Goal: Task Accomplishment & Management: Complete application form

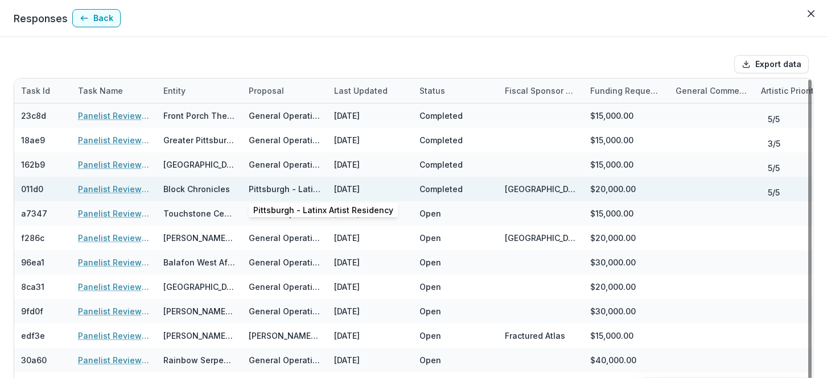
scroll to position [31, 0]
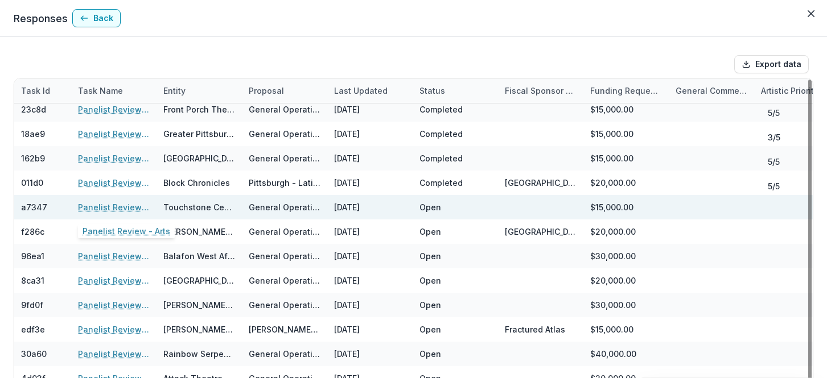
click at [94, 208] on link "Panelist Review - Arts" at bounding box center [114, 207] width 72 height 12
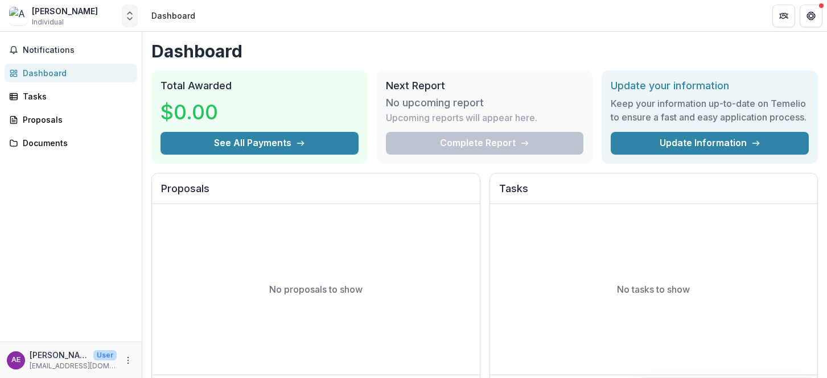
click at [127, 18] on polyline "Open entity switcher" at bounding box center [129, 19] width 5 height 2
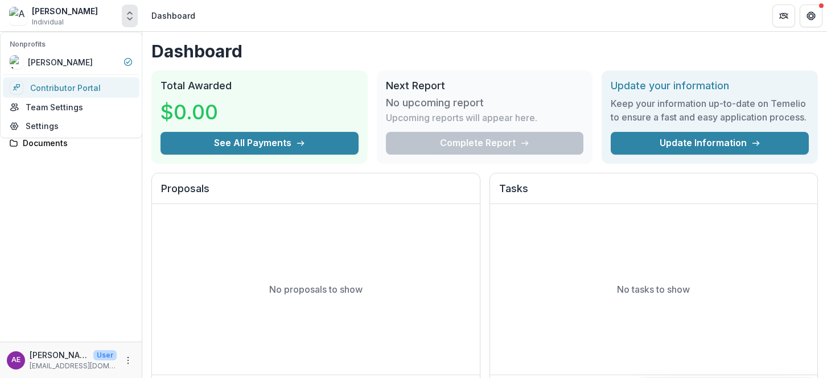
click at [83, 83] on link "Contributor Portal" at bounding box center [71, 87] width 137 height 20
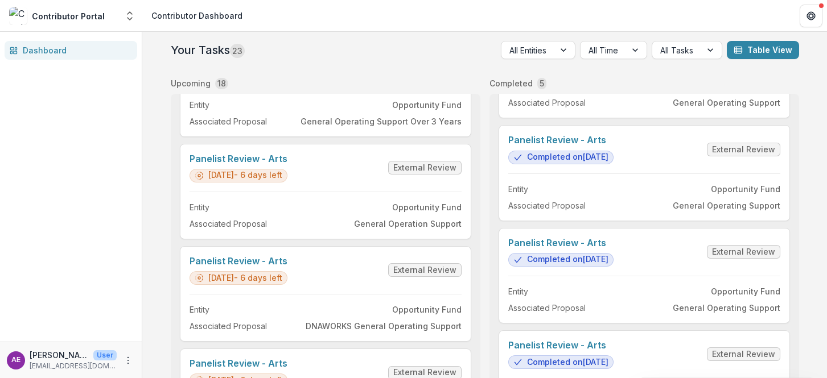
scroll to position [230, 0]
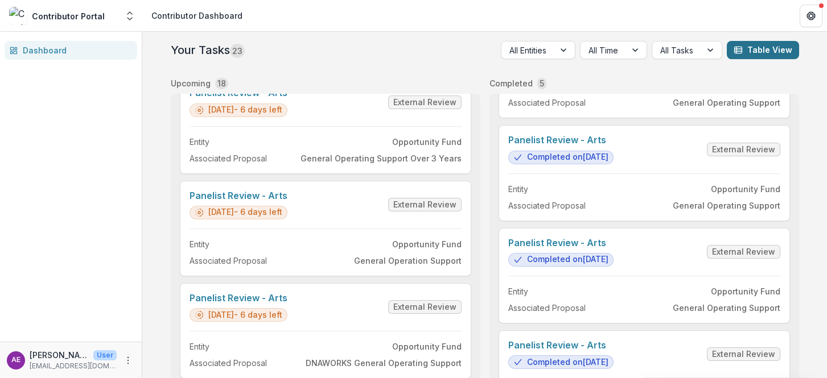
click at [765, 52] on button "Table View" at bounding box center [763, 50] width 72 height 18
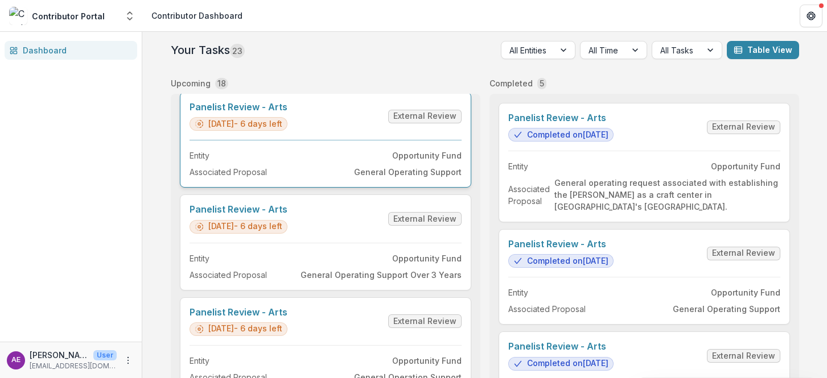
scroll to position [125, 0]
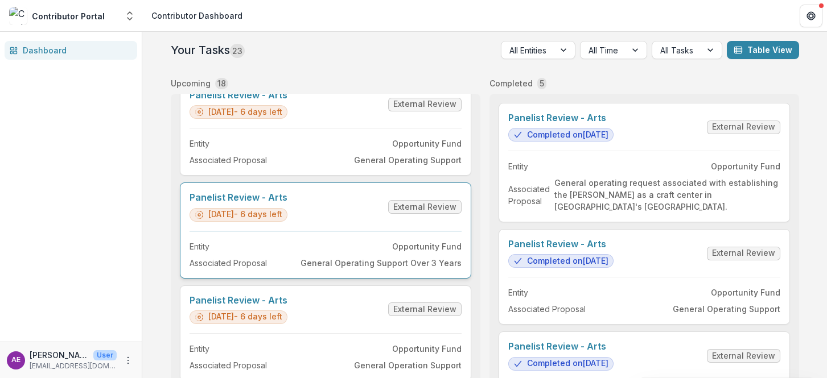
click at [287, 203] on link "Panelist Review - Arts" at bounding box center [238, 197] width 98 height 11
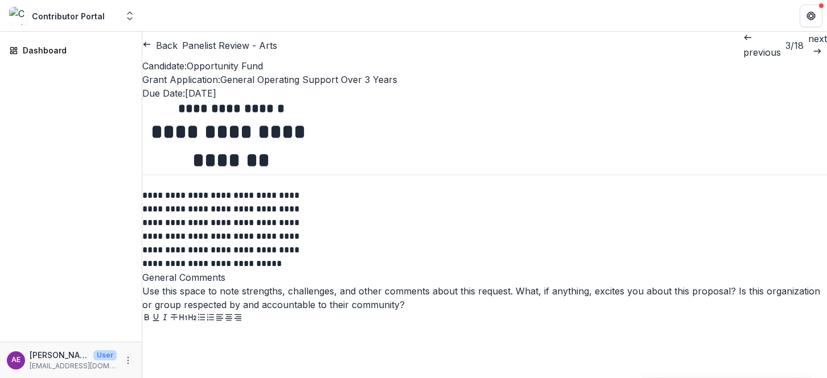
click at [151, 46] on icon "button" at bounding box center [146, 44] width 9 height 9
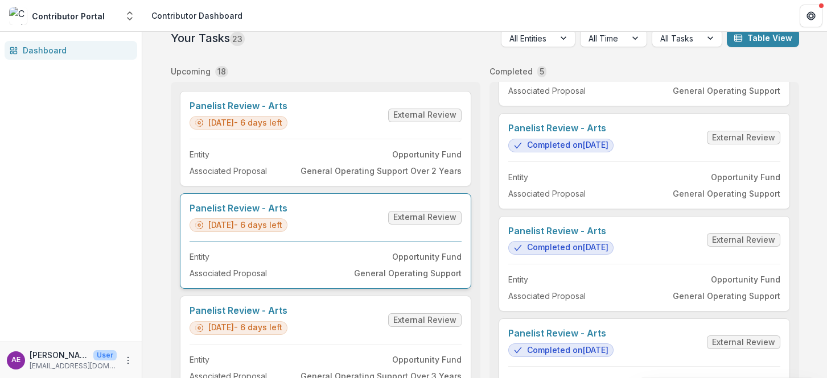
click at [287, 112] on link "Panelist Review - Arts" at bounding box center [238, 106] width 98 height 11
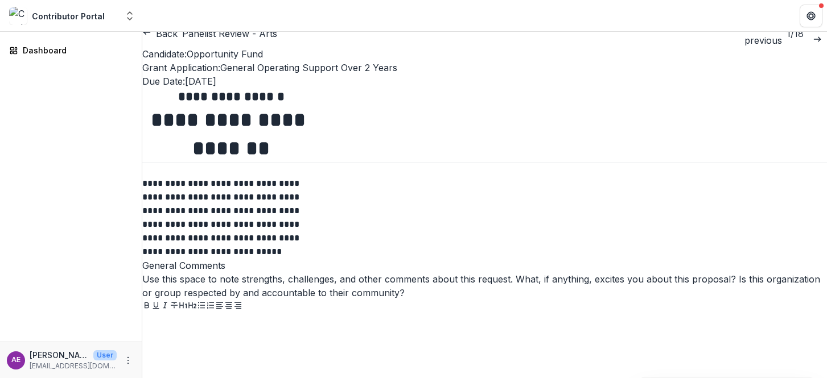
click at [9, 378] on button "Close" at bounding box center [4, 385] width 9 height 14
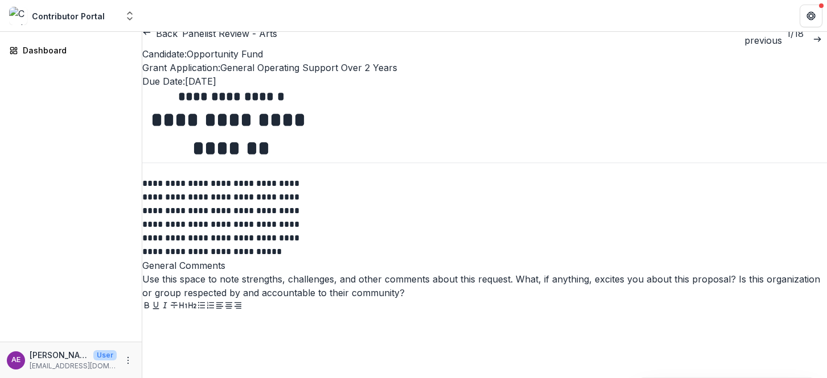
drag, startPoint x: 576, startPoint y: 64, endPoint x: 576, endPoint y: 23, distance: 40.4
click at [9, 378] on button "Close" at bounding box center [4, 385] width 9 height 14
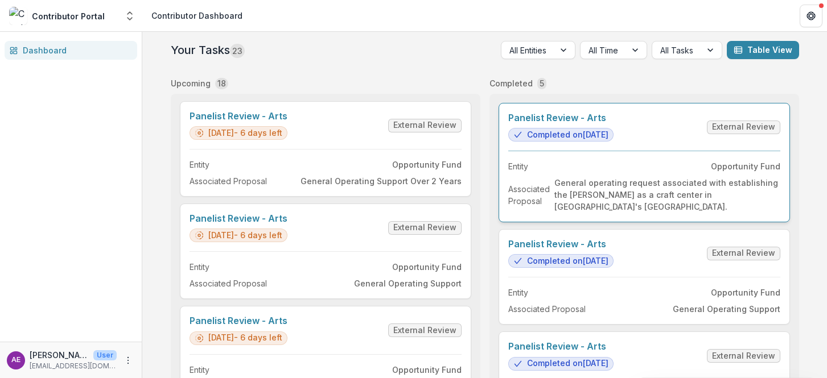
scroll to position [3, 0]
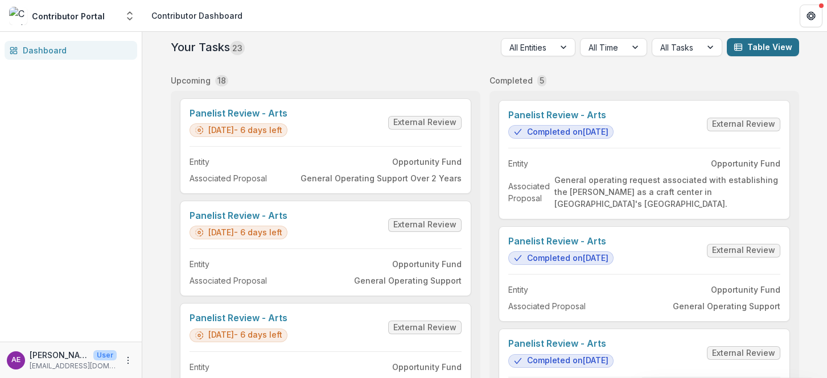
click at [767, 46] on button "Table View" at bounding box center [763, 47] width 72 height 18
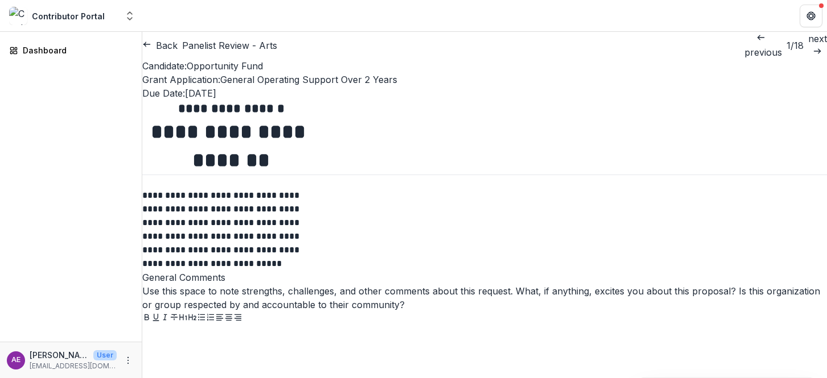
click at [172, 47] on button "Back" at bounding box center [159, 46] width 35 height 14
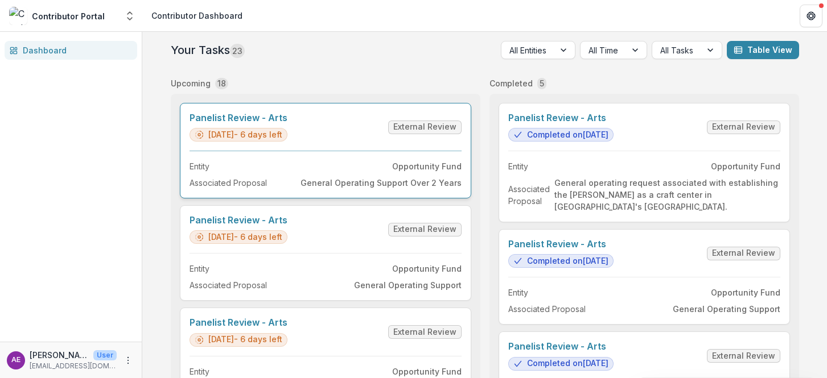
scroll to position [1, 0]
click at [287, 123] on link "Panelist Review - Arts" at bounding box center [238, 117] width 98 height 11
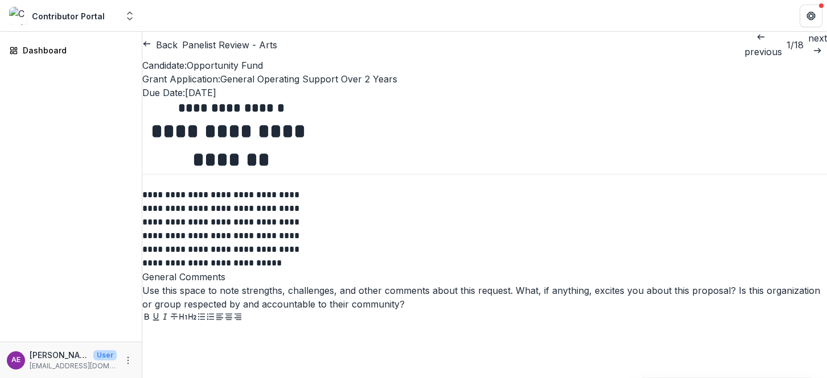
scroll to position [1624, 0]
click at [151, 48] on icon "button" at bounding box center [146, 43] width 9 height 9
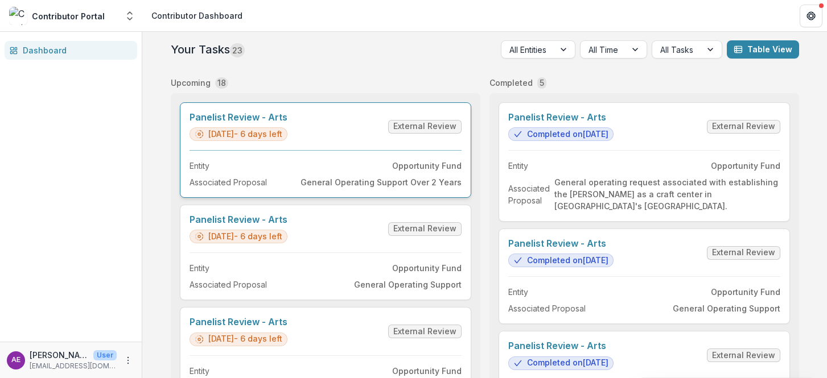
click at [287, 123] on link "Panelist Review - Arts" at bounding box center [238, 117] width 98 height 11
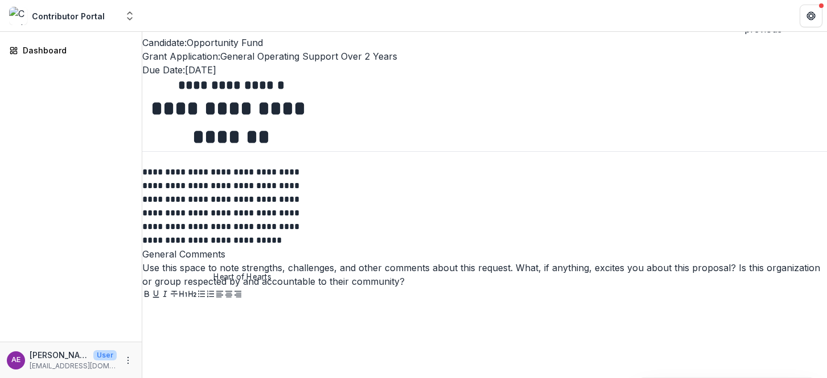
scroll to position [1289, 0]
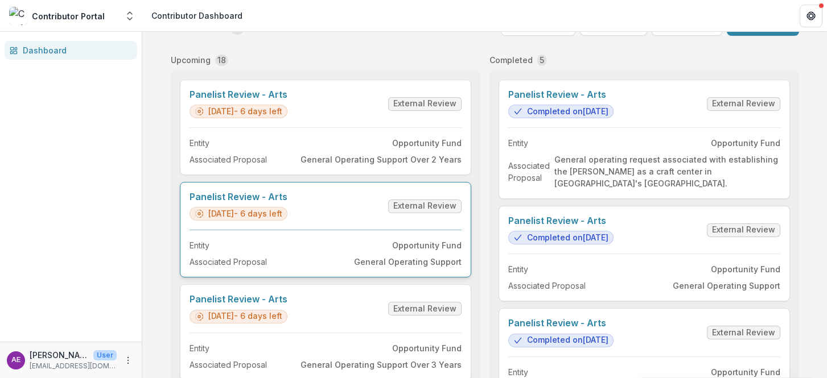
click at [287, 203] on link "Panelist Review - Arts" at bounding box center [238, 197] width 98 height 11
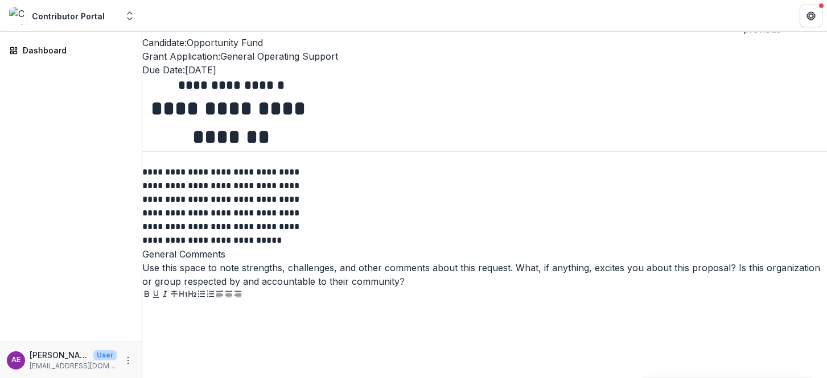
scroll to position [1188, 0]
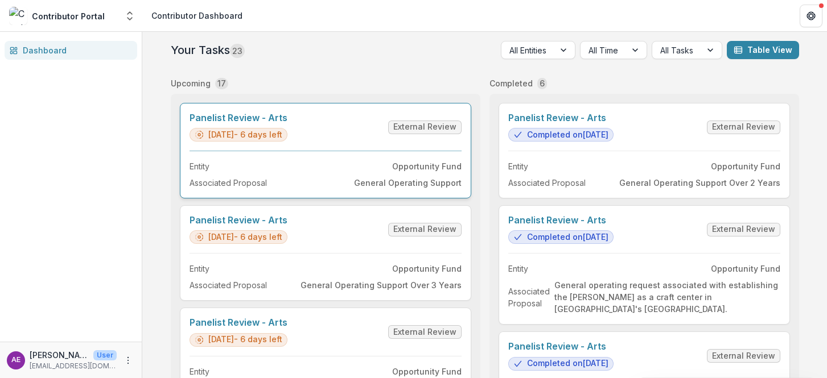
click at [287, 123] on link "Panelist Review - Arts" at bounding box center [238, 118] width 98 height 11
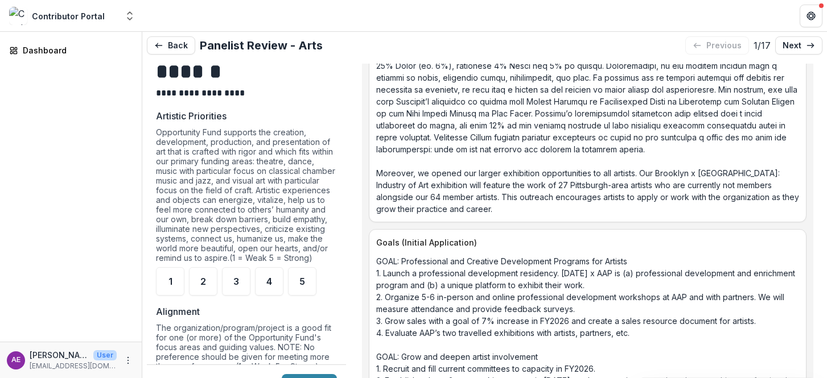
scroll to position [673, 0]
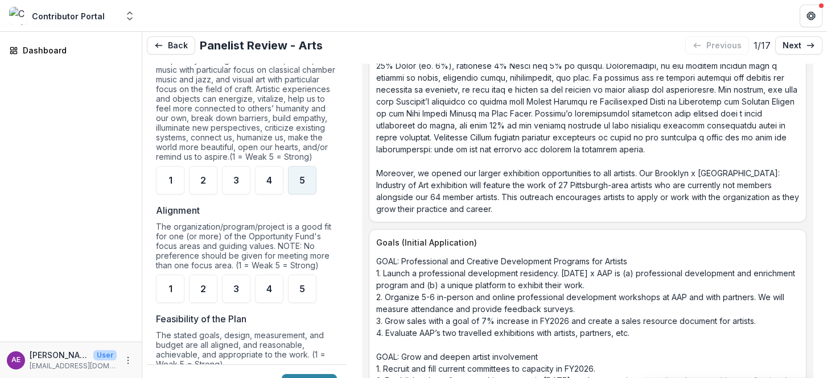
click at [310, 189] on div "5" at bounding box center [302, 180] width 28 height 28
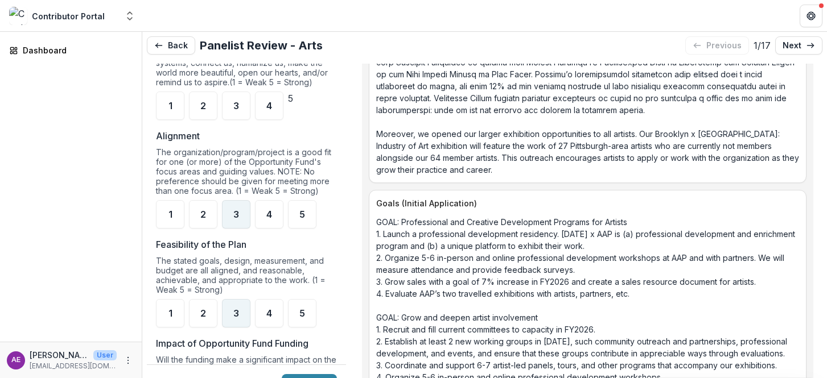
scroll to position [745, 0]
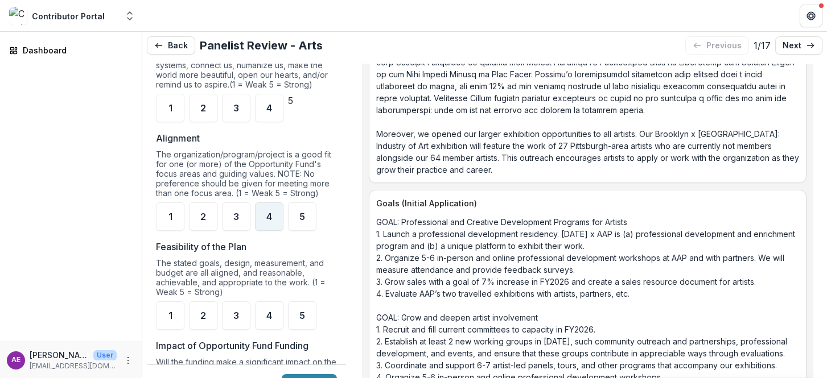
click at [269, 231] on div "4" at bounding box center [269, 217] width 28 height 28
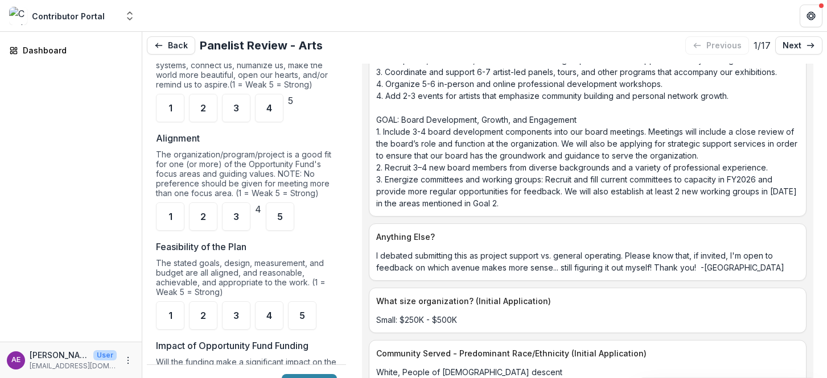
scroll to position [2513, 0]
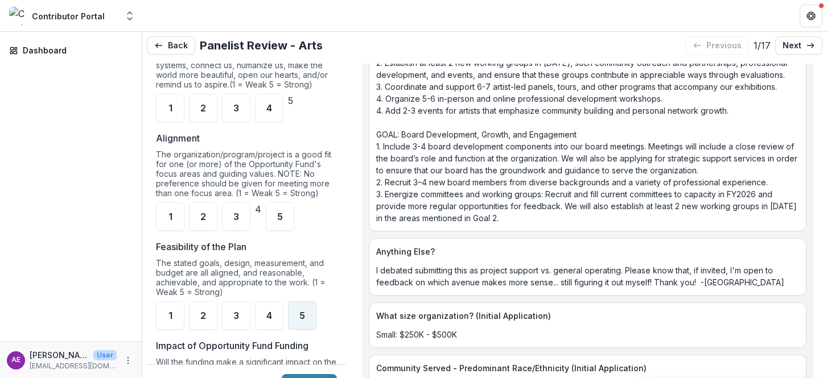
click at [298, 319] on div "5" at bounding box center [302, 316] width 28 height 28
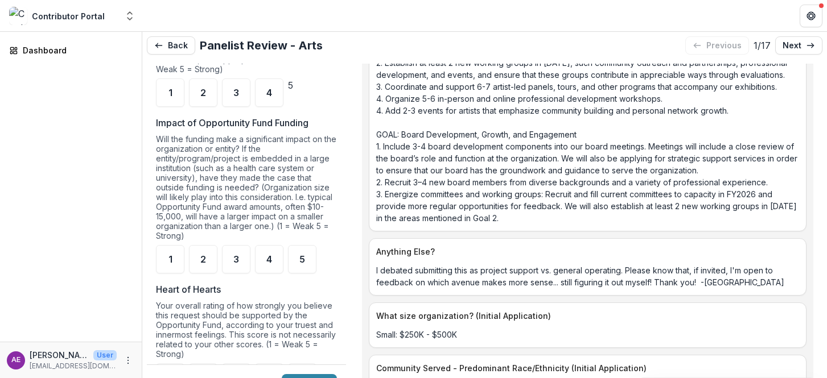
scroll to position [970, 0]
click at [234, 262] on span "3" at bounding box center [236, 257] width 6 height 9
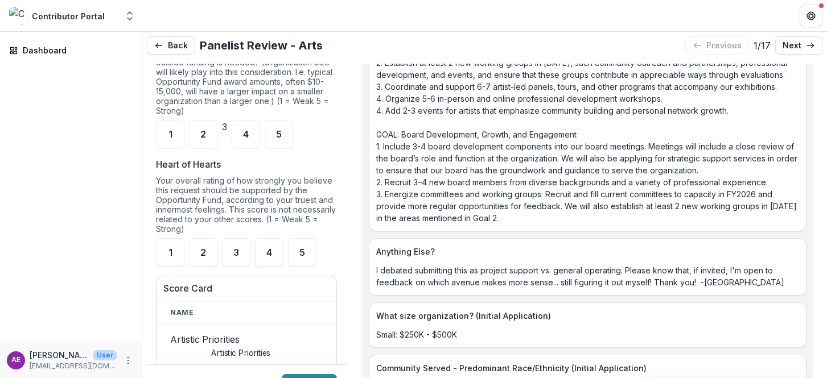
scroll to position [1115, 0]
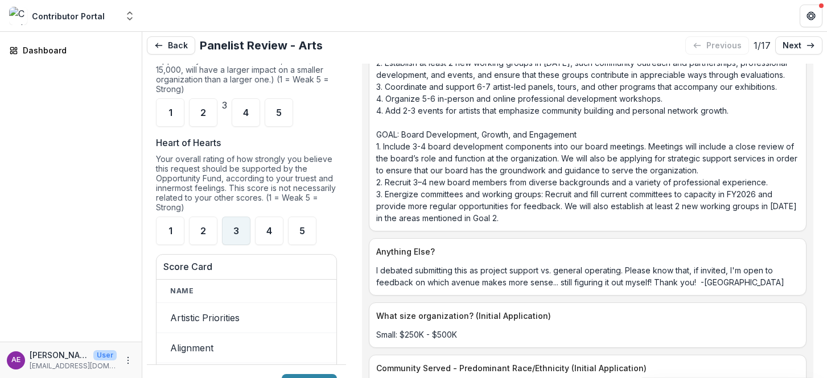
click at [230, 245] on div "3" at bounding box center [236, 231] width 28 height 28
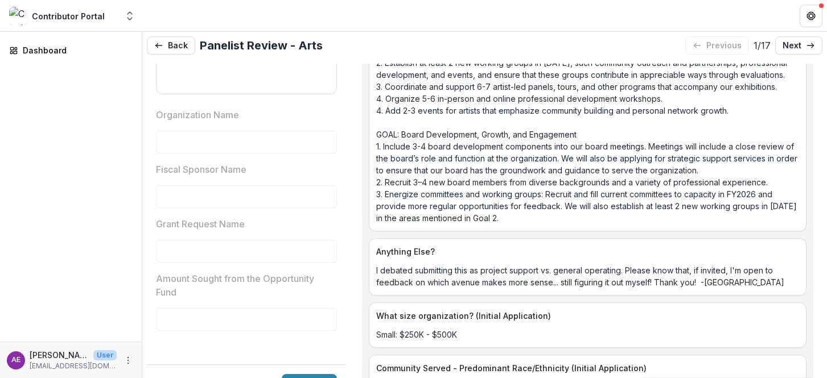
scroll to position [2005, 0]
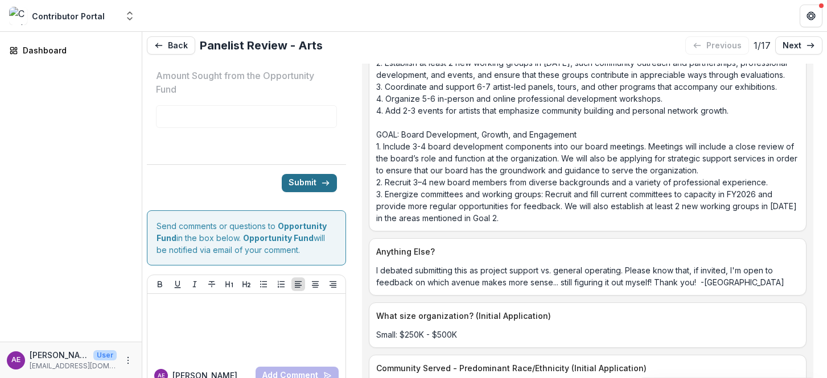
click at [298, 192] on button "Submit" at bounding box center [309, 183] width 55 height 18
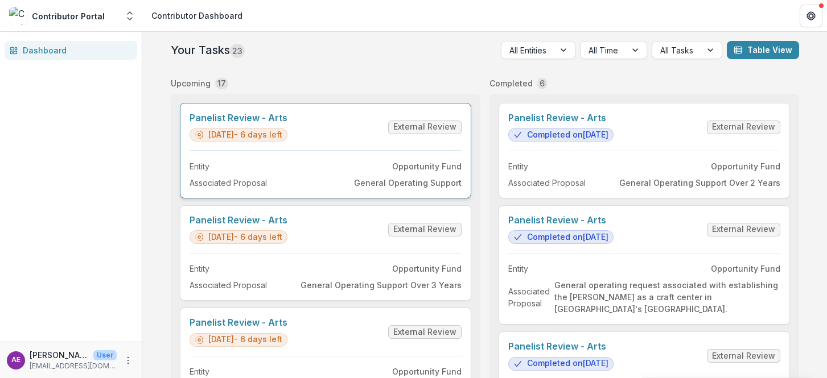
click at [287, 123] on link "Panelist Review - Arts" at bounding box center [238, 118] width 98 height 11
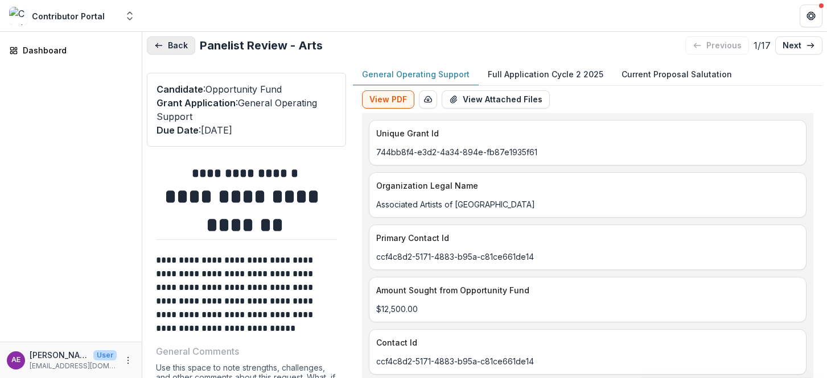
click at [159, 51] on button "Back" at bounding box center [171, 45] width 48 height 18
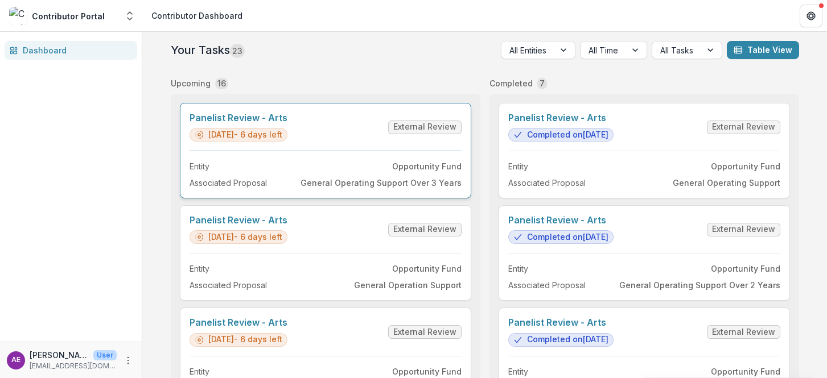
click at [287, 123] on link "Panelist Review - Arts" at bounding box center [238, 118] width 98 height 11
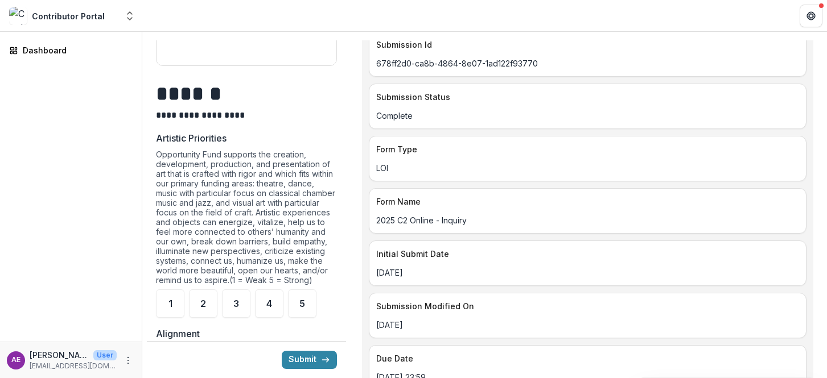
scroll to position [584, 0]
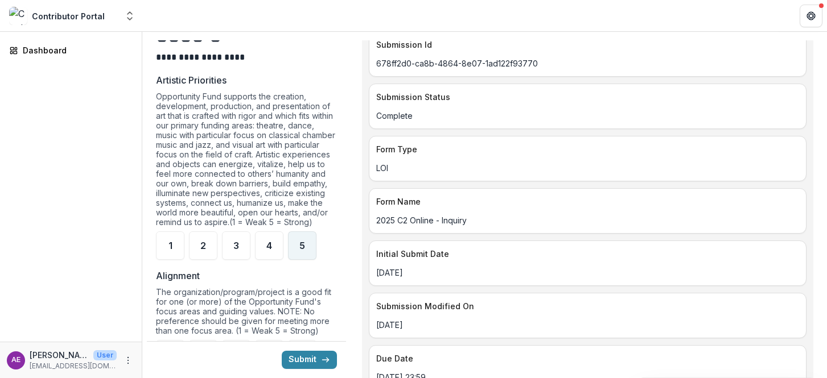
click at [302, 260] on div "5" at bounding box center [302, 246] width 28 height 28
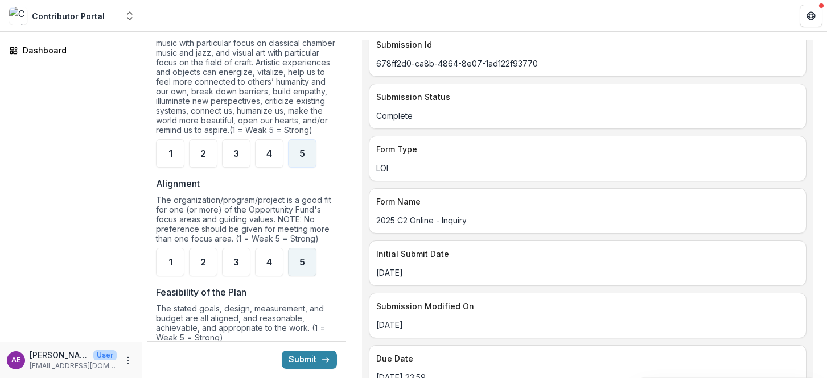
scroll to position [687, 0]
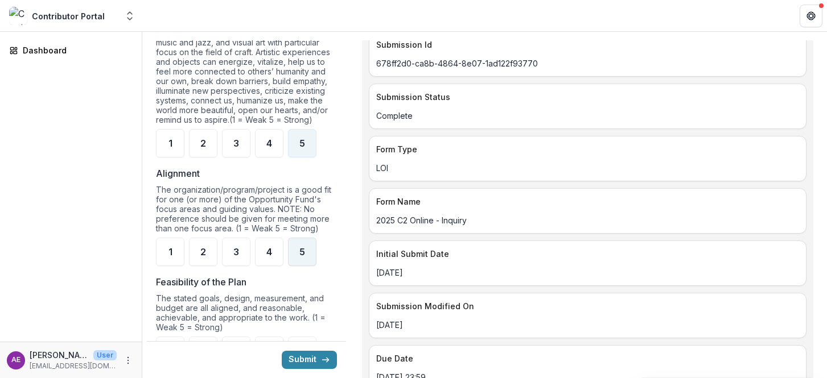
click at [304, 266] on div "5" at bounding box center [302, 252] width 28 height 28
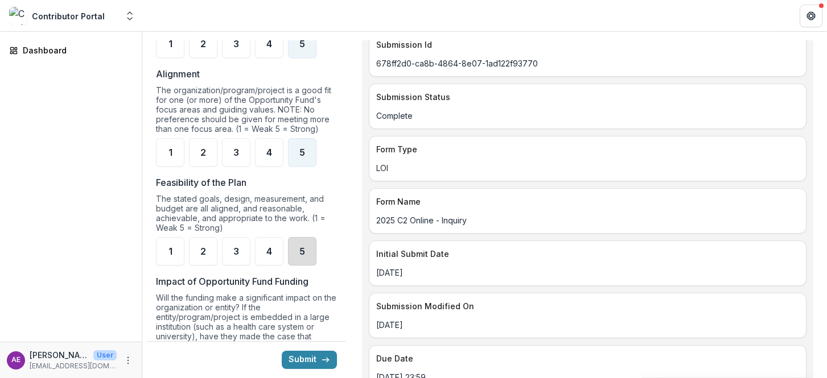
click at [304, 266] on div "5" at bounding box center [302, 251] width 28 height 28
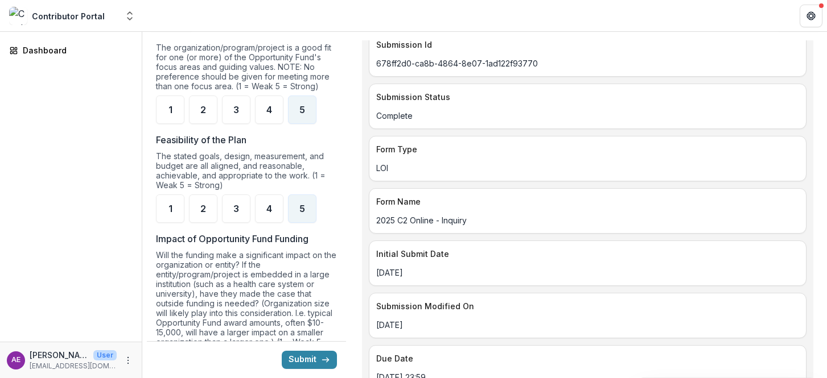
scroll to position [943, 0]
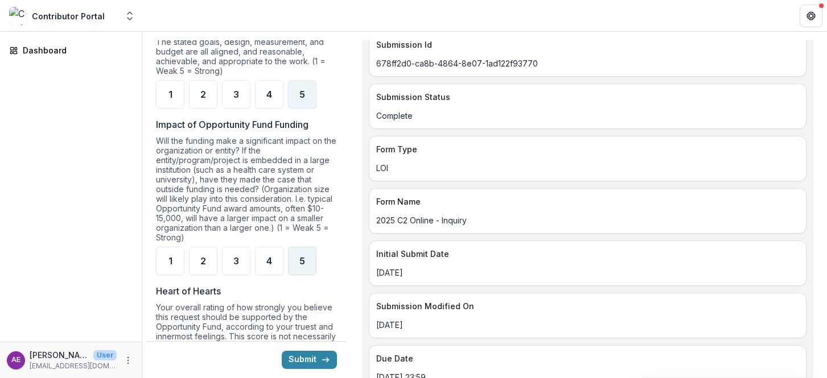
click at [304, 266] on span "5" at bounding box center [302, 261] width 6 height 9
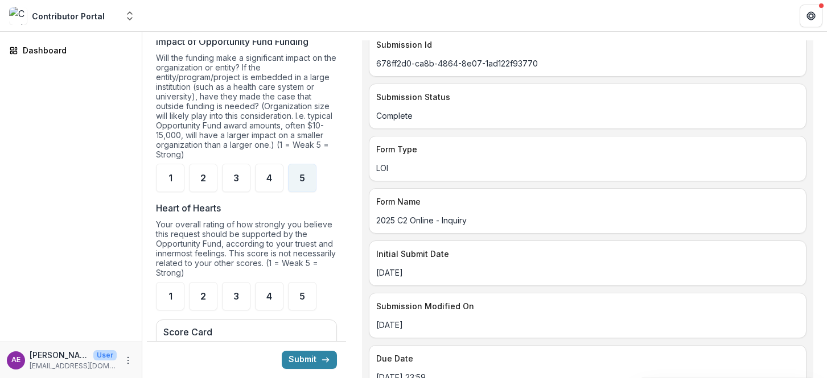
scroll to position [1024, 0]
click at [307, 295] on div "5" at bounding box center [302, 299] width 28 height 28
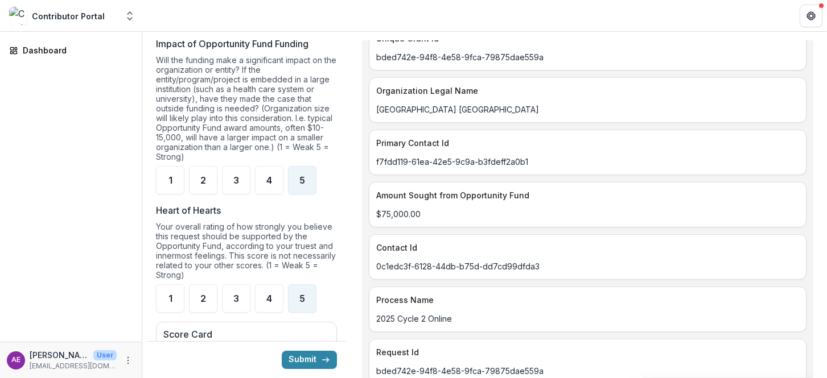
scroll to position [73, 0]
click at [302, 365] on button "Submit" at bounding box center [309, 360] width 55 height 18
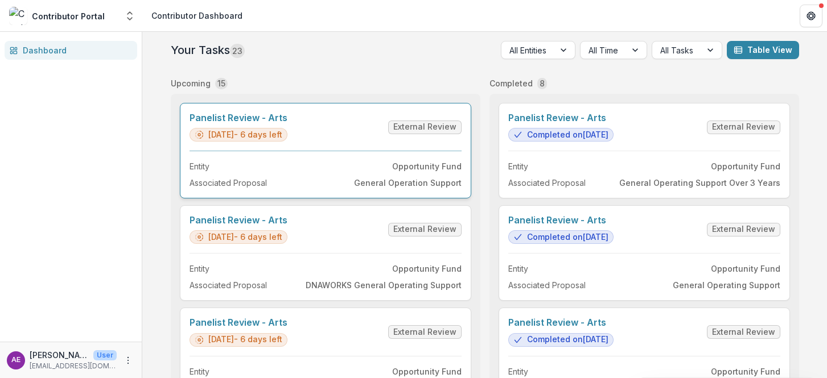
click at [232, 123] on link "Panelist Review - Arts" at bounding box center [238, 118] width 98 height 11
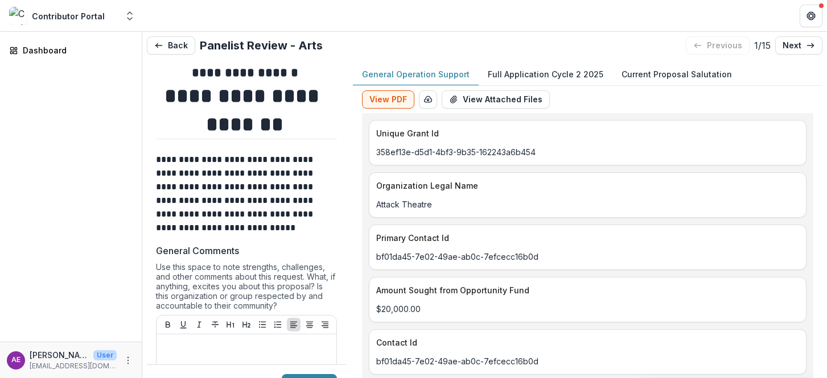
click at [506, 73] on p "Full Application Cycle 2 2025" at bounding box center [546, 74] width 116 height 12
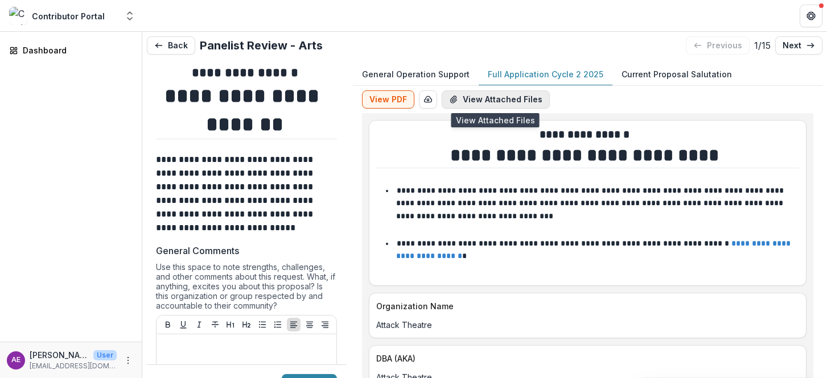
click at [496, 103] on button "View Attached Files" at bounding box center [496, 99] width 108 height 18
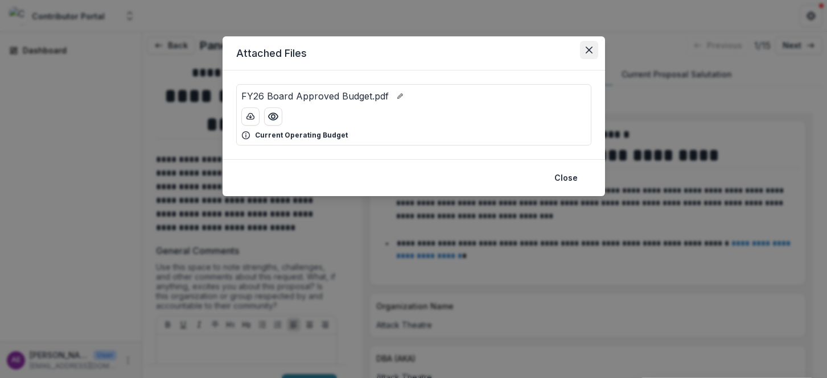
click at [588, 47] on icon "Close" at bounding box center [589, 50] width 7 height 7
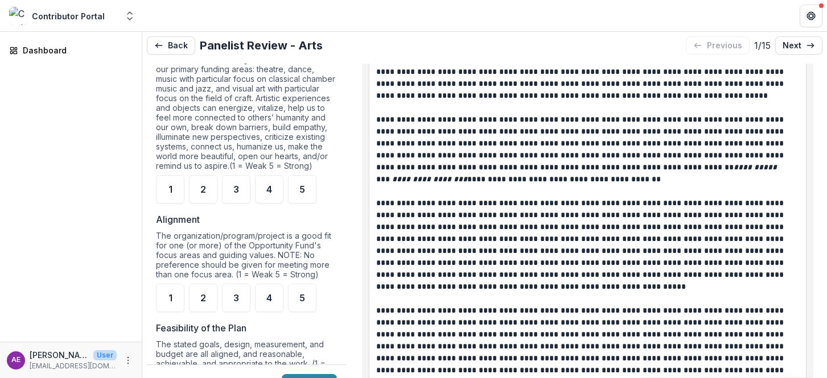
scroll to position [672, 0]
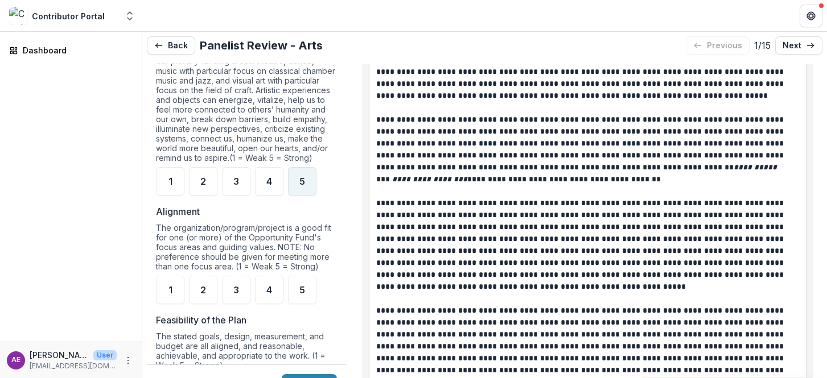
click at [306, 195] on div "5" at bounding box center [302, 181] width 28 height 28
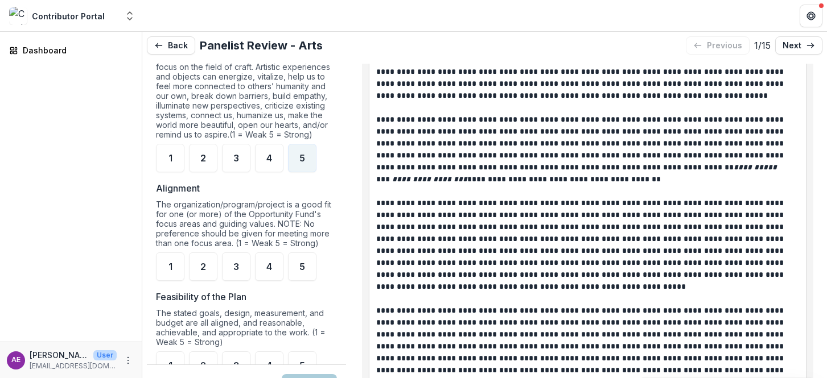
scroll to position [706, 0]
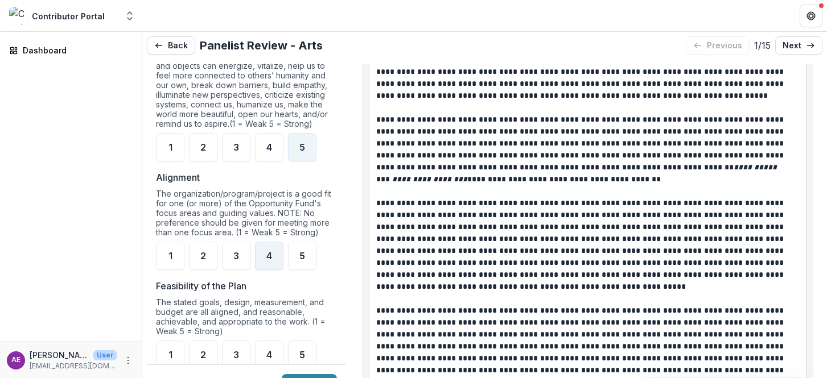
click at [274, 270] on div "4" at bounding box center [269, 256] width 28 height 28
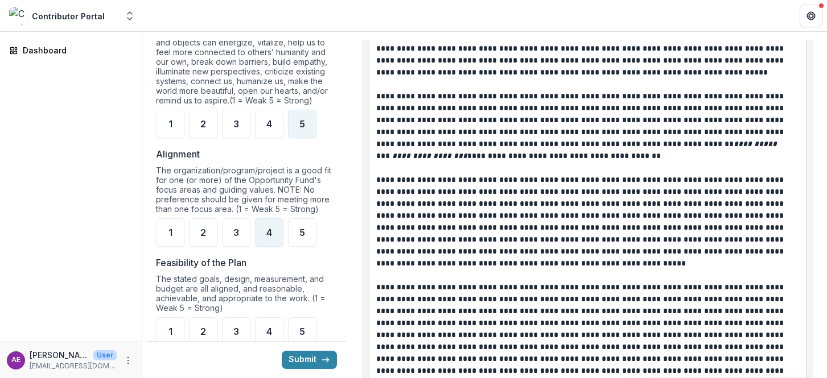
scroll to position [765, 0]
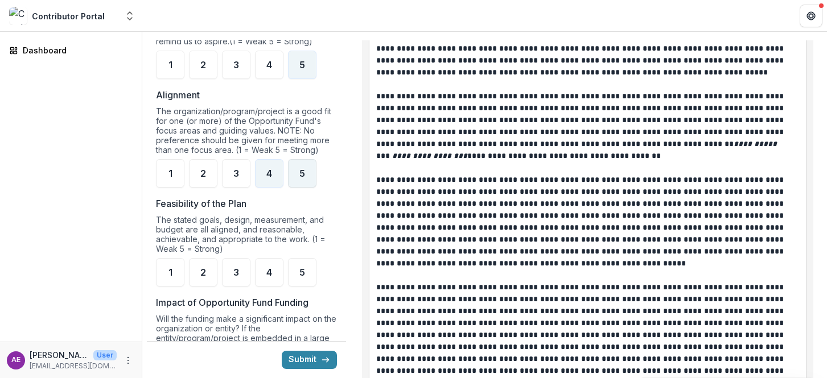
click at [302, 178] on span "5" at bounding box center [302, 173] width 6 height 9
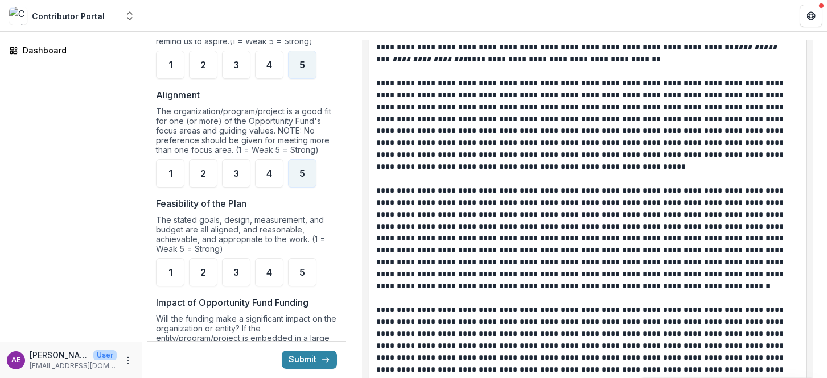
scroll to position [1676, 0]
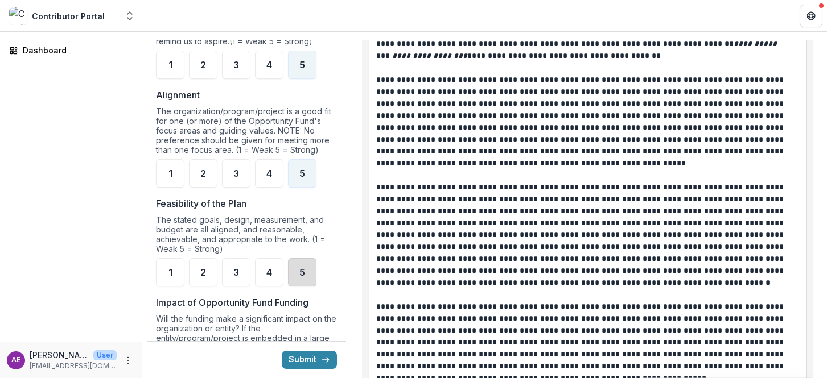
click at [303, 287] on div "5" at bounding box center [302, 272] width 28 height 28
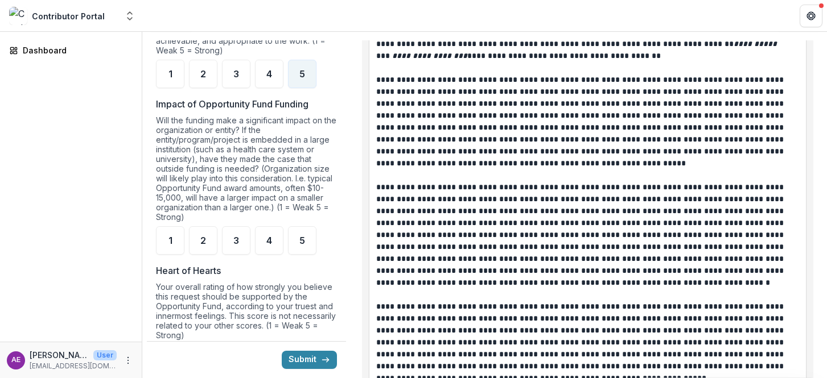
scroll to position [966, 0]
click at [271, 253] on div "4" at bounding box center [269, 239] width 28 height 28
click at [300, 366] on button "Submit" at bounding box center [309, 360] width 55 height 18
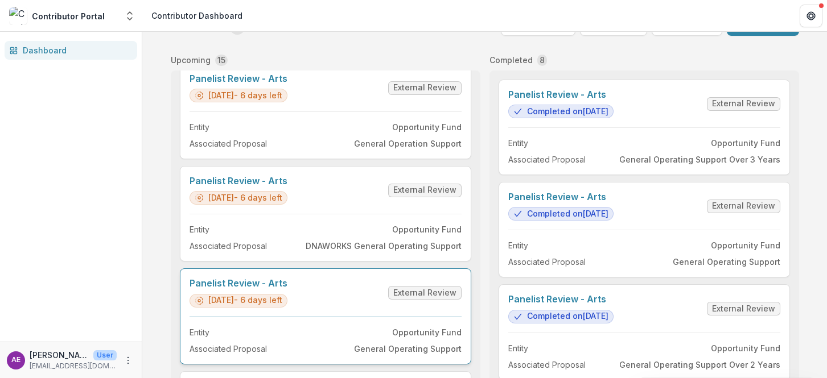
scroll to position [18, 0]
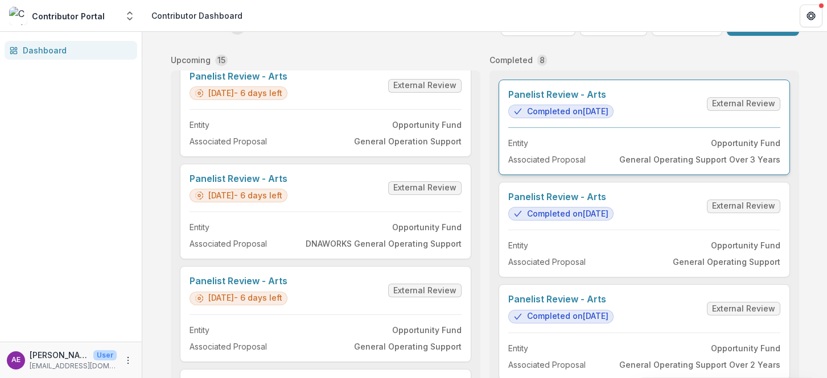
click at [613, 100] on link "Panelist Review - Arts" at bounding box center [560, 94] width 105 height 11
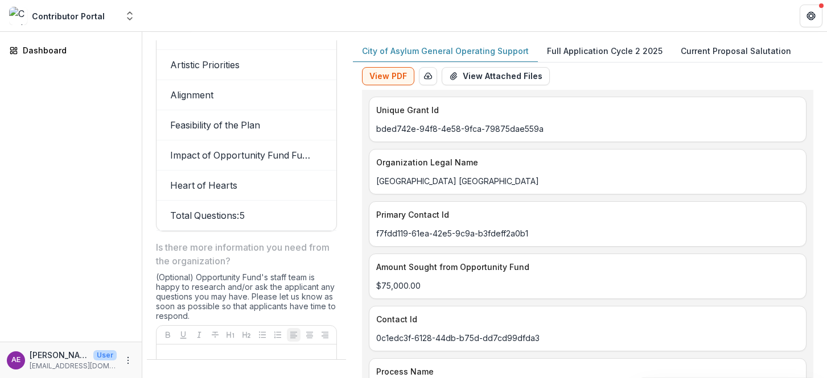
scroll to position [1331, 0]
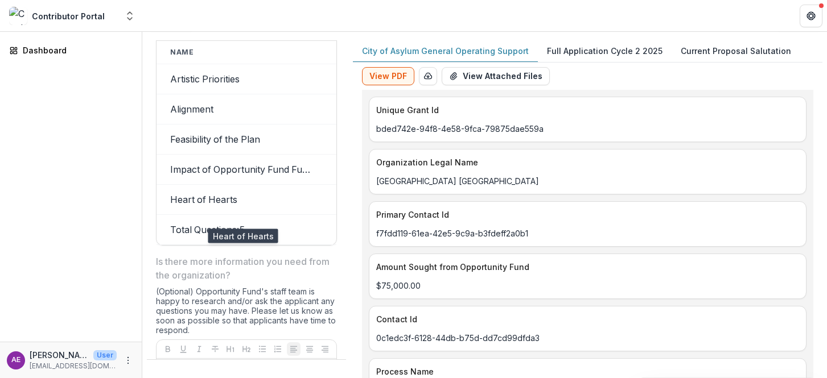
click at [245, 215] on td "Heart of Hearts" at bounding box center [241, 199] width 171 height 30
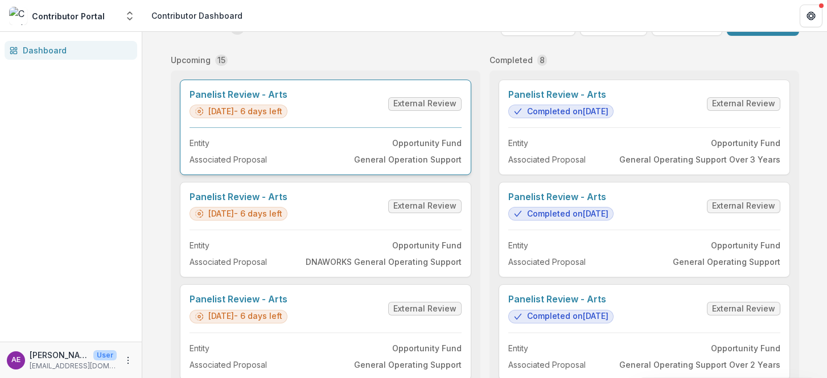
click at [283, 100] on link "Panelist Review - Arts" at bounding box center [238, 94] width 98 height 11
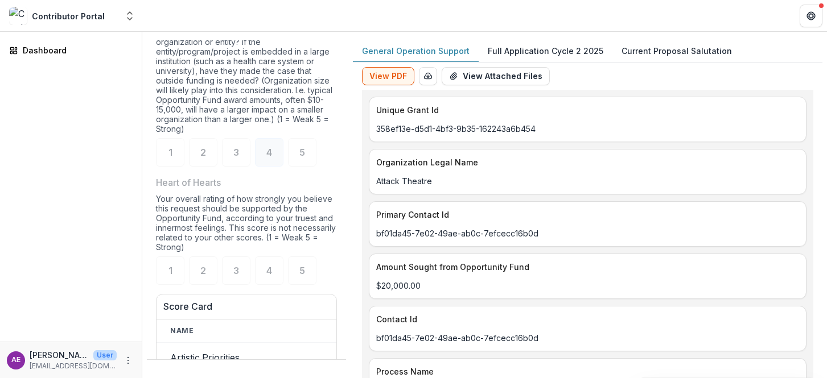
scroll to position [1046, 0]
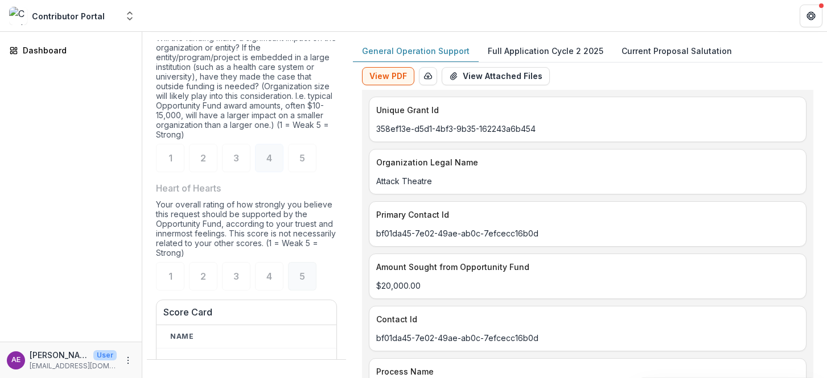
click at [305, 290] on div "5" at bounding box center [302, 276] width 28 height 28
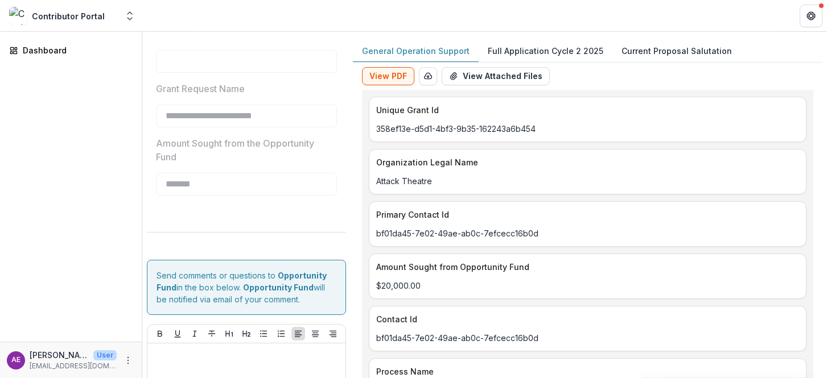
scroll to position [1915, 0]
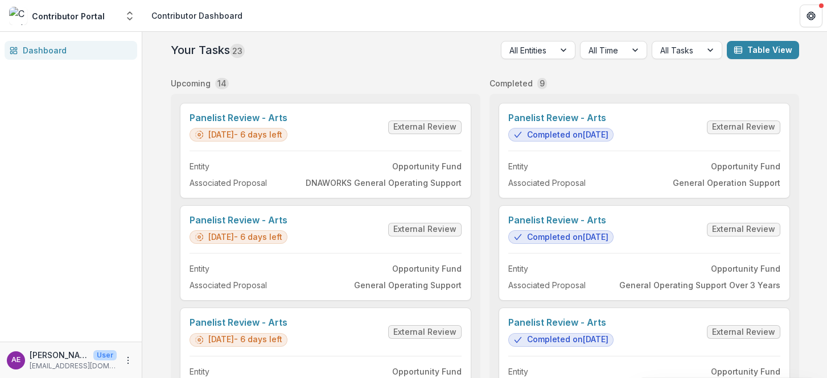
click at [287, 118] on link "Panelist Review - Arts" at bounding box center [238, 118] width 98 height 11
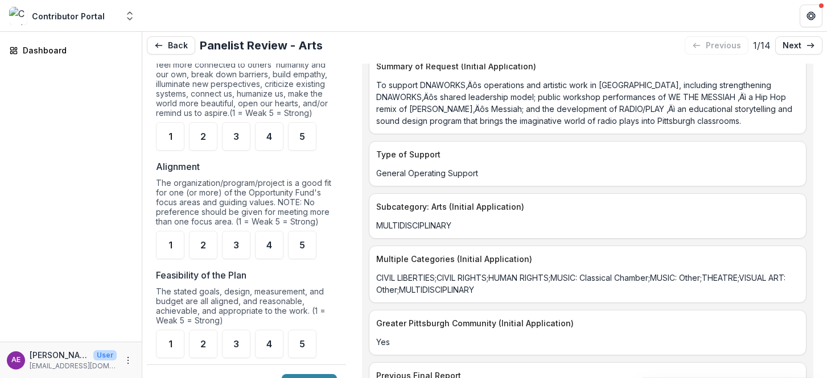
scroll to position [774, 0]
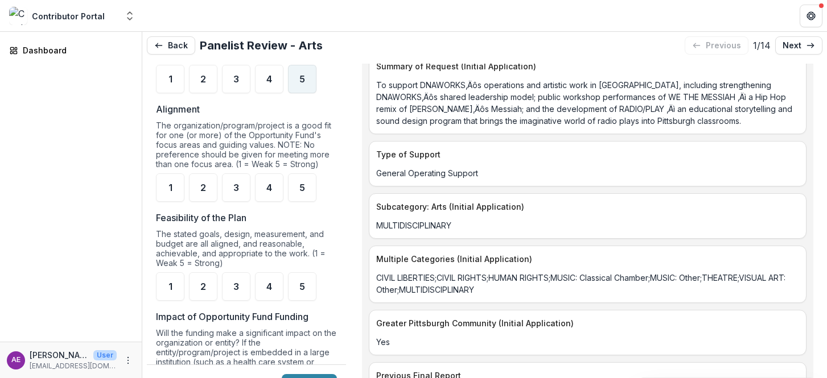
click at [304, 93] on div "5" at bounding box center [302, 79] width 28 height 28
click at [306, 196] on div "5" at bounding box center [302, 188] width 28 height 28
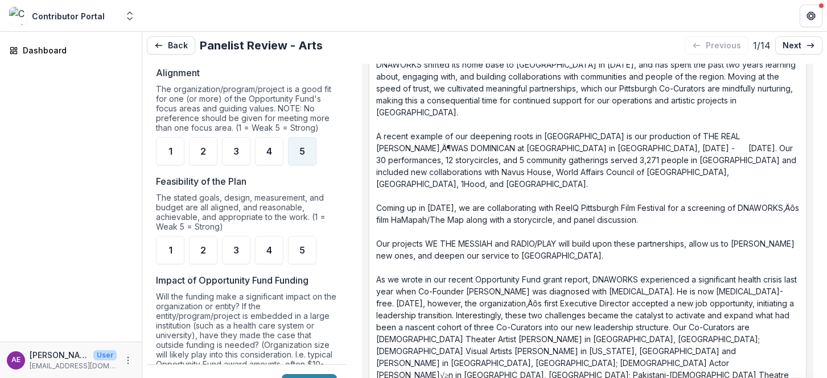
scroll to position [2322, 0]
click at [302, 255] on span "5" at bounding box center [302, 250] width 6 height 9
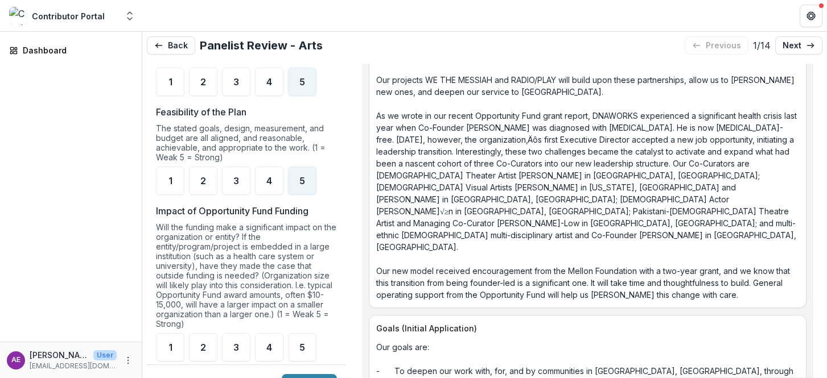
scroll to position [955, 0]
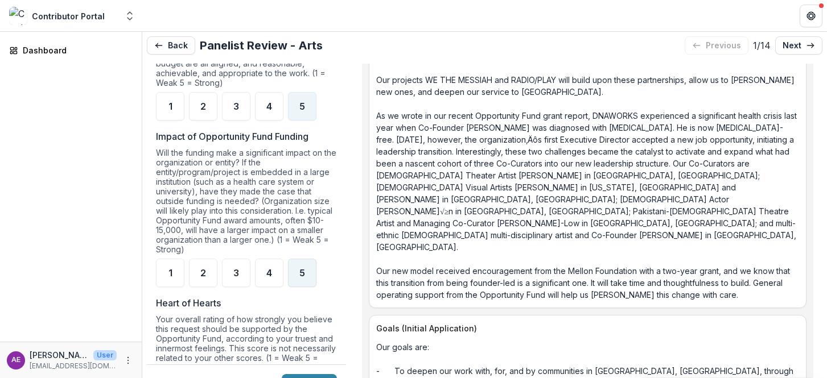
click at [302, 278] on span "5" at bounding box center [302, 273] width 6 height 9
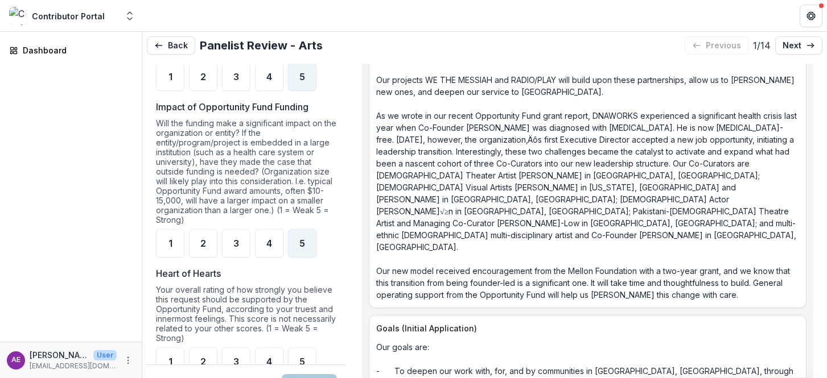
scroll to position [1091, 0]
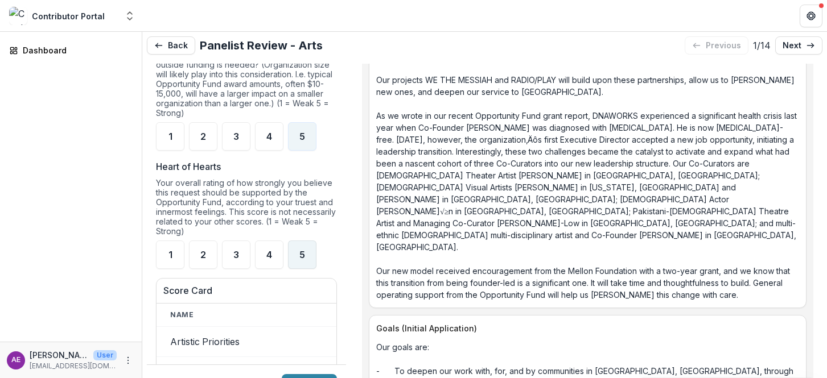
click at [306, 269] on div "5" at bounding box center [302, 255] width 28 height 28
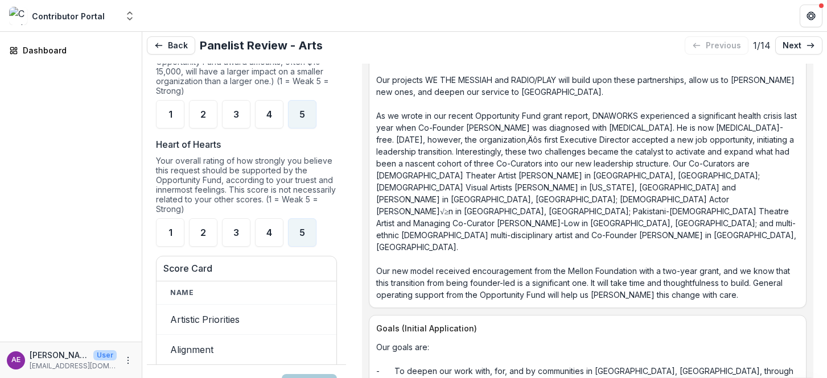
scroll to position [1181, 0]
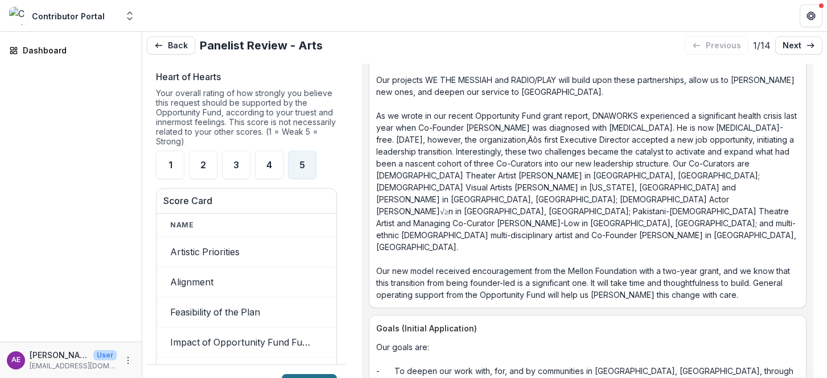
click at [318, 376] on button "Submit" at bounding box center [309, 383] width 55 height 18
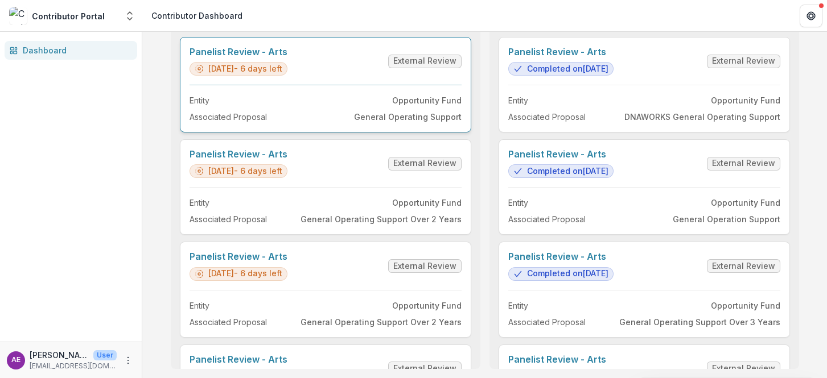
click at [287, 57] on link "Panelist Review - Arts" at bounding box center [238, 52] width 98 height 11
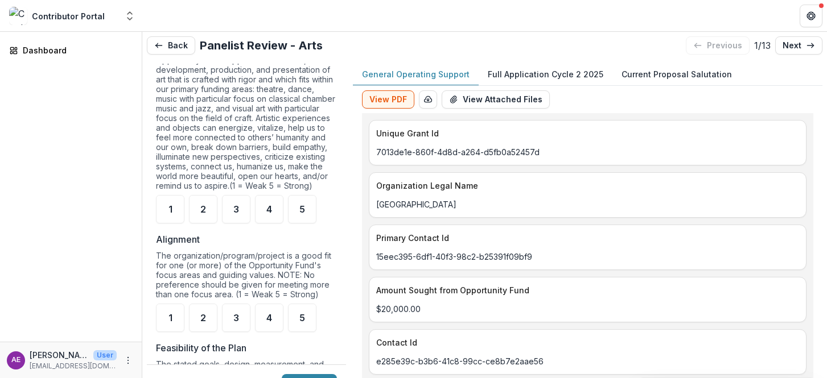
scroll to position [666, 0]
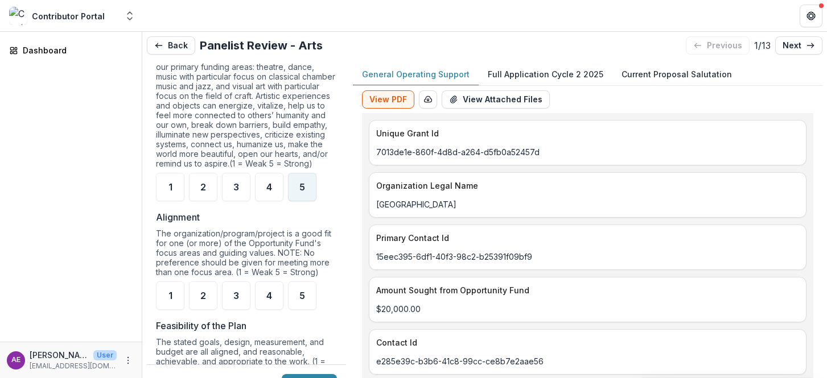
click at [302, 201] on div "5" at bounding box center [302, 187] width 28 height 28
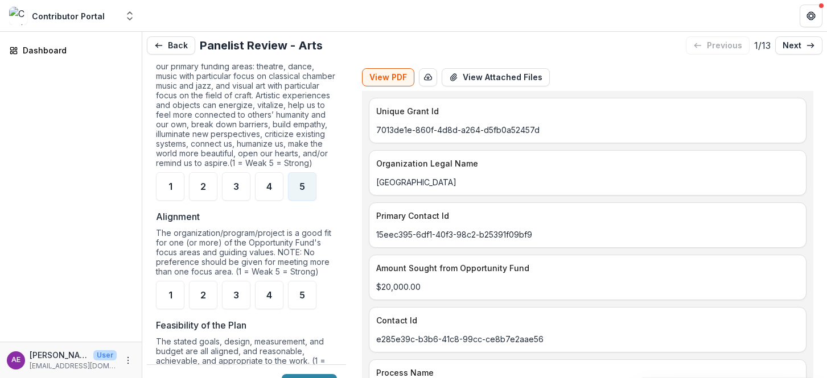
scroll to position [0, 0]
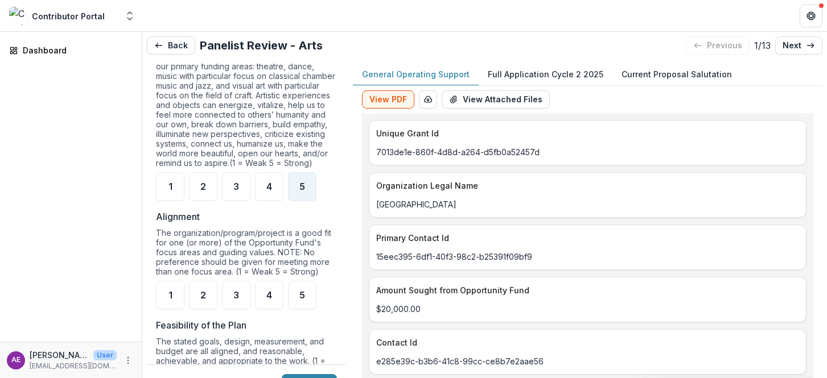
click at [516, 71] on p "Full Application Cycle 2 2025" at bounding box center [546, 74] width 116 height 12
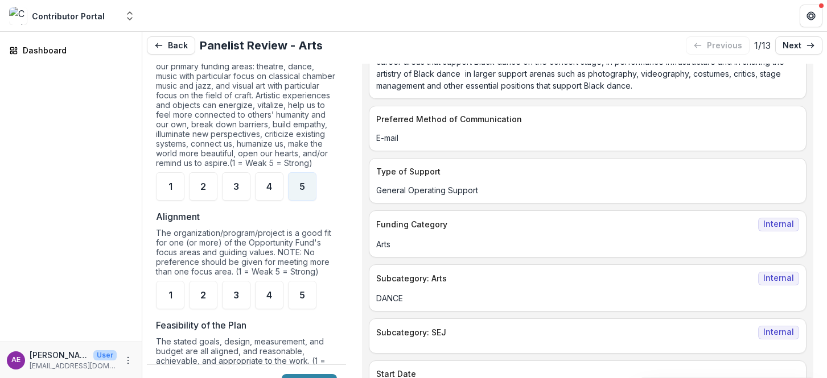
scroll to position [539, 0]
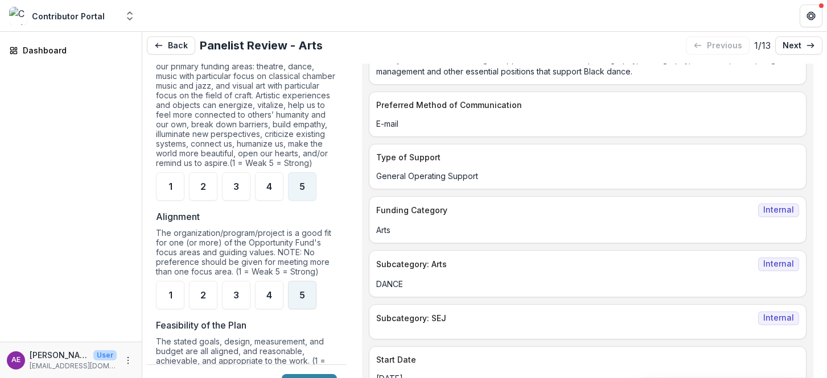
click at [306, 309] on div "5" at bounding box center [302, 295] width 28 height 28
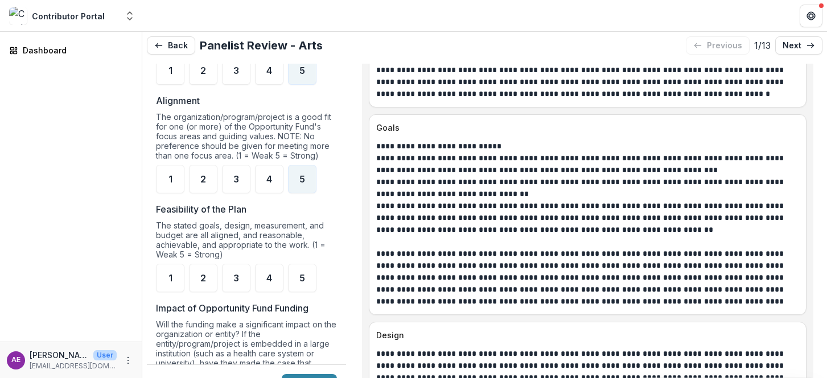
scroll to position [789, 0]
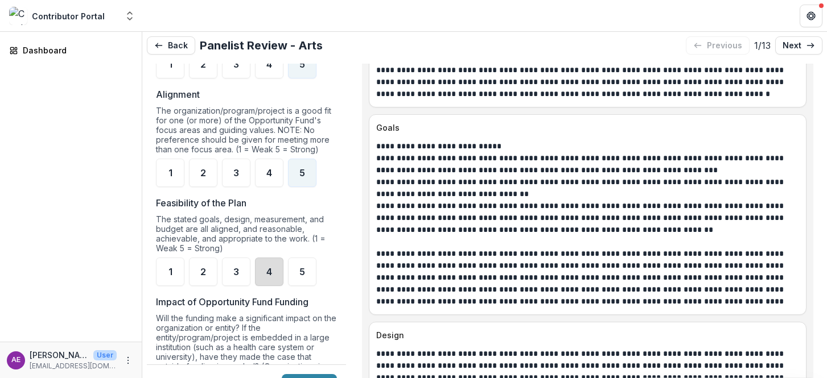
click at [266, 286] on div "4" at bounding box center [269, 272] width 28 height 28
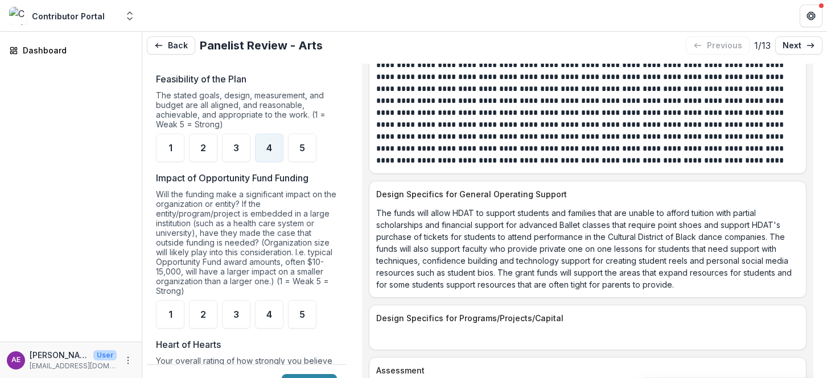
scroll to position [958, 0]
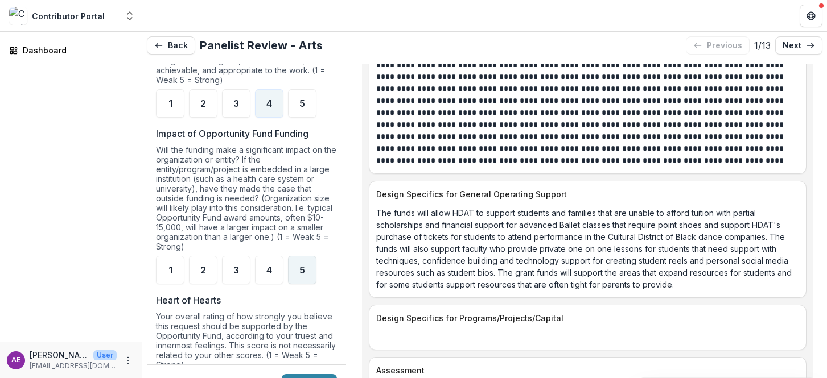
click at [296, 285] on div "5" at bounding box center [302, 270] width 28 height 28
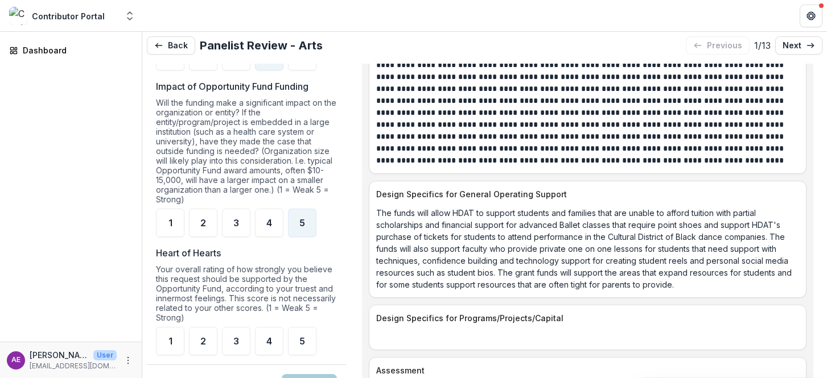
scroll to position [1116, 0]
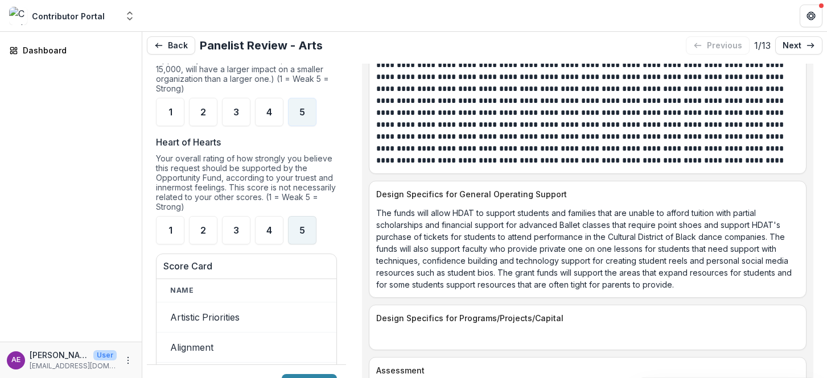
click at [306, 245] on div "5" at bounding box center [302, 230] width 28 height 28
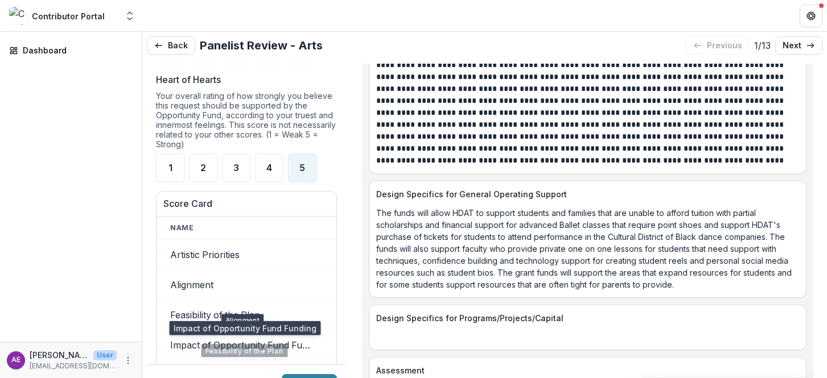
scroll to position [1179, 0]
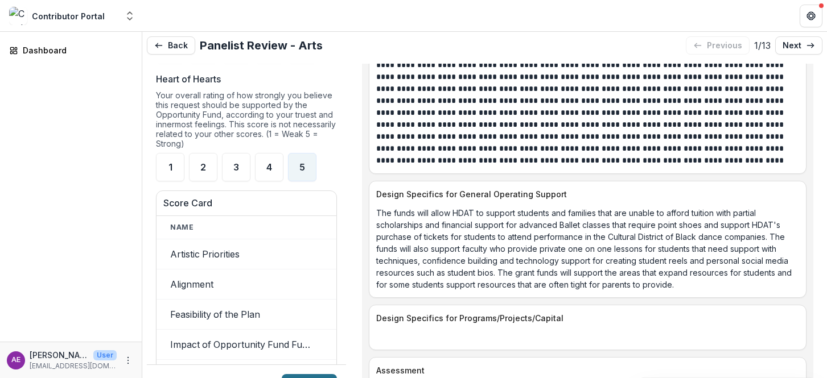
click at [302, 376] on button "Submit" at bounding box center [309, 383] width 55 height 18
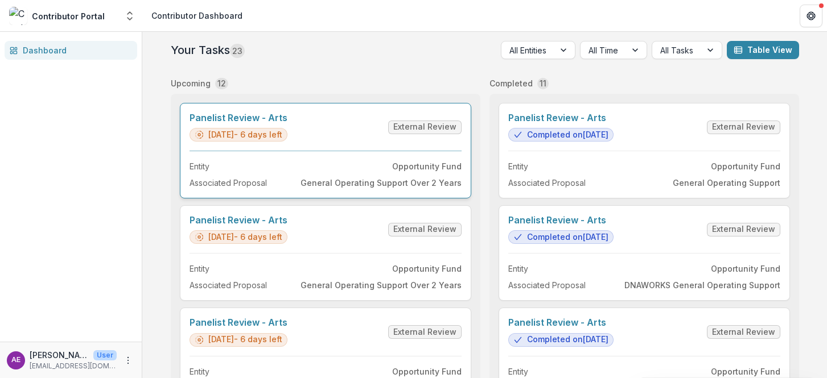
click at [238, 123] on link "Panelist Review - Arts" at bounding box center [238, 118] width 98 height 11
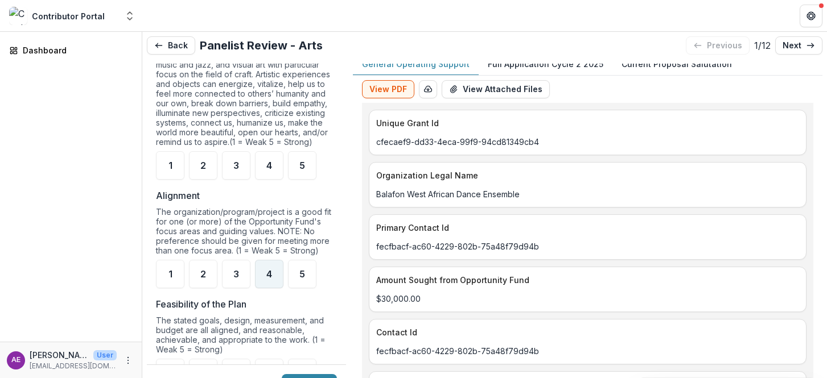
scroll to position [690, 0]
click at [303, 168] on span "5" at bounding box center [302, 163] width 6 height 9
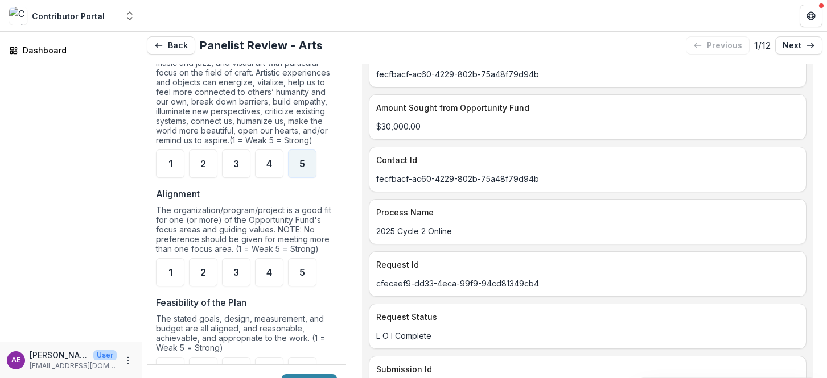
scroll to position [0, 0]
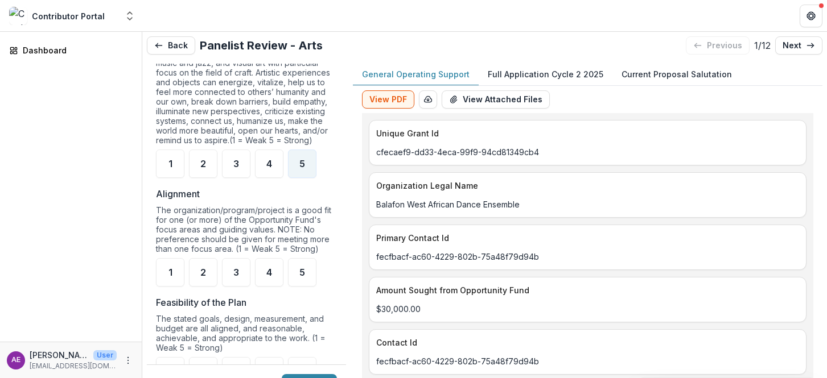
click at [506, 73] on p "Full Application Cycle 2 2025" at bounding box center [546, 74] width 116 height 12
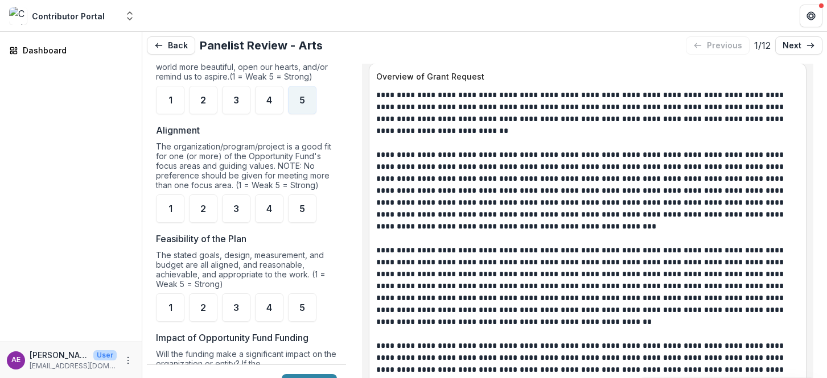
scroll to position [757, 0]
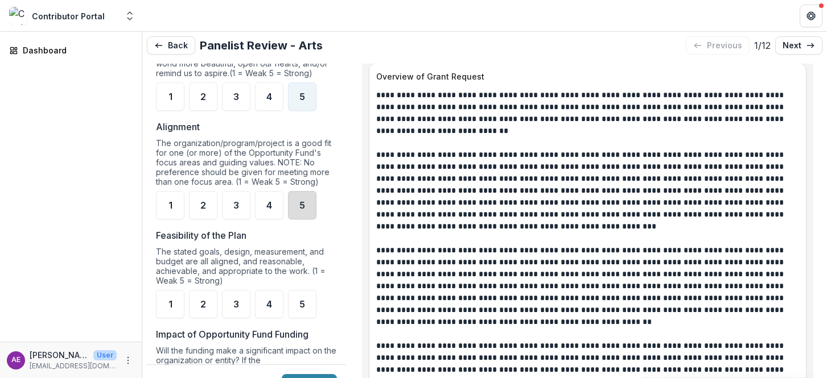
click at [289, 220] on div "5" at bounding box center [302, 205] width 28 height 28
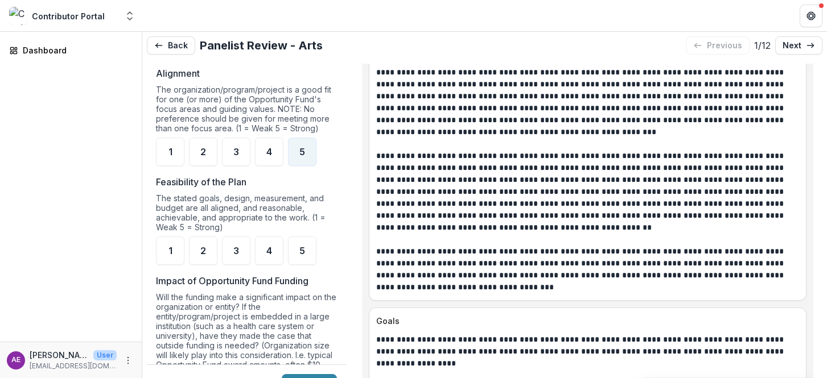
scroll to position [1394, 0]
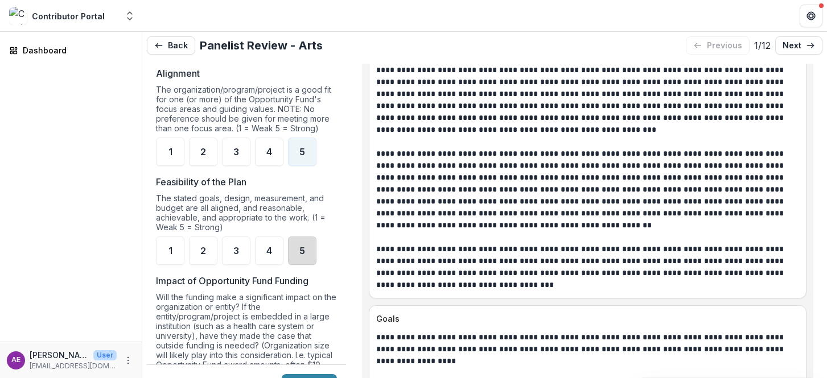
click at [309, 265] on div "5" at bounding box center [302, 251] width 28 height 28
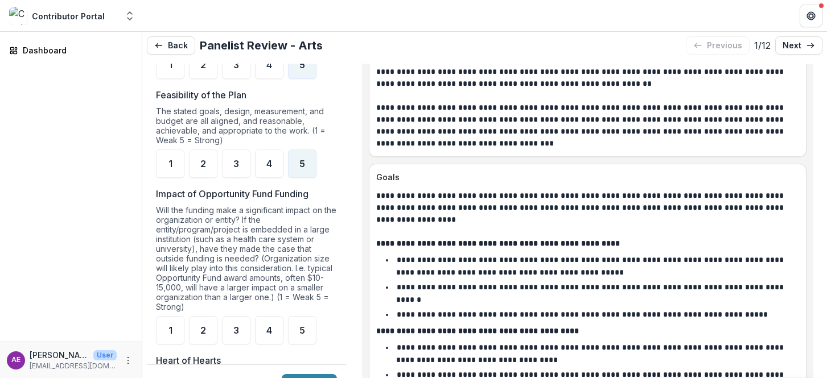
scroll to position [979, 0]
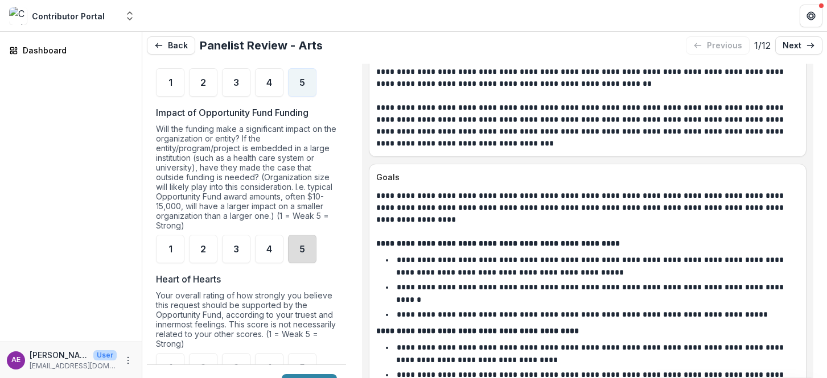
click at [298, 257] on div "5" at bounding box center [302, 249] width 28 height 28
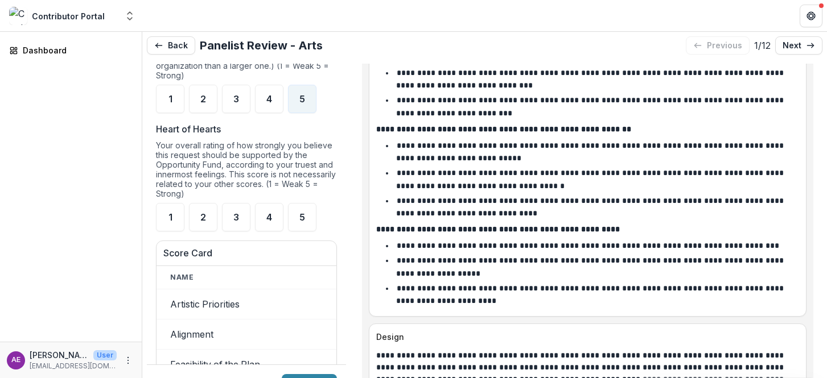
scroll to position [1181, 0]
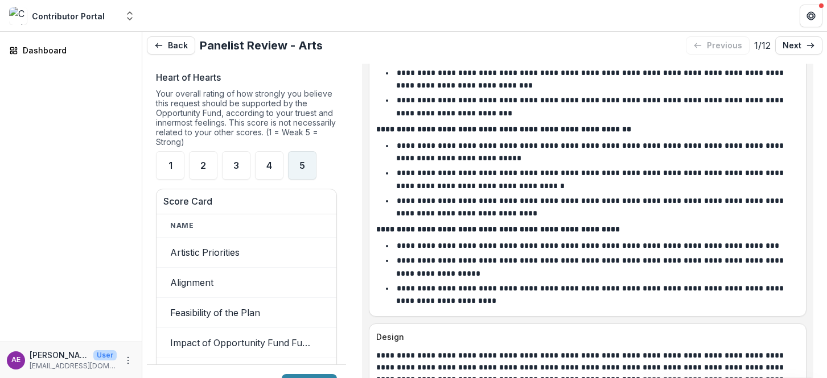
click at [303, 170] on span "5" at bounding box center [302, 165] width 6 height 9
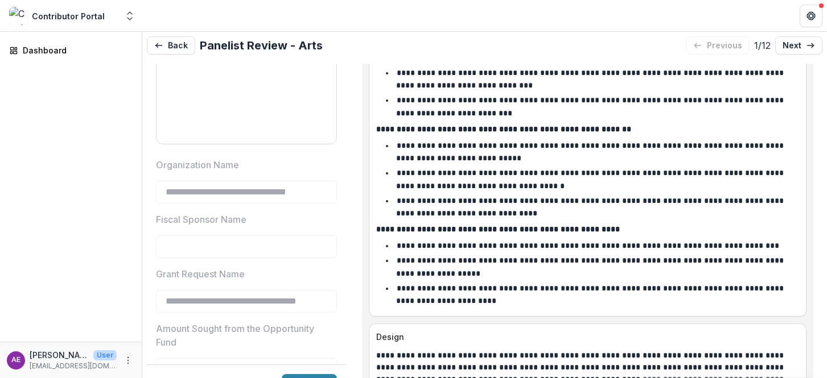
scroll to position [1907, 0]
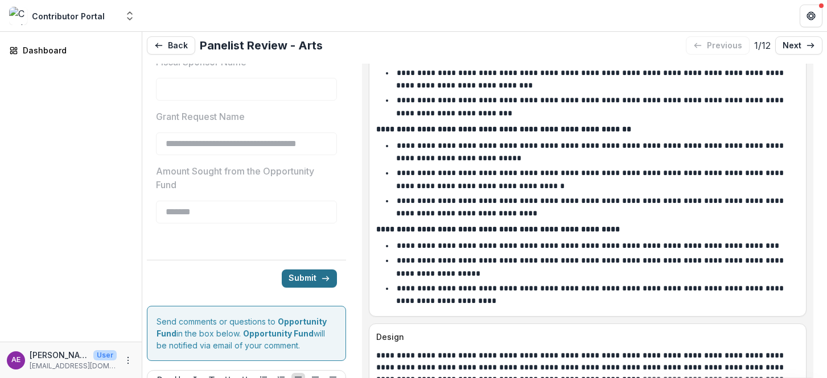
click at [310, 288] on button "Submit" at bounding box center [309, 279] width 55 height 18
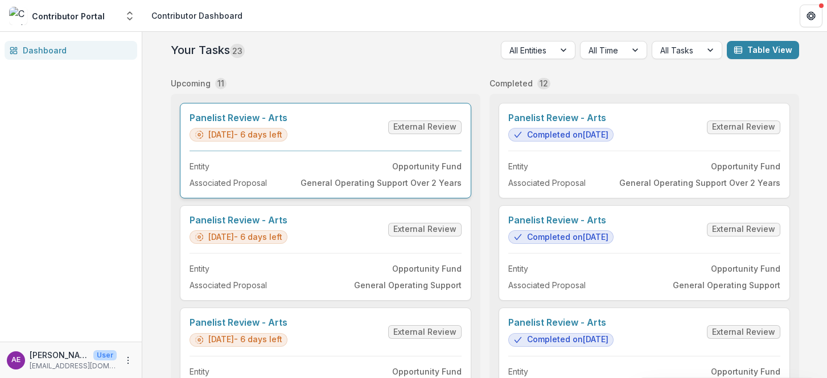
click at [287, 123] on link "Panelist Review - Arts" at bounding box center [238, 118] width 98 height 11
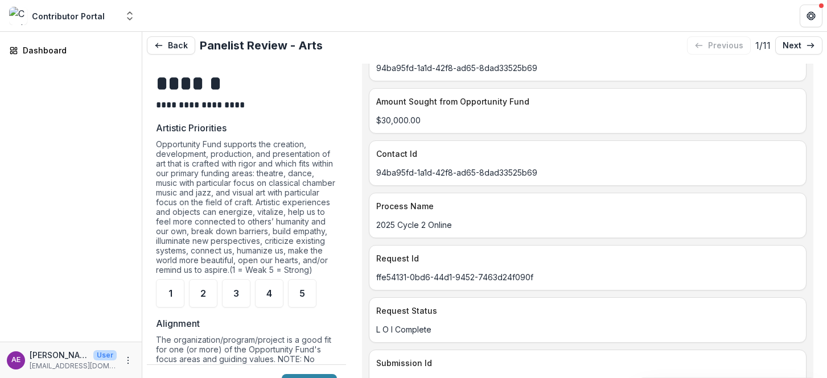
scroll to position [643, 0]
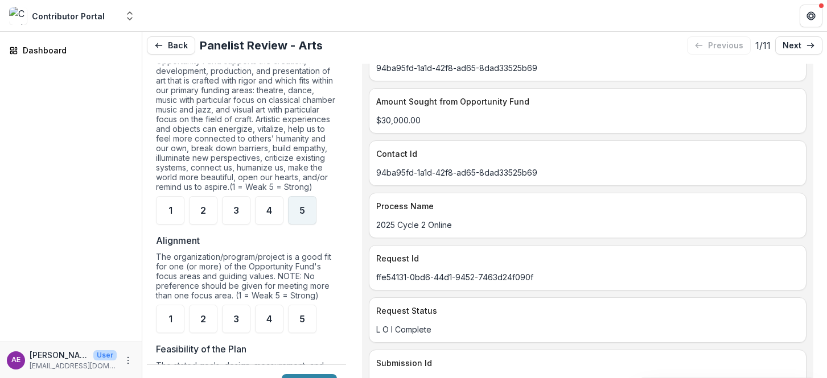
click at [300, 225] on div "5" at bounding box center [302, 210] width 28 height 28
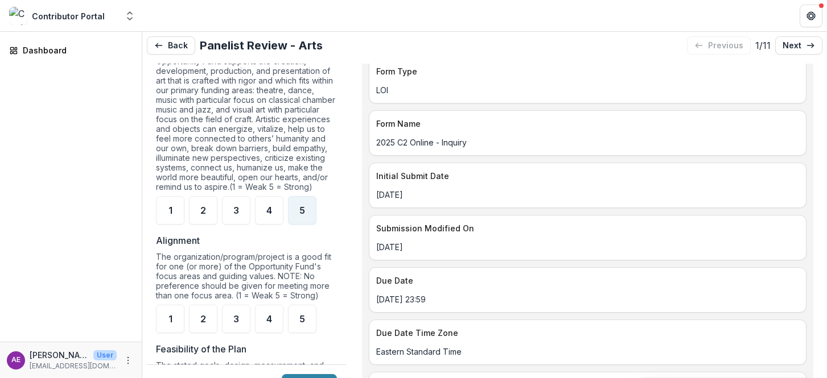
scroll to position [0, 0]
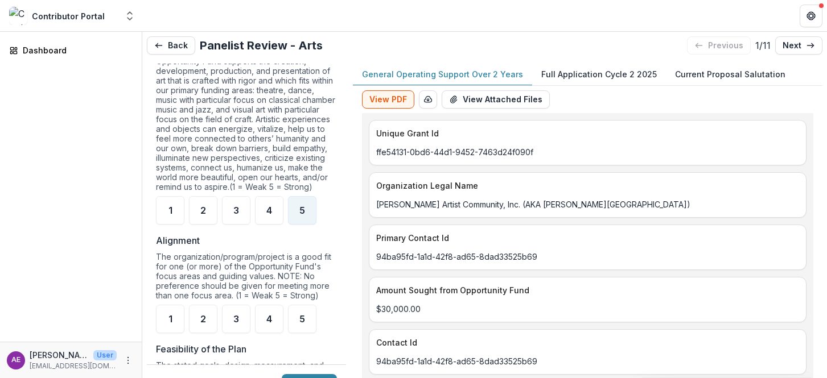
click at [552, 71] on p "Full Application Cycle 2 2025" at bounding box center [599, 74] width 116 height 12
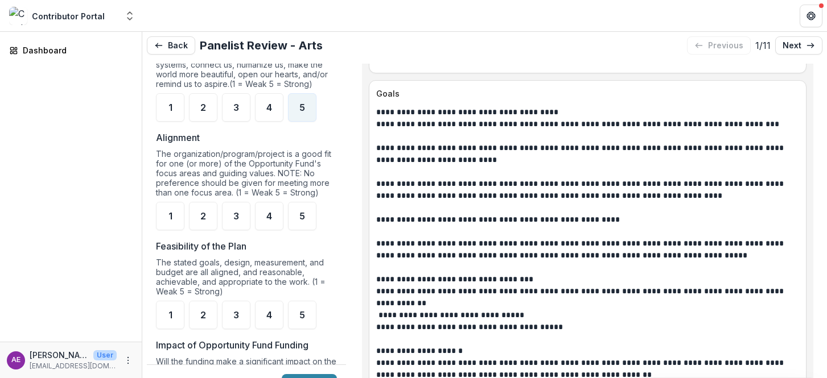
scroll to position [749, 0]
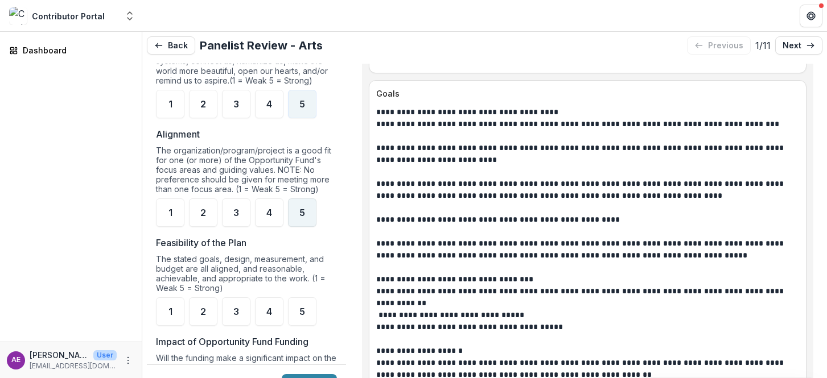
click at [300, 227] on div "5" at bounding box center [302, 213] width 28 height 28
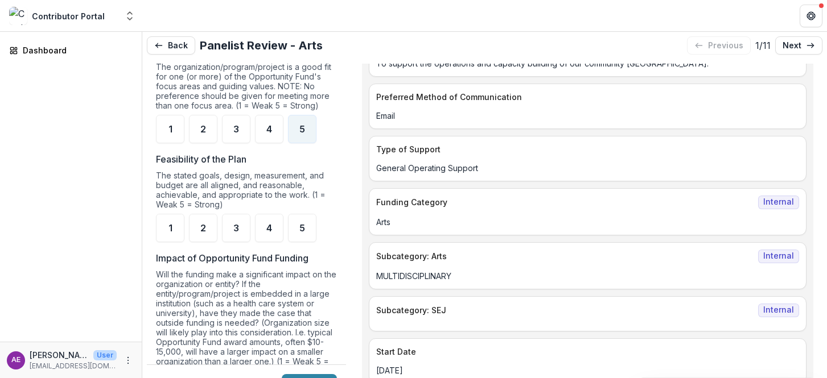
scroll to position [0, 0]
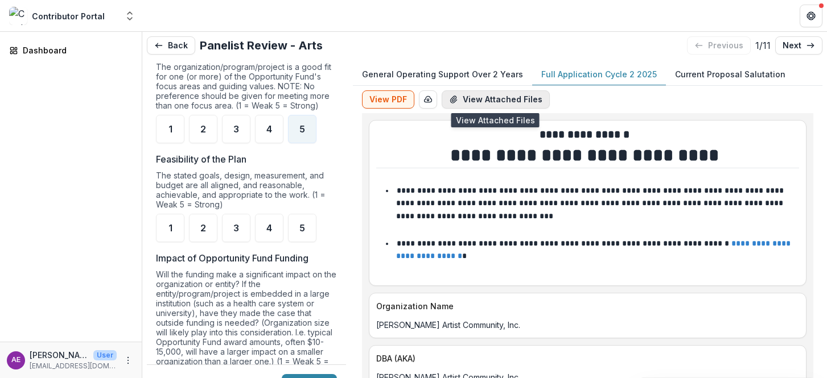
click at [487, 101] on button "View Attached Files" at bounding box center [496, 99] width 108 height 18
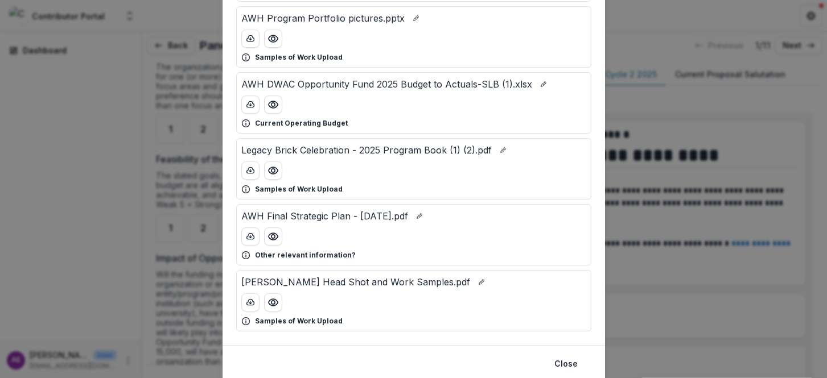
scroll to position [142, 0]
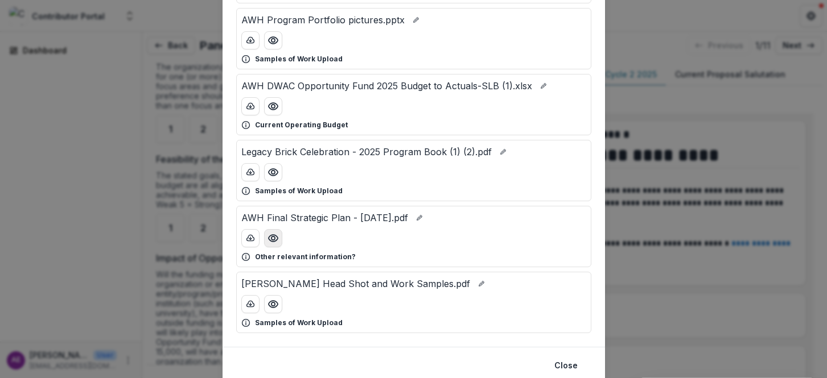
click at [271, 241] on icon "Preview AWH Final Strategic Plan - November 2023.pdf" at bounding box center [272, 238] width 11 height 11
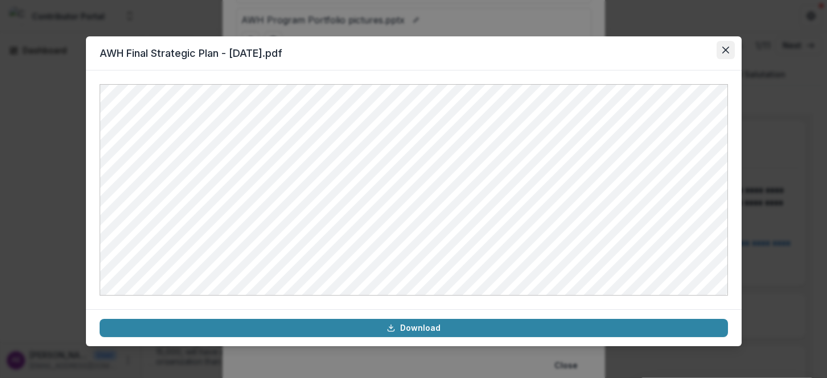
click at [727, 47] on icon "Close" at bounding box center [725, 50] width 7 height 7
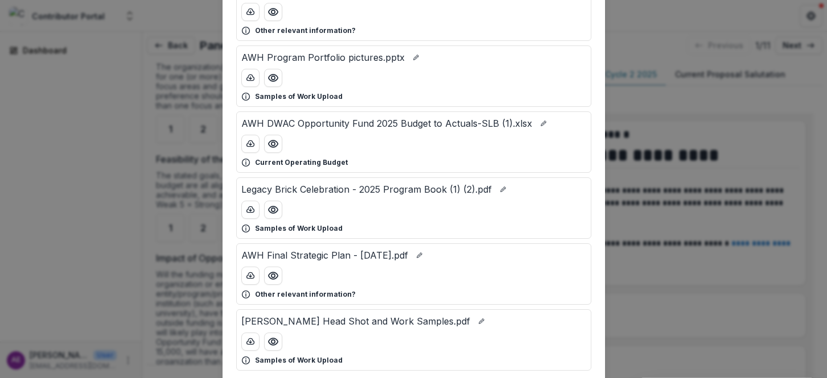
scroll to position [109, 0]
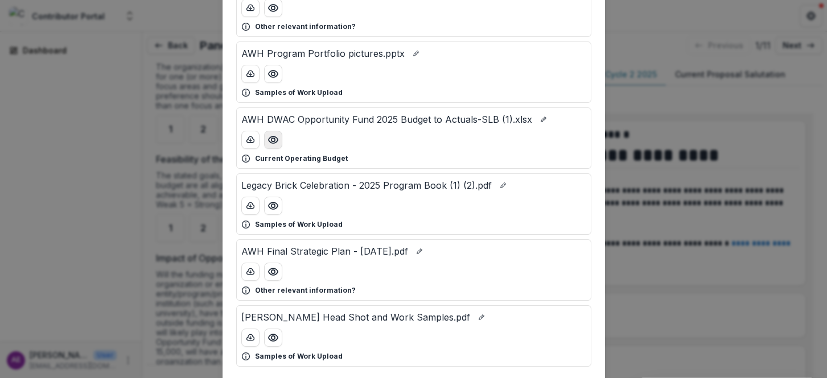
click at [272, 138] on icon "Preview AWH DWAC Opportunity Fund 2025 Budget to Actuals-SLB (1).xlsx" at bounding box center [272, 139] width 11 height 11
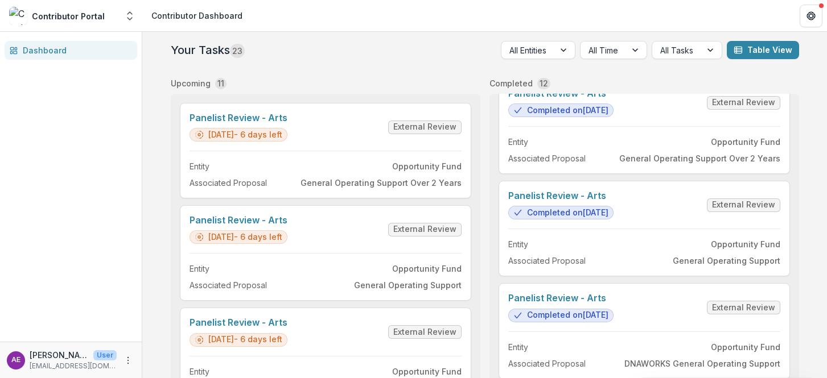
scroll to position [25, 0]
click at [287, 123] on link "Panelist Review - Arts" at bounding box center [238, 118] width 98 height 11
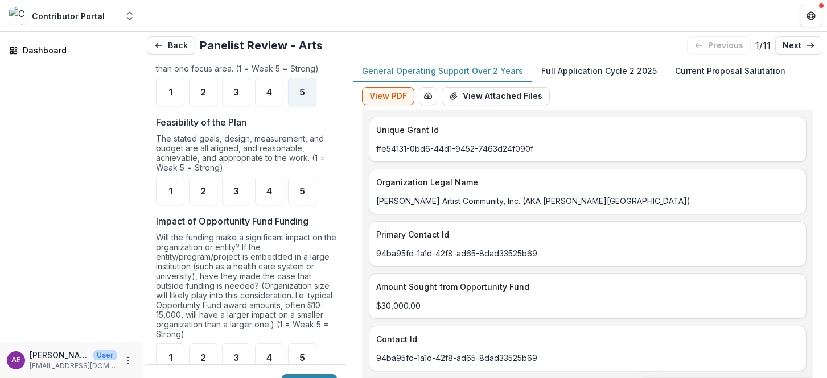
scroll to position [889, 0]
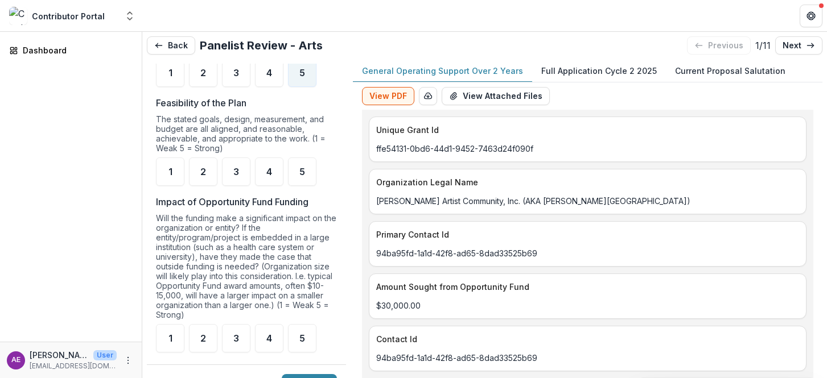
click at [300, 197] on div "**********" at bounding box center [246, 262] width 181 height 1993
click at [299, 184] on div "5" at bounding box center [302, 172] width 28 height 28
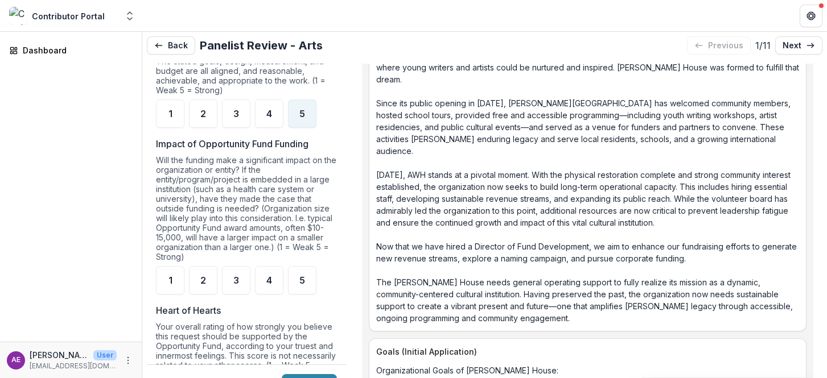
scroll to position [2193, 0]
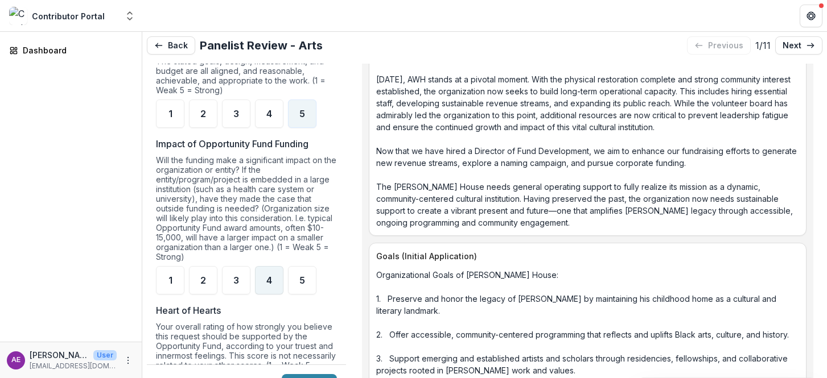
click at [275, 295] on div "4" at bounding box center [269, 280] width 28 height 28
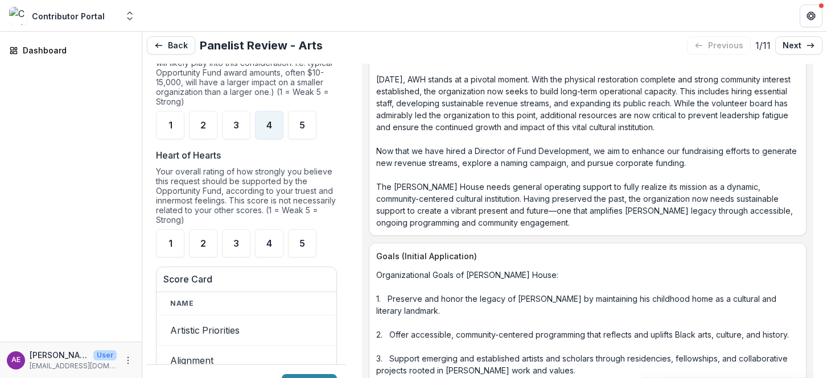
scroll to position [1112, 0]
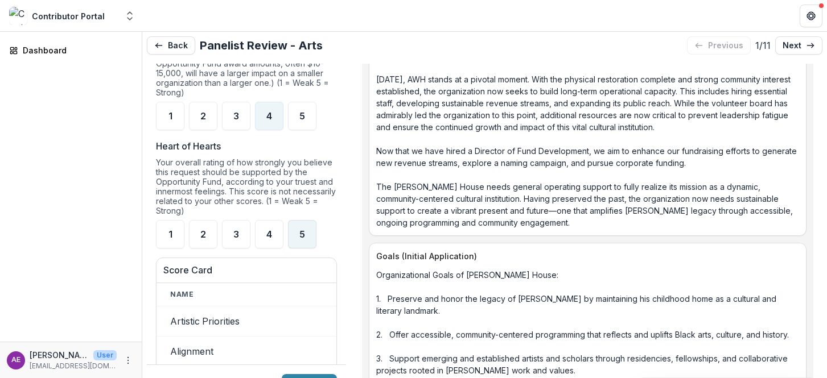
click at [298, 249] on div "5" at bounding box center [302, 234] width 28 height 28
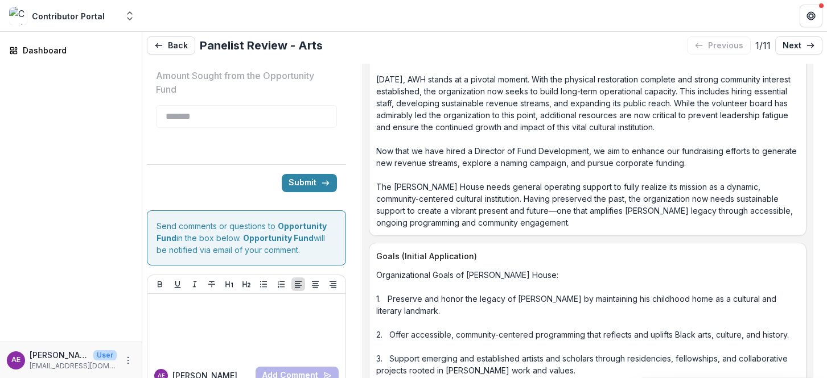
scroll to position [2021, 0]
click at [304, 192] on button "Submit" at bounding box center [309, 183] width 55 height 18
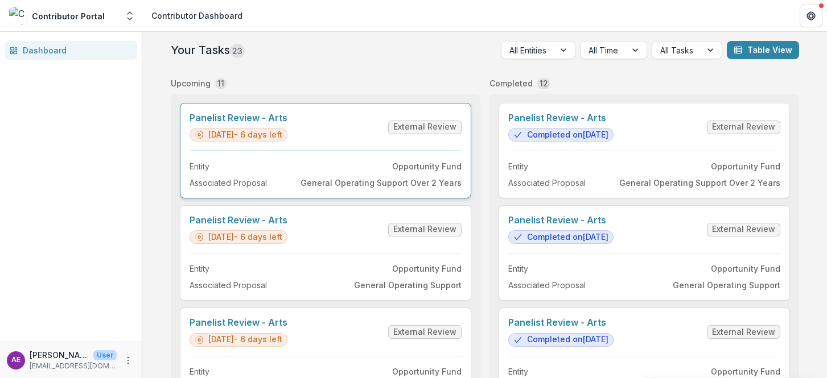
click at [287, 123] on link "Panelist Review - Arts" at bounding box center [238, 118] width 98 height 11
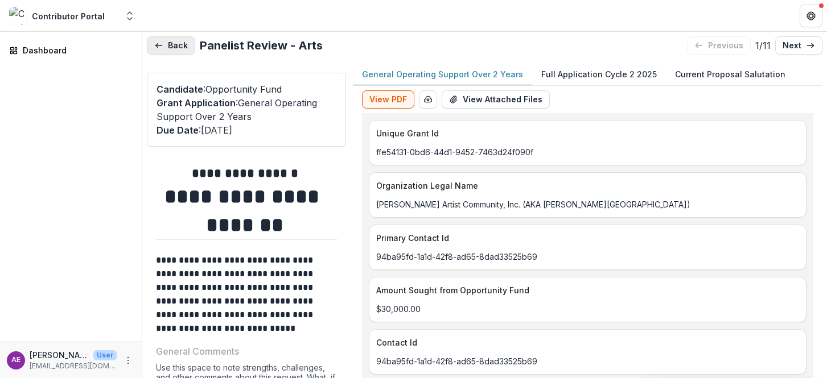
click at [162, 46] on icon "button" at bounding box center [158, 45] width 9 height 9
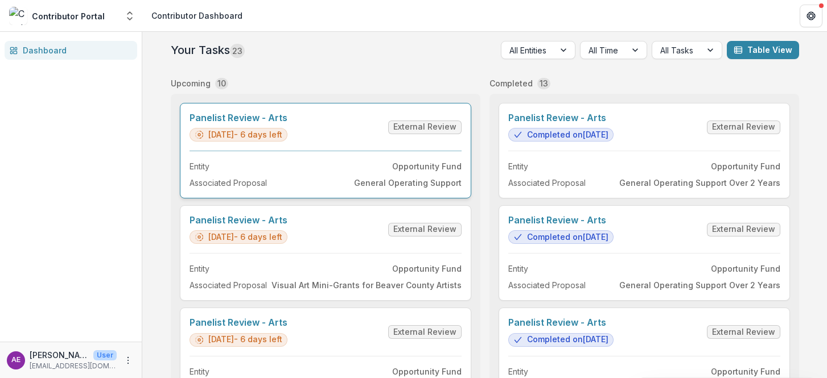
click at [277, 123] on link "Panelist Review - Arts" at bounding box center [238, 118] width 98 height 11
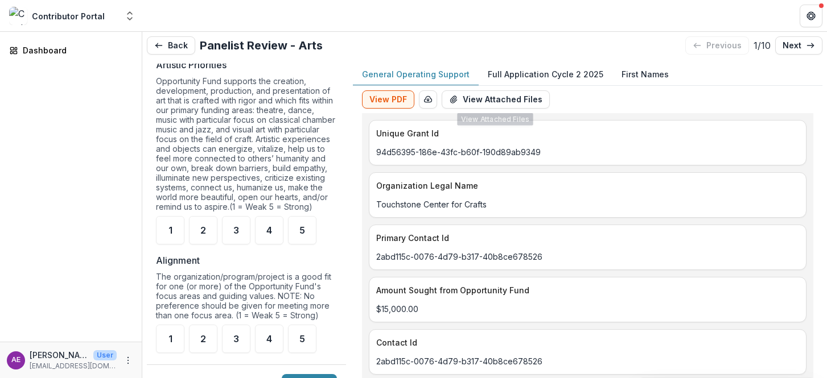
click at [512, 72] on p "Full Application Cycle 2 2025" at bounding box center [546, 74] width 116 height 12
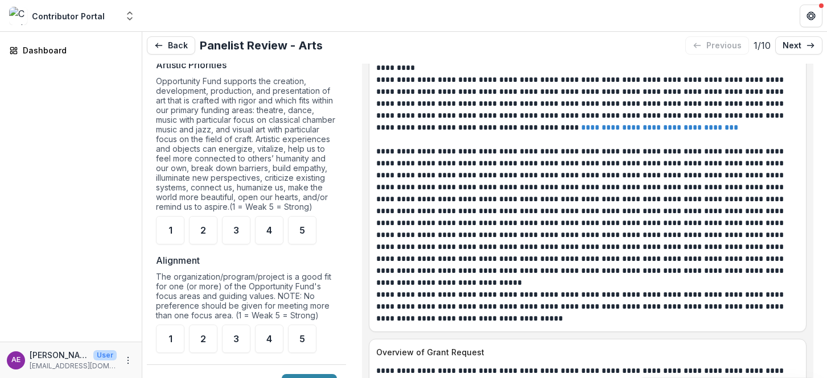
scroll to position [1115, 0]
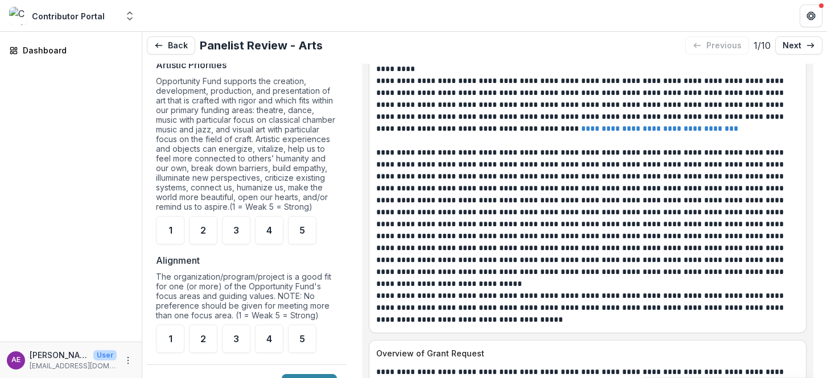
click at [581, 133] on link "**********" at bounding box center [659, 129] width 157 height 8
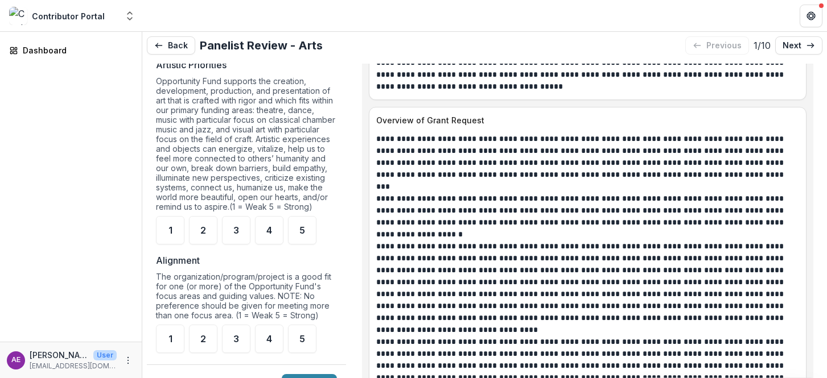
scroll to position [1350, 0]
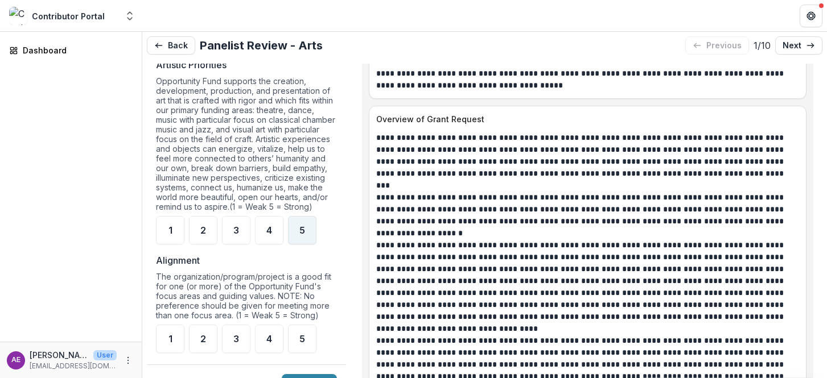
click at [312, 235] on div "5" at bounding box center [302, 230] width 28 height 28
click at [306, 340] on div "5" at bounding box center [302, 339] width 28 height 28
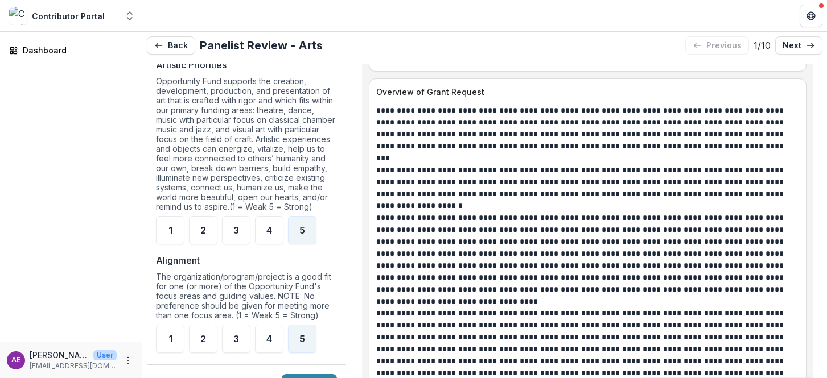
scroll to position [1384, 0]
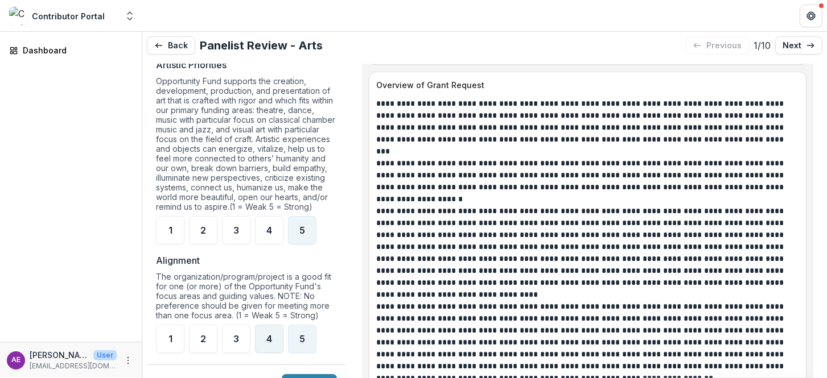
click at [270, 344] on span "4" at bounding box center [269, 339] width 6 height 9
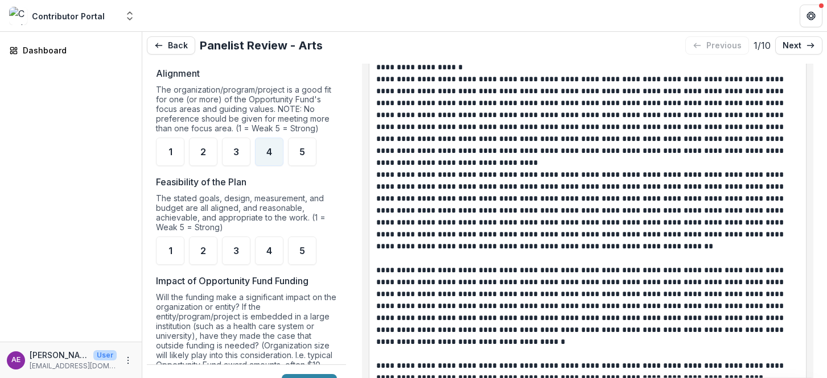
scroll to position [811, 0]
click at [294, 264] on div "5" at bounding box center [302, 250] width 28 height 28
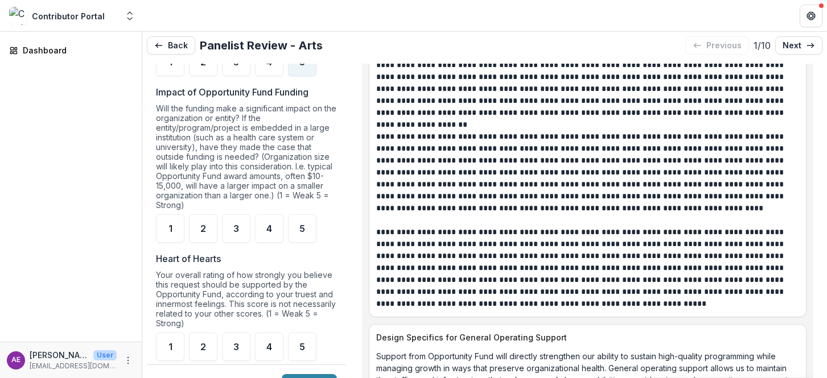
scroll to position [1007, 0]
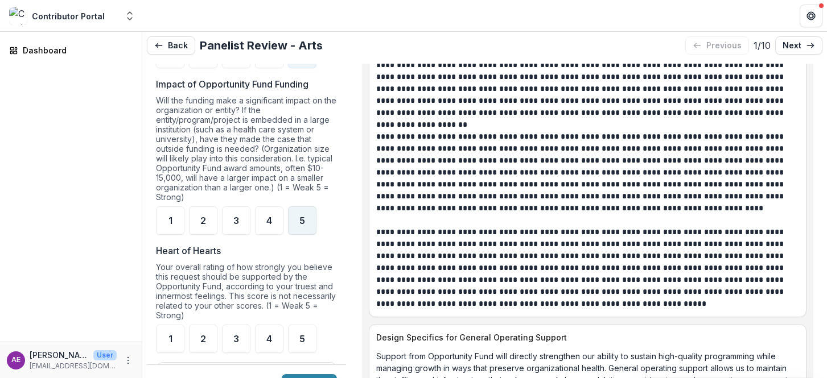
click at [299, 225] on span "5" at bounding box center [302, 220] width 6 height 9
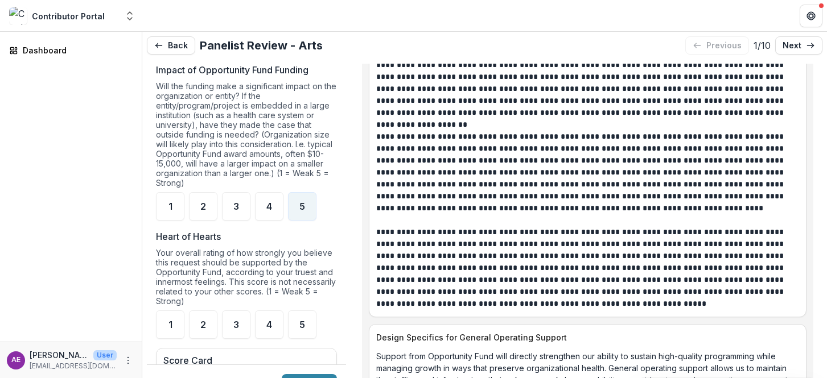
scroll to position [1023, 0]
click at [259, 329] on div "4" at bounding box center [269, 324] width 28 height 28
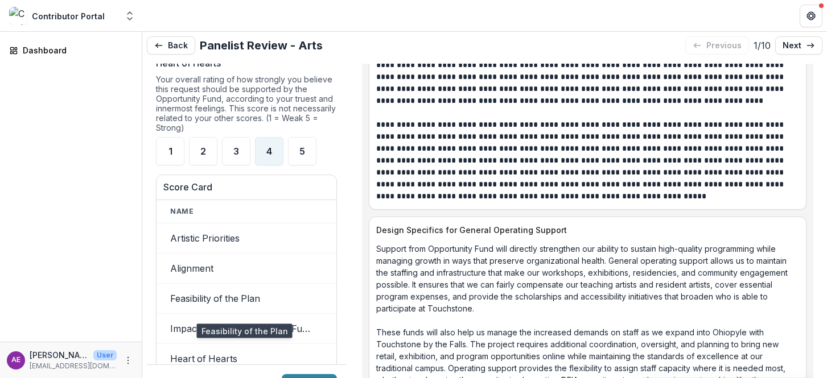
scroll to position [1223, 0]
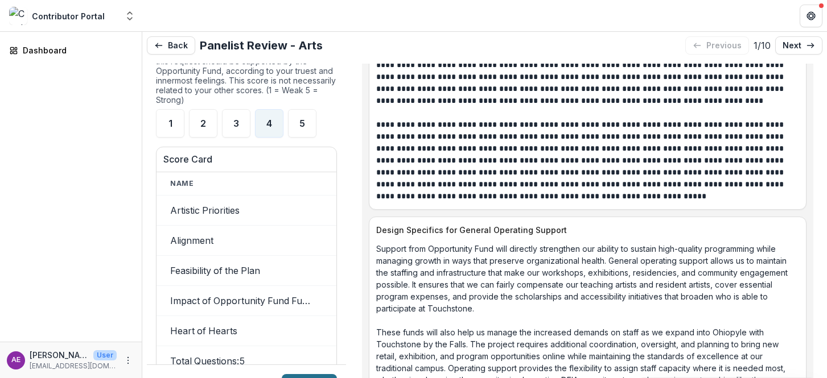
click at [304, 376] on button "Submit" at bounding box center [309, 383] width 55 height 18
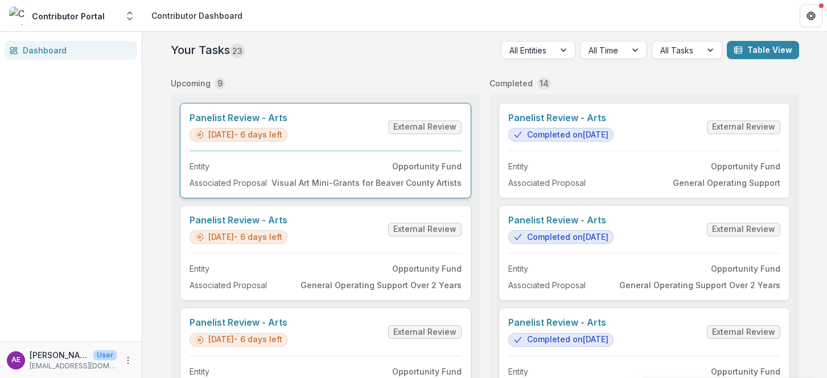
click at [287, 123] on link "Panelist Review - Arts" at bounding box center [238, 118] width 98 height 11
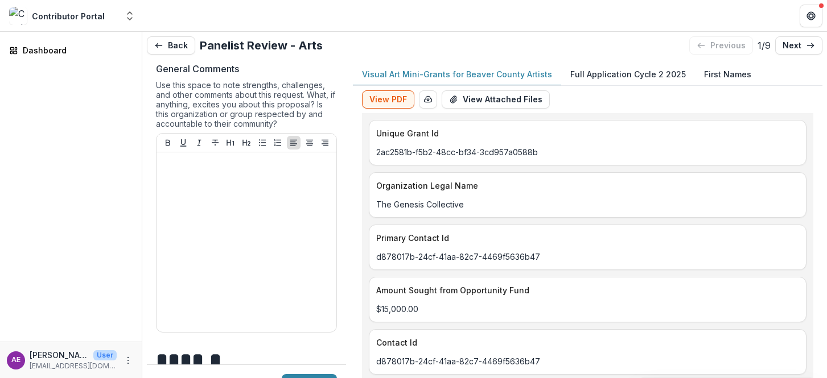
click at [640, 75] on p "Full Application Cycle 2 2025" at bounding box center [628, 74] width 116 height 12
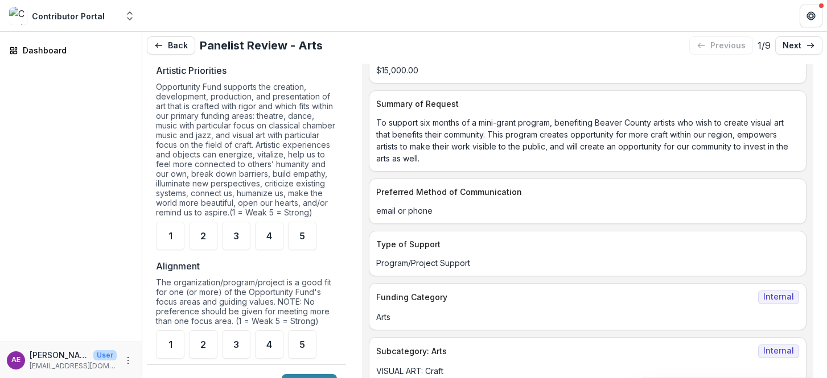
scroll to position [618, 0]
click at [296, 241] on div "5" at bounding box center [302, 235] width 28 height 28
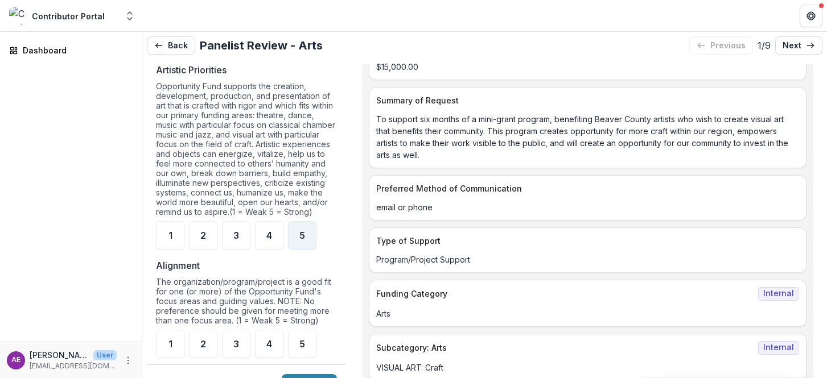
scroll to position [0, 0]
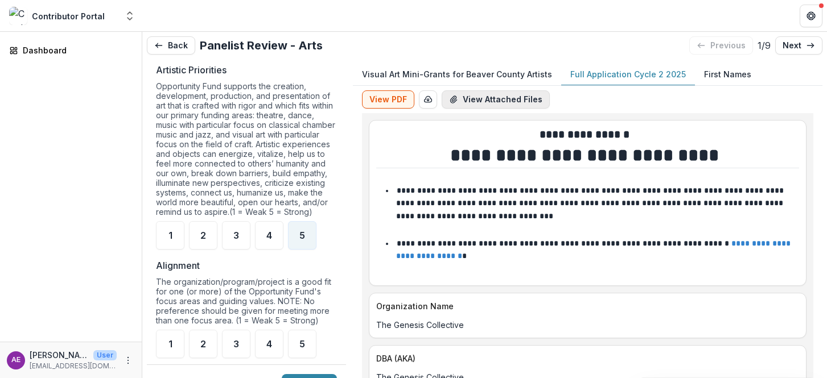
click at [471, 100] on button "View Attached Files" at bounding box center [496, 99] width 108 height 18
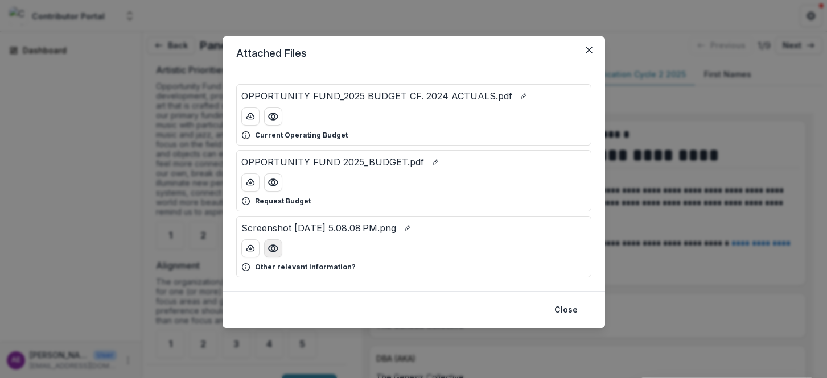
click at [273, 252] on icon "Preview Screenshot 2025-09-13 at 5.08.08 PM.png" at bounding box center [272, 248] width 11 height 11
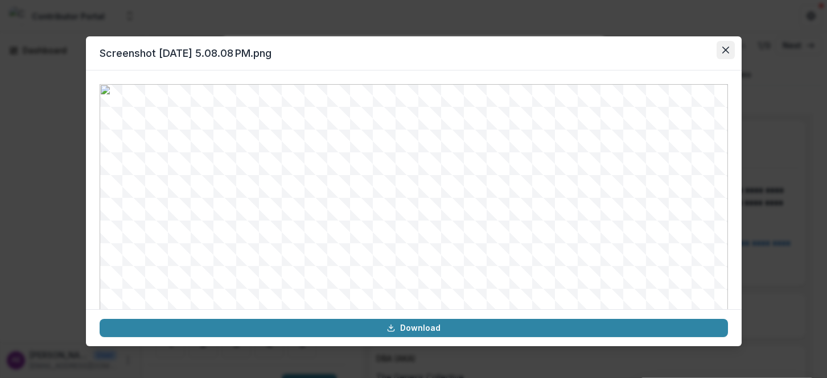
click at [726, 44] on button "Close" at bounding box center [725, 50] width 18 height 18
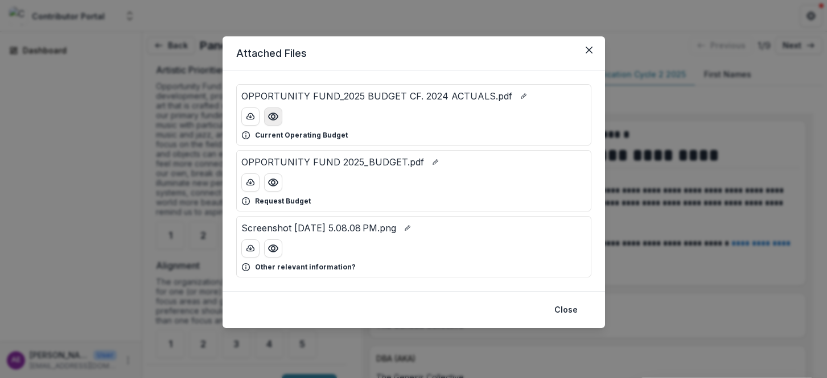
click at [273, 118] on circle "Preview OPPORTUNITY FUND_2025 BUDGET CF. 2024 ACTUALS.pdf" at bounding box center [272, 116] width 3 height 3
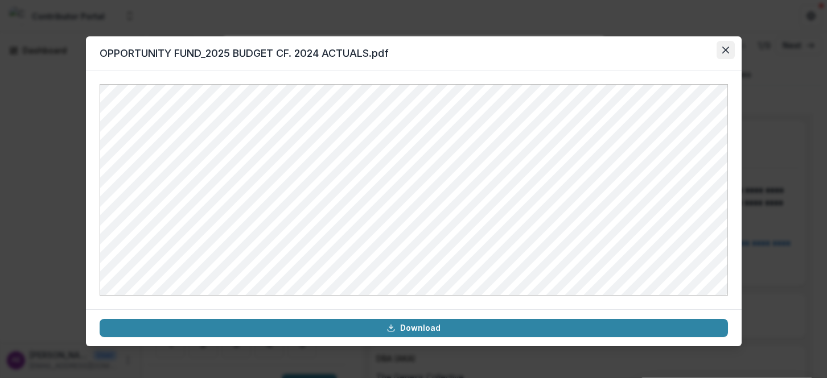
click at [730, 43] on button "Close" at bounding box center [725, 50] width 18 height 18
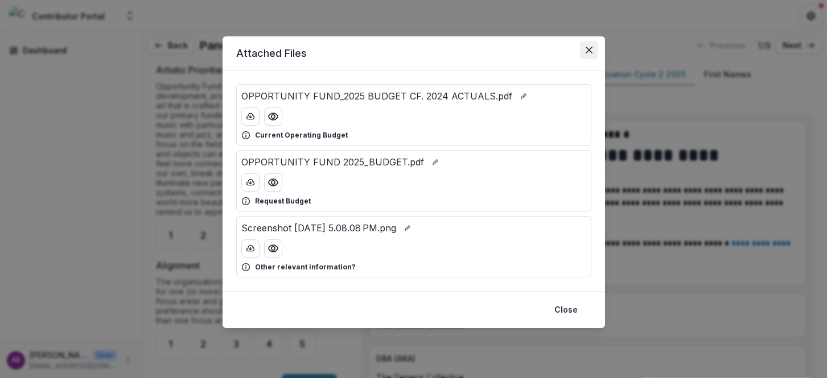
click at [594, 44] on button "Close" at bounding box center [589, 50] width 18 height 18
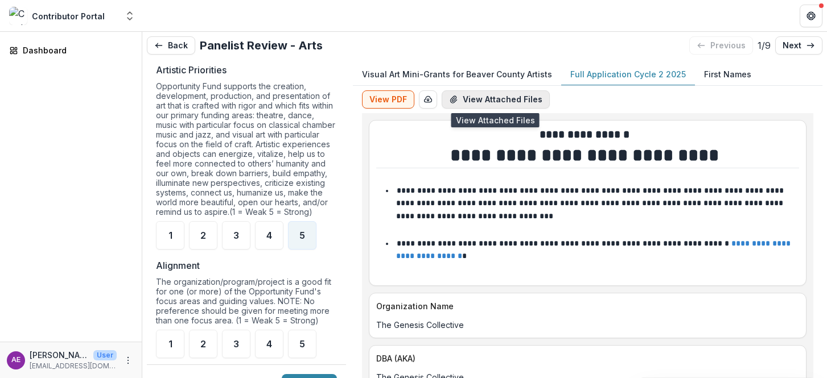
click at [456, 102] on icon "View Attached Files" at bounding box center [453, 99] width 9 height 9
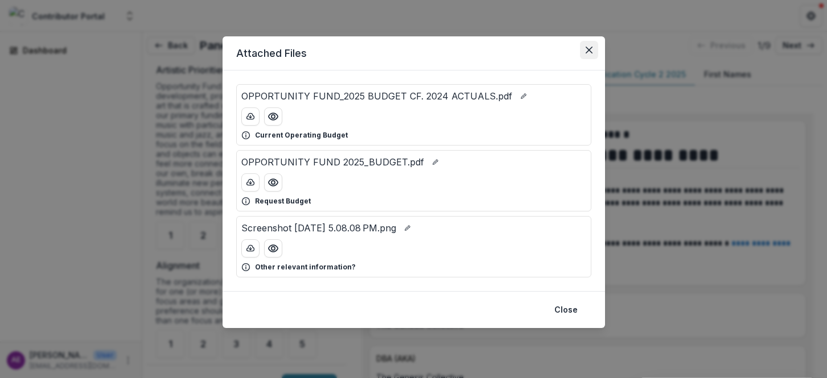
click at [591, 51] on icon "Close" at bounding box center [589, 50] width 7 height 7
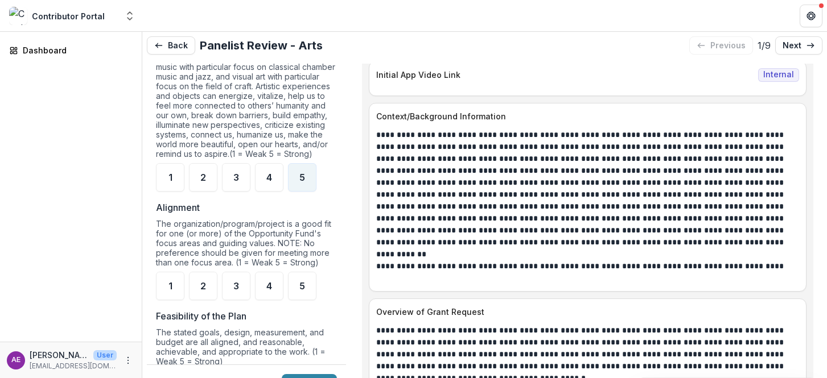
scroll to position [745, 0]
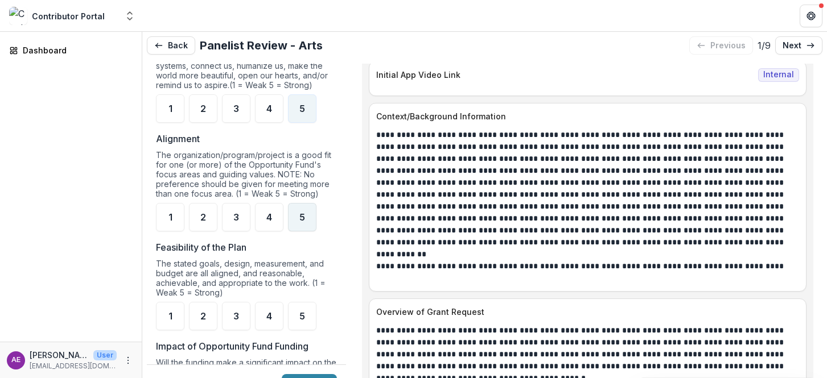
click at [306, 226] on div "5" at bounding box center [302, 217] width 28 height 28
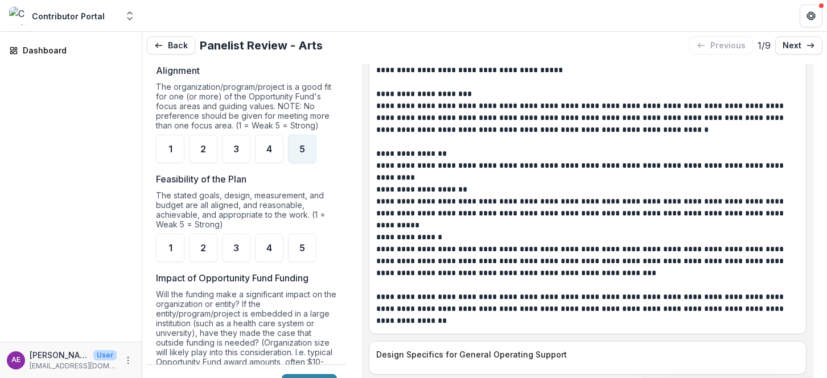
scroll to position [1740, 0]
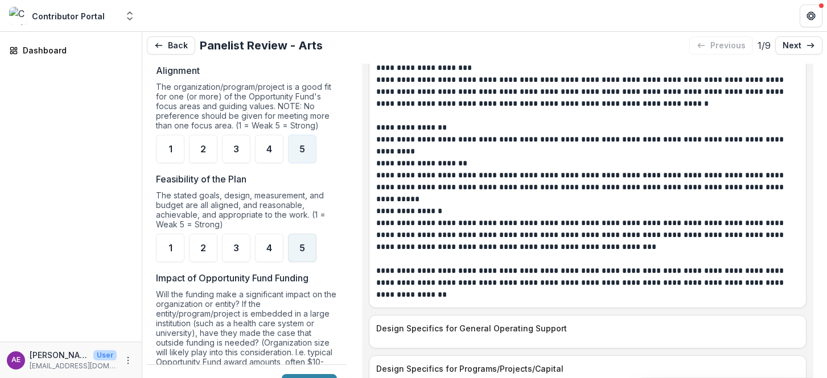
click at [299, 262] on div "5" at bounding box center [302, 248] width 28 height 28
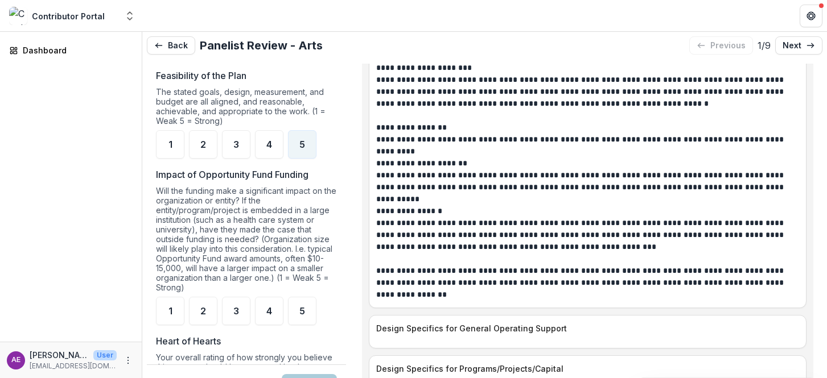
scroll to position [955, 0]
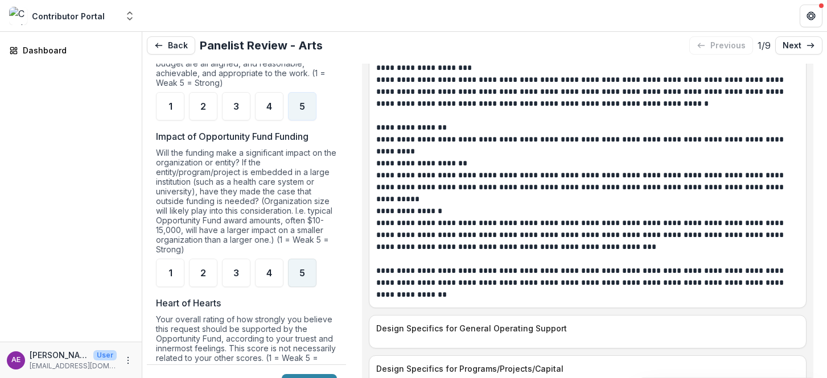
click at [304, 278] on span "5" at bounding box center [302, 273] width 6 height 9
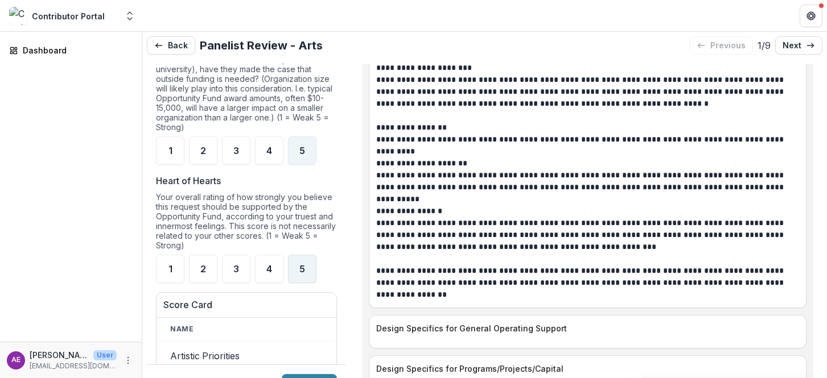
click at [304, 274] on span "5" at bounding box center [302, 269] width 6 height 9
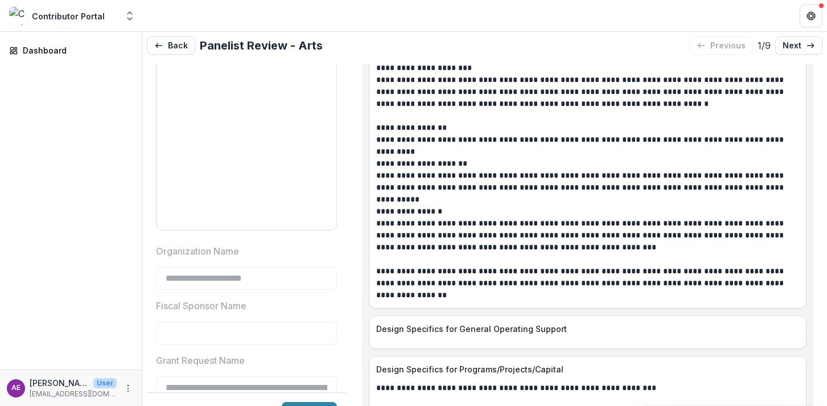
scroll to position [1994, 0]
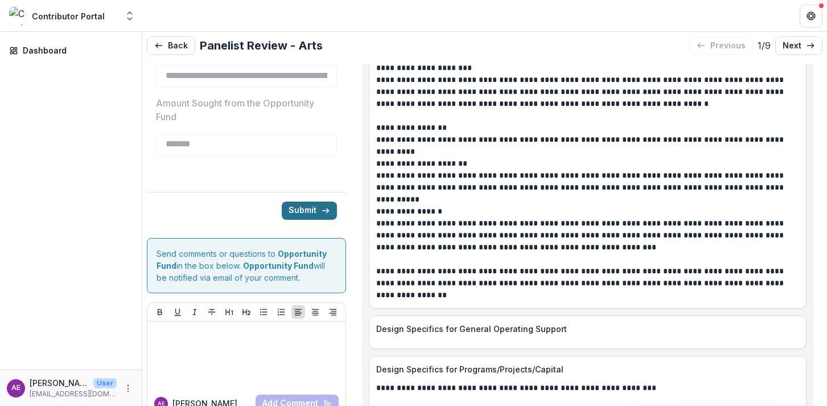
click at [295, 213] on button "Submit" at bounding box center [309, 210] width 55 height 18
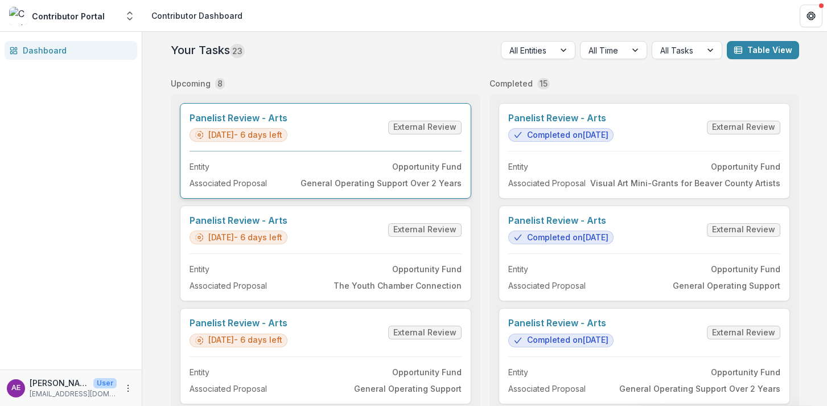
click at [287, 123] on link "Panelist Review - Arts" at bounding box center [238, 118] width 98 height 11
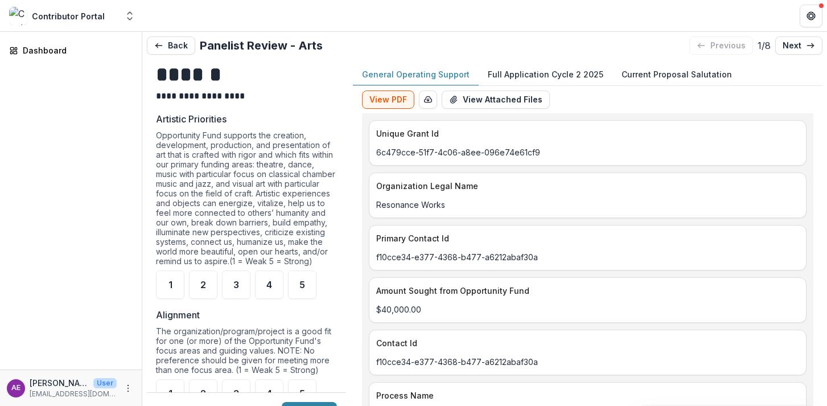
scroll to position [765, 0]
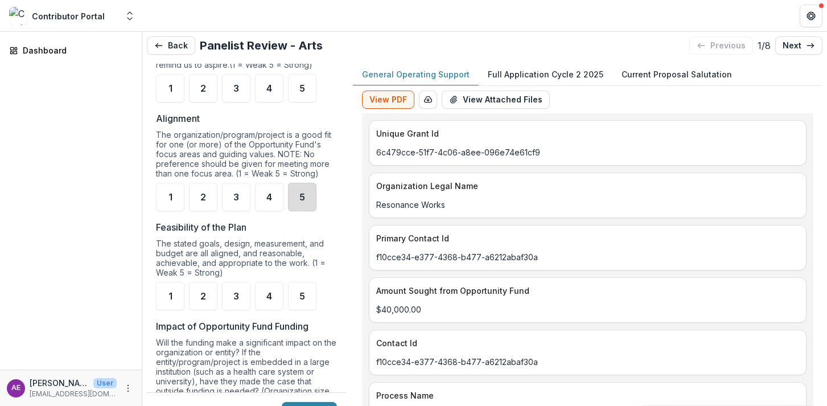
click at [312, 211] on div "5" at bounding box center [302, 197] width 28 height 28
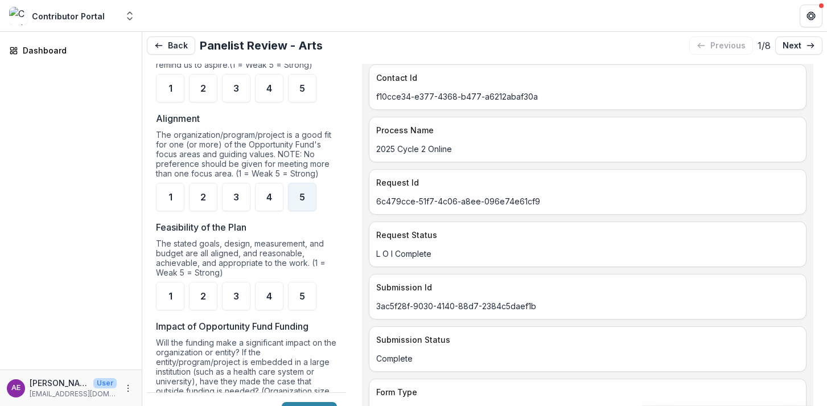
scroll to position [267, 0]
click at [299, 93] on span "5" at bounding box center [302, 88] width 6 height 9
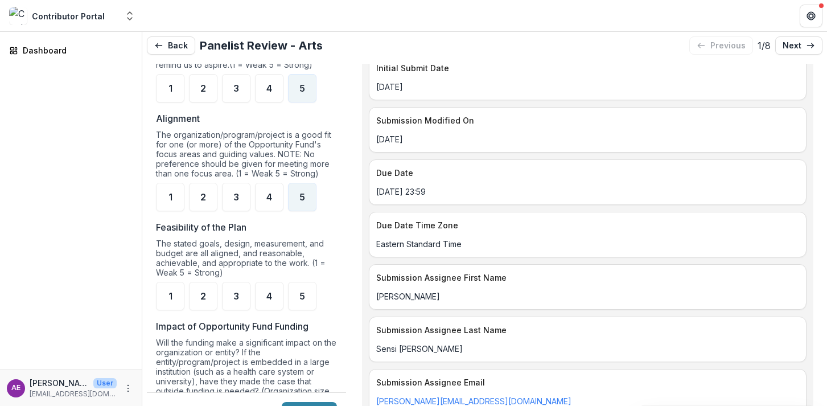
scroll to position [694, 0]
click at [244, 211] on div "3" at bounding box center [236, 197] width 28 height 28
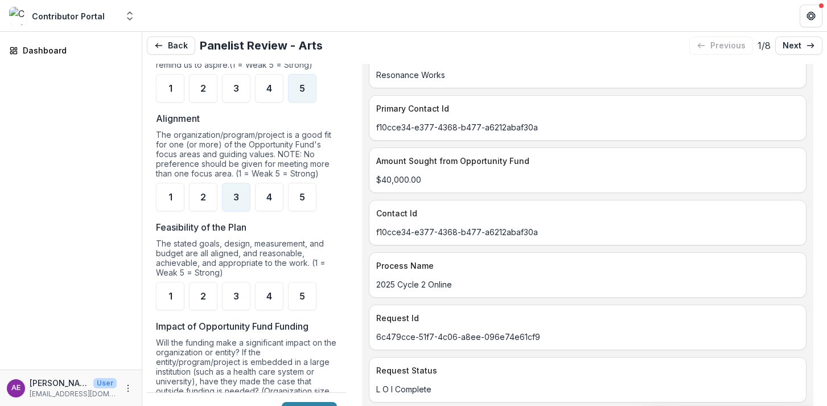
scroll to position [0, 0]
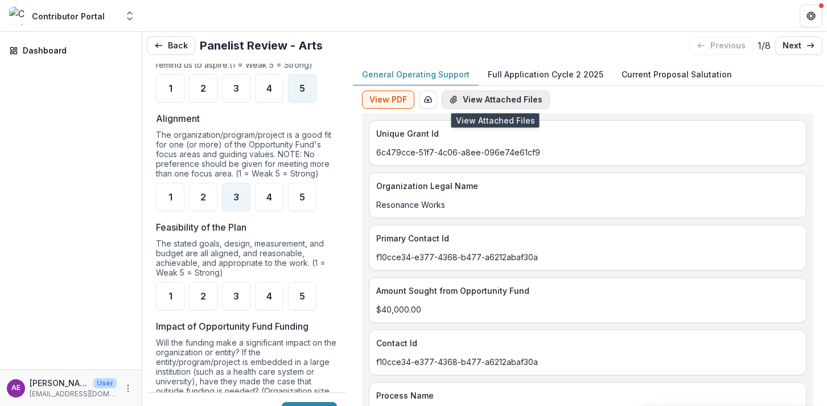
click at [475, 100] on button "View Attached Files" at bounding box center [496, 99] width 108 height 18
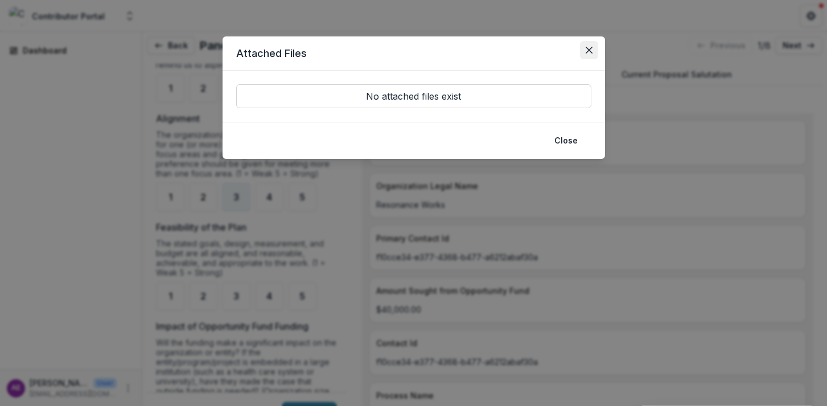
click at [588, 42] on button "Close" at bounding box center [589, 50] width 18 height 18
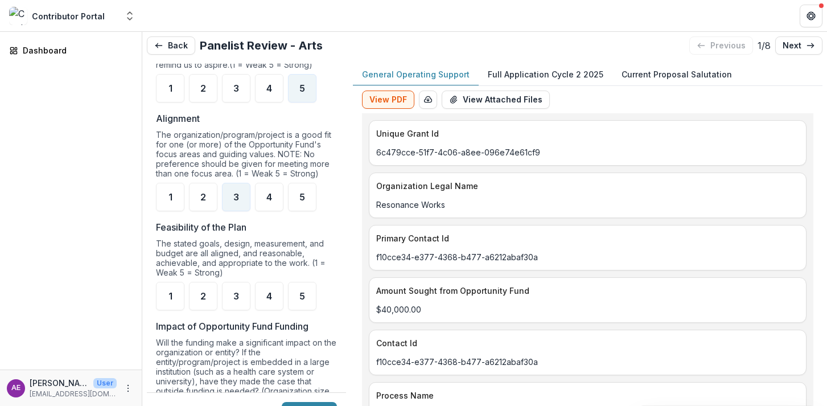
scroll to position [23, 0]
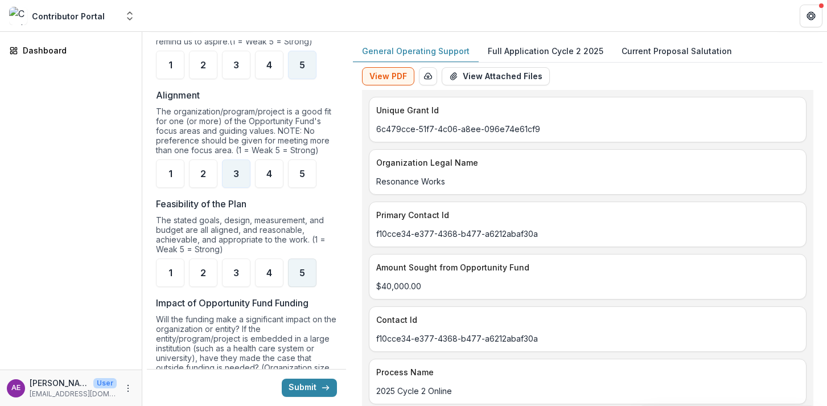
click at [308, 281] on div "5" at bounding box center [302, 272] width 28 height 28
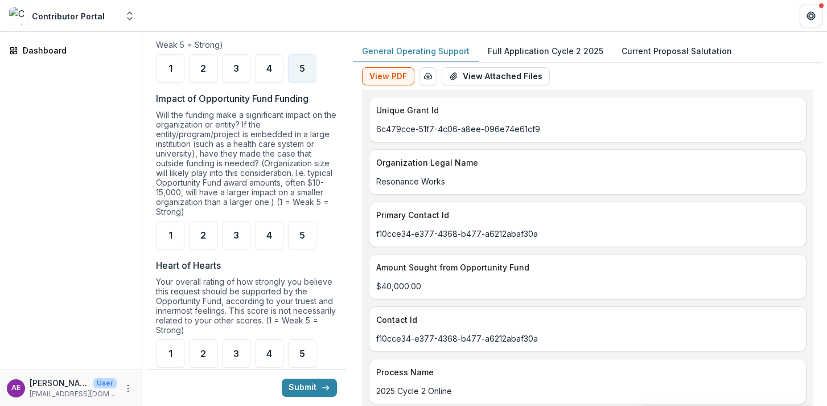
scroll to position [990, 0]
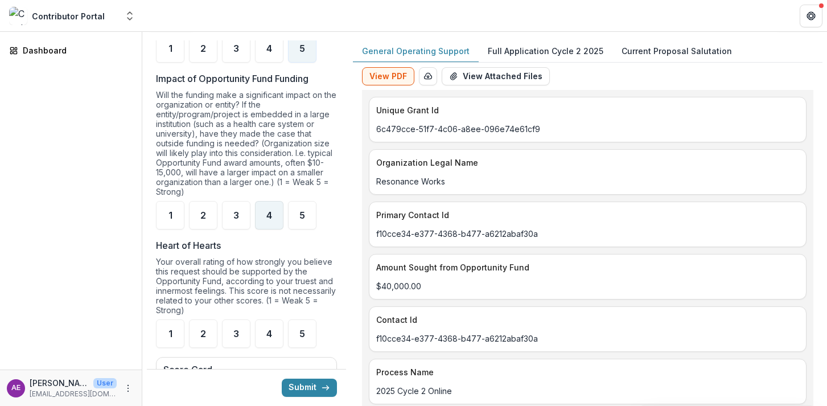
click at [269, 220] on span "4" at bounding box center [269, 215] width 6 height 9
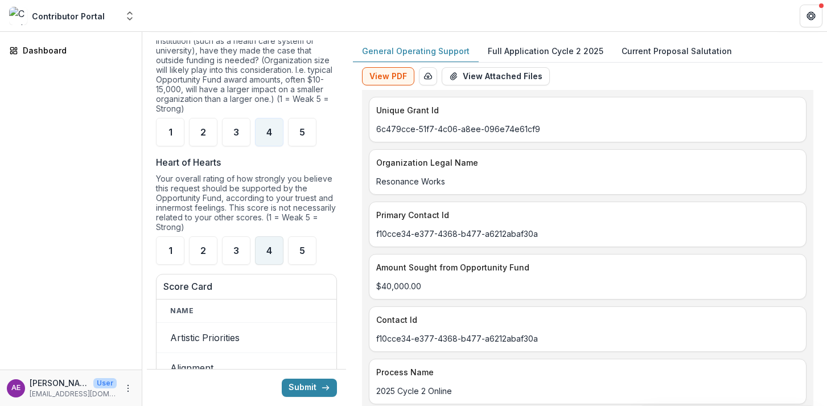
scroll to position [1075, 0]
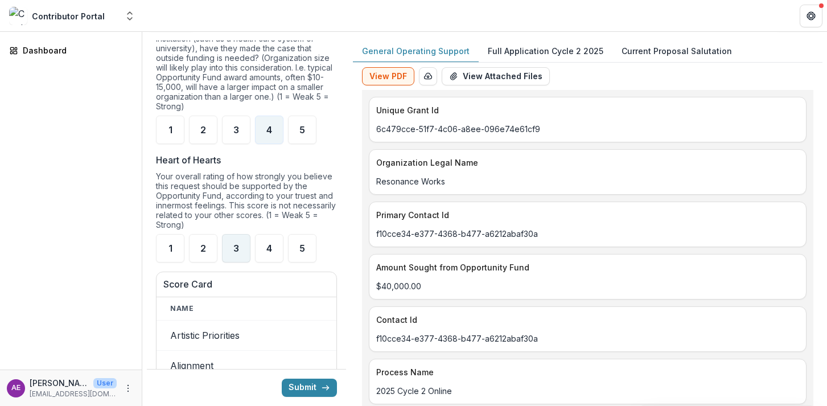
click at [236, 253] on span "3" at bounding box center [236, 248] width 6 height 9
click at [310, 388] on button "Submit" at bounding box center [309, 387] width 55 height 18
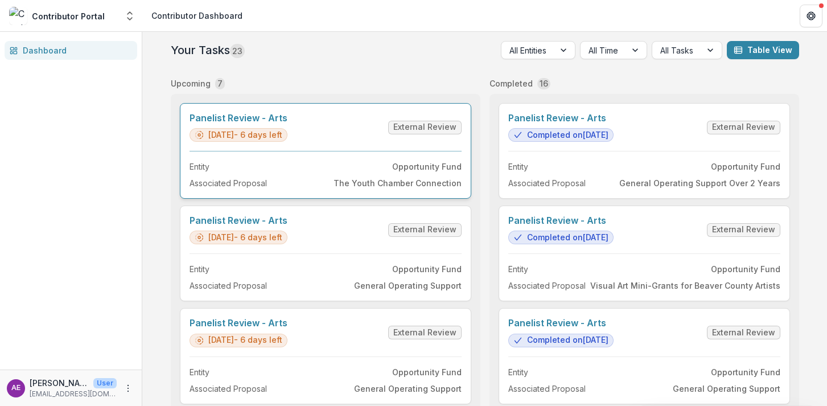
click at [258, 123] on link "Panelist Review - Arts" at bounding box center [238, 118] width 98 height 11
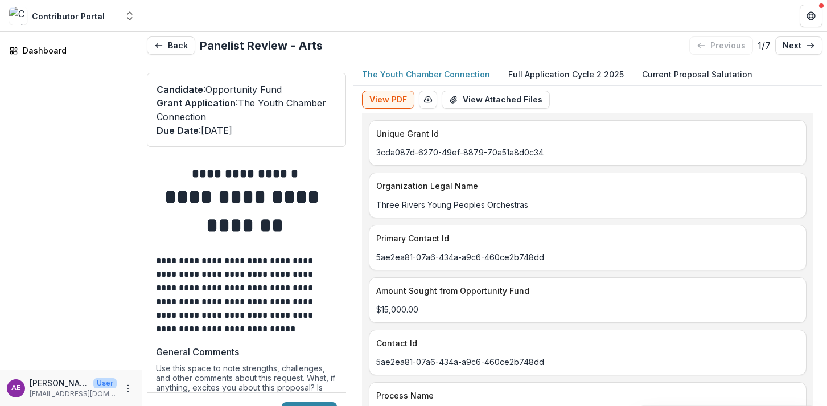
click at [591, 66] on button "Full Application Cycle 2 2025" at bounding box center [566, 75] width 134 height 22
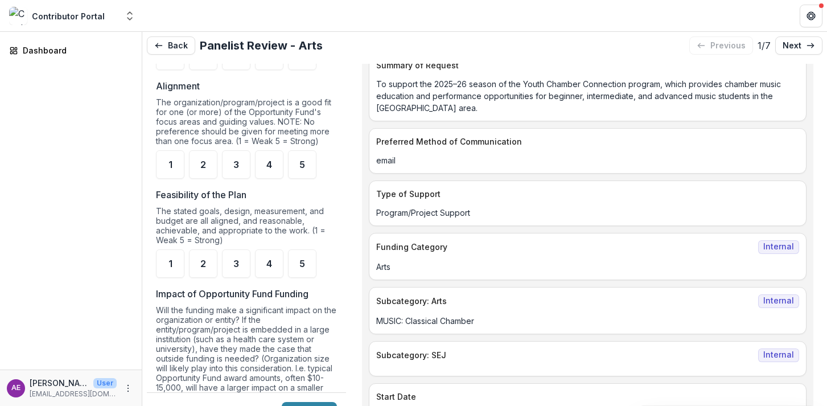
scroll to position [842, 0]
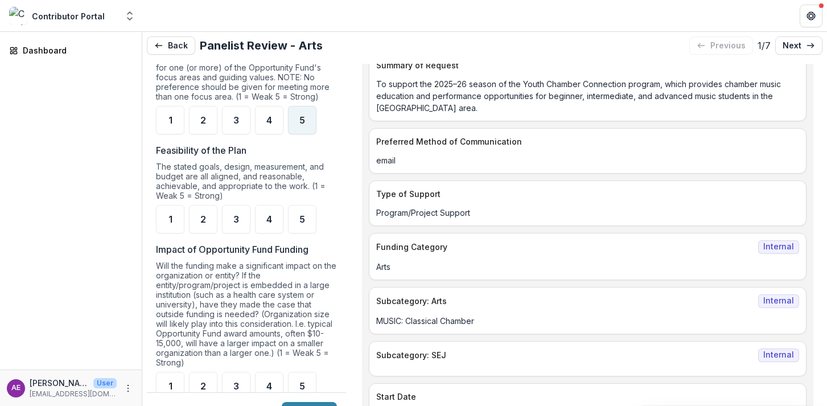
click at [302, 134] on div "5" at bounding box center [302, 120] width 28 height 28
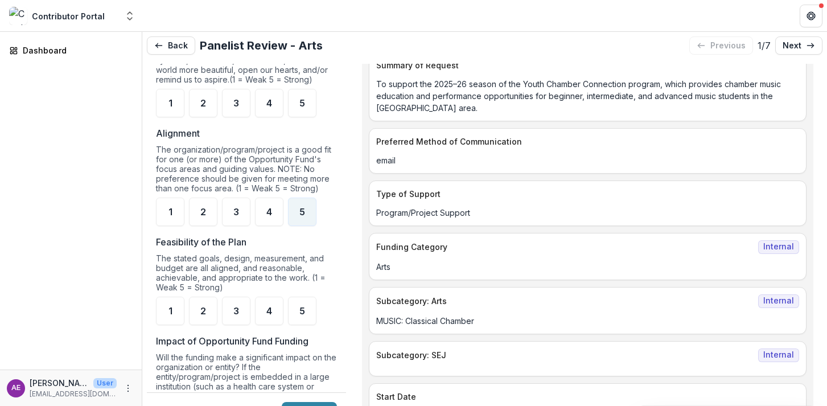
scroll to position [751, 0]
click at [303, 107] on span "5" at bounding box center [302, 102] width 6 height 9
click at [271, 216] on span "4" at bounding box center [269, 211] width 6 height 9
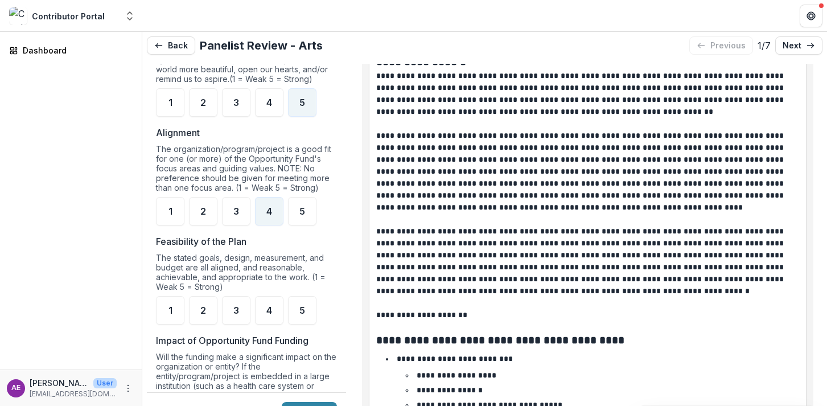
scroll to position [987, 0]
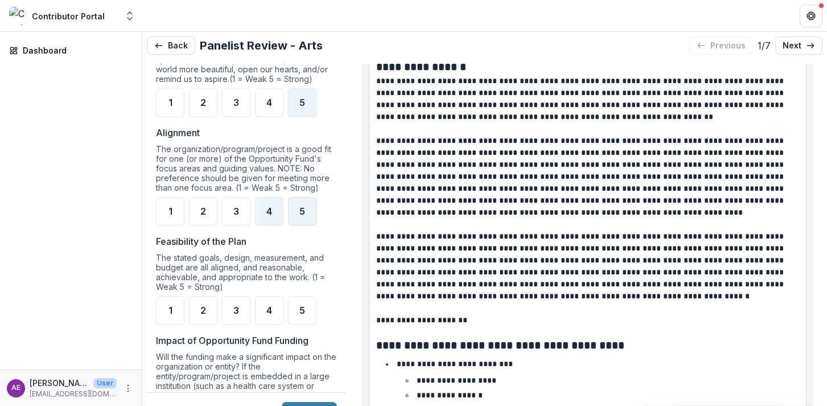
click at [298, 225] on div "5" at bounding box center [302, 211] width 28 height 28
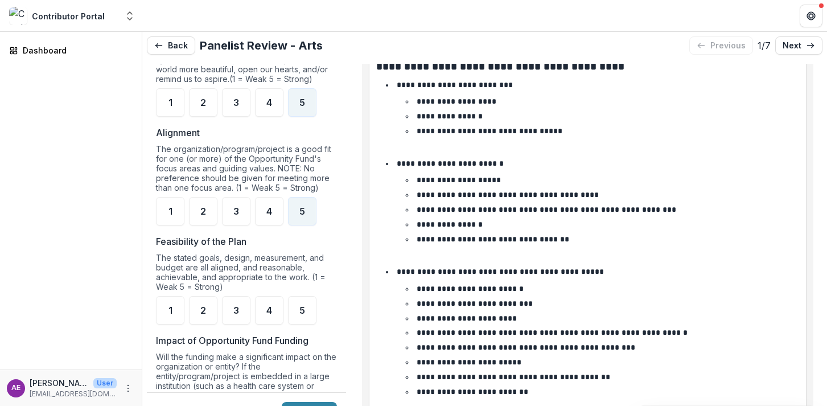
scroll to position [1268, 0]
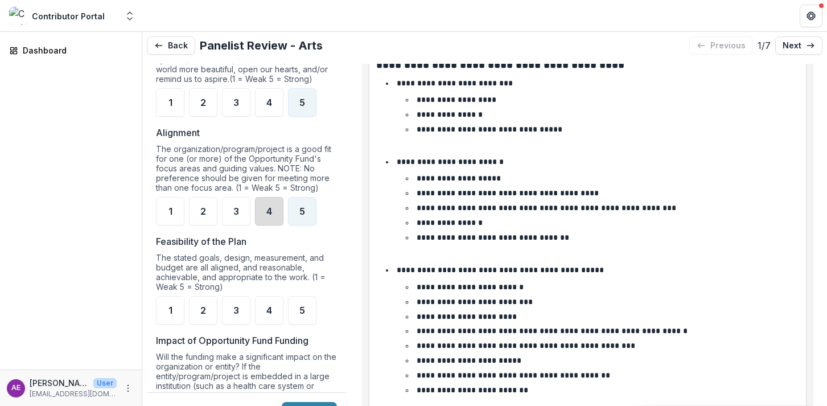
click at [267, 225] on div "4" at bounding box center [269, 211] width 28 height 28
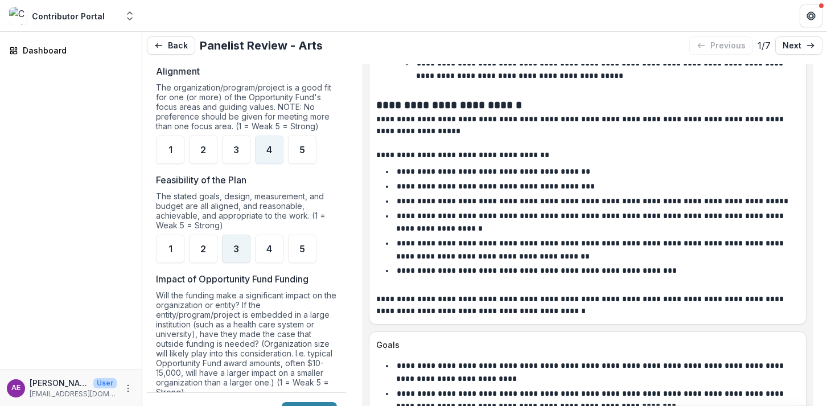
scroll to position [822, 0]
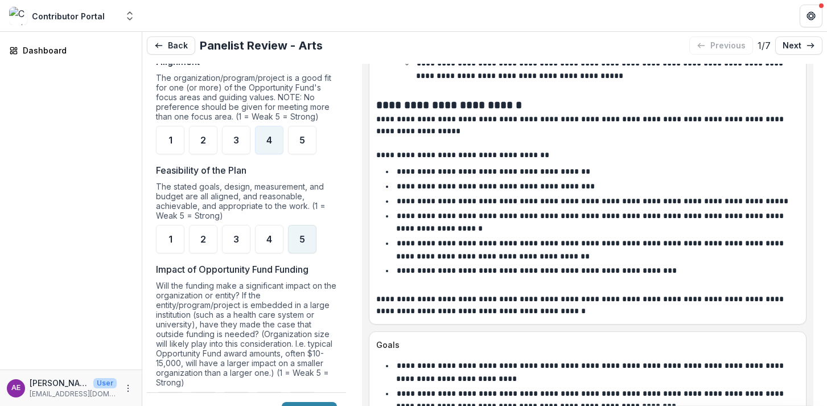
click at [300, 244] on span "5" at bounding box center [302, 238] width 6 height 9
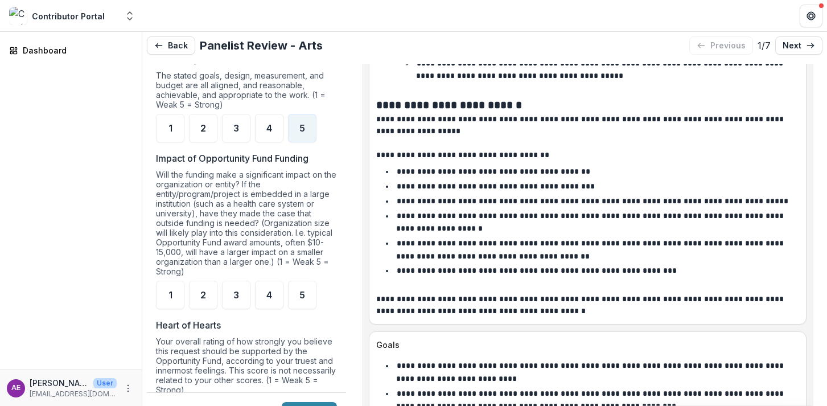
scroll to position [940, 0]
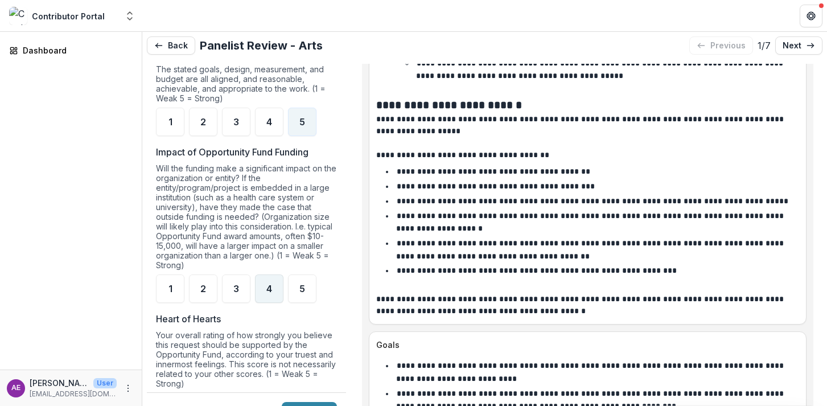
click at [262, 300] on div "4" at bounding box center [269, 288] width 28 height 28
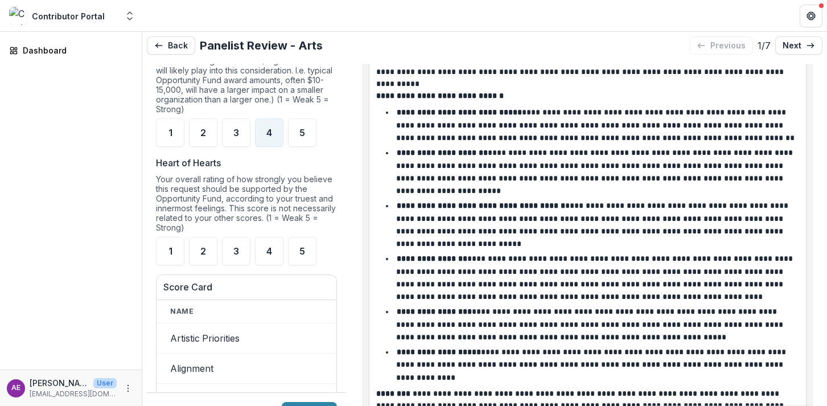
scroll to position [1165, 0]
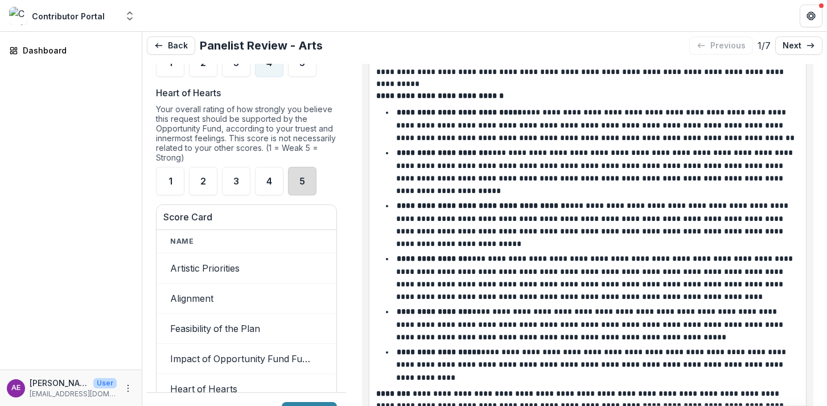
click at [292, 195] on div "5" at bounding box center [302, 181] width 28 height 28
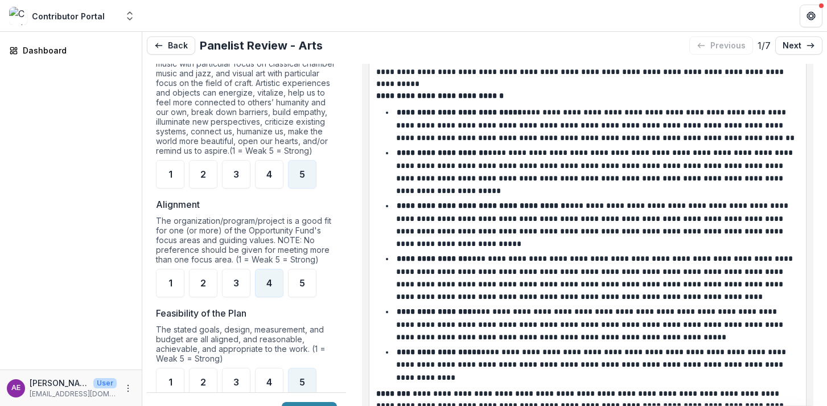
scroll to position [675, 0]
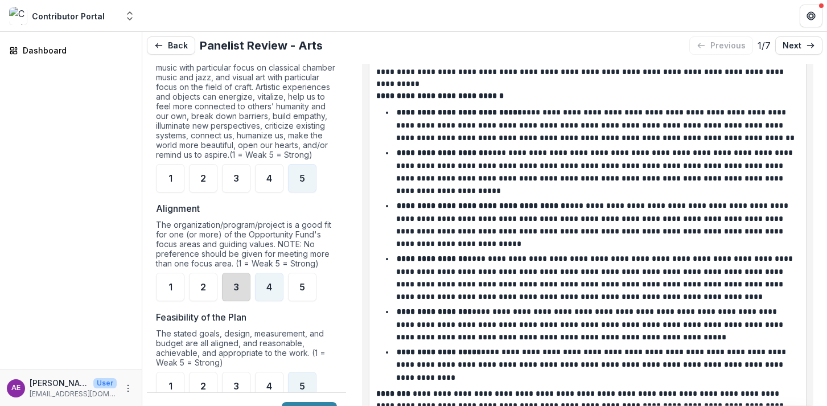
click at [244, 301] on div "3" at bounding box center [236, 287] width 28 height 28
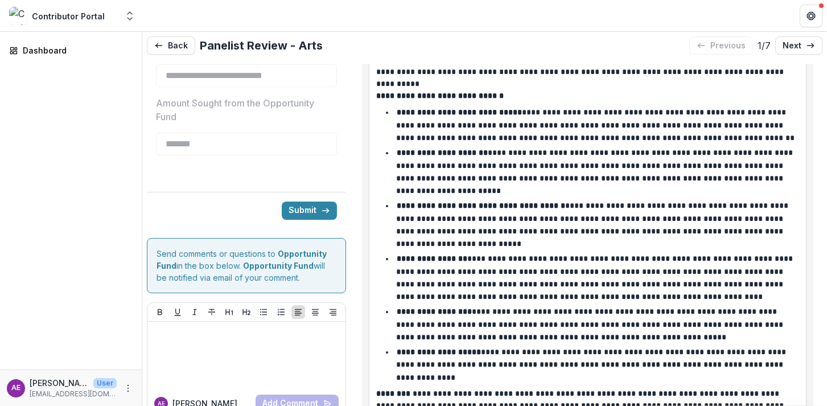
scroll to position [23, 0]
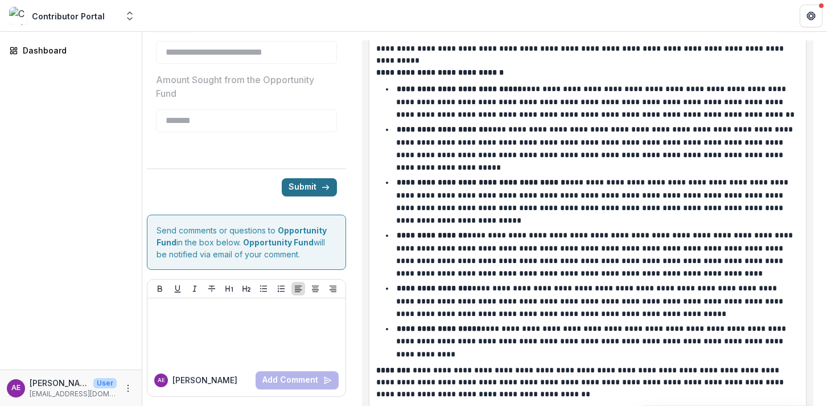
click at [306, 188] on button "Submit" at bounding box center [309, 187] width 55 height 18
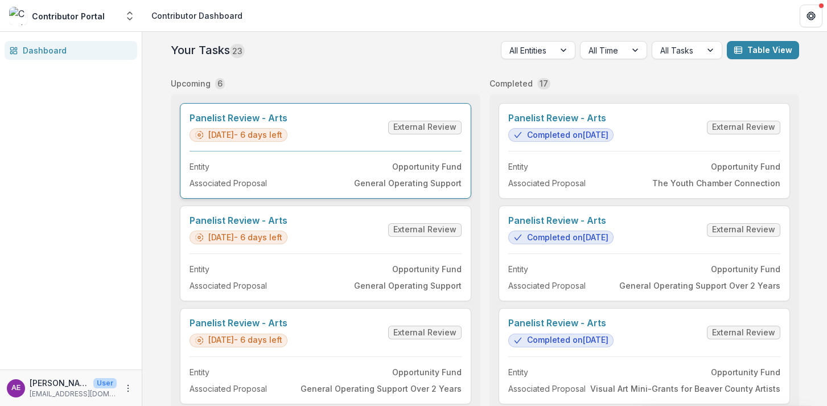
click at [287, 123] on link "Panelist Review - Arts" at bounding box center [238, 118] width 98 height 11
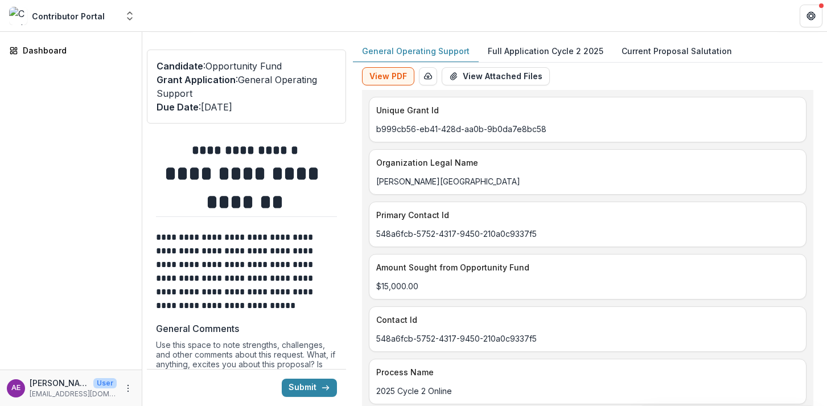
click at [491, 58] on button "Full Application Cycle 2 2025" at bounding box center [546, 51] width 134 height 22
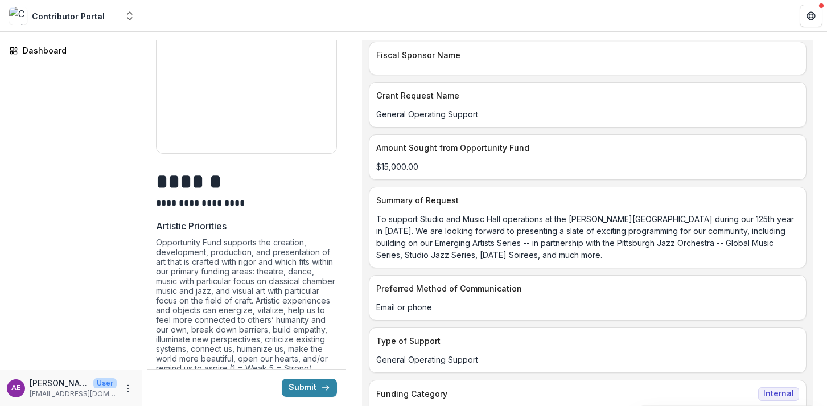
scroll to position [653, 0]
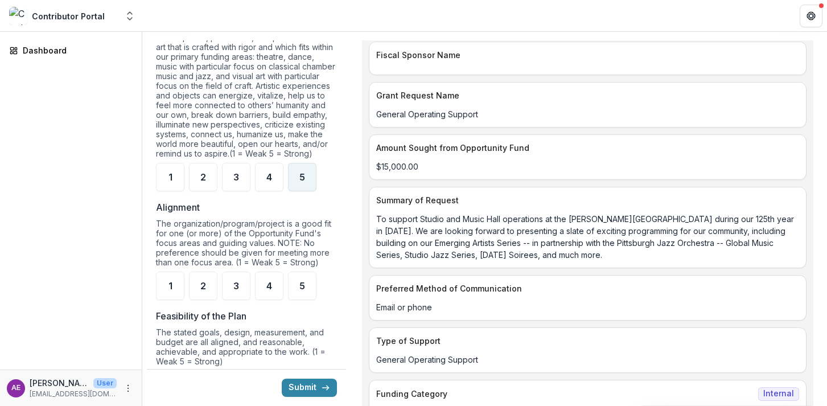
click at [306, 191] on div "5" at bounding box center [302, 177] width 28 height 28
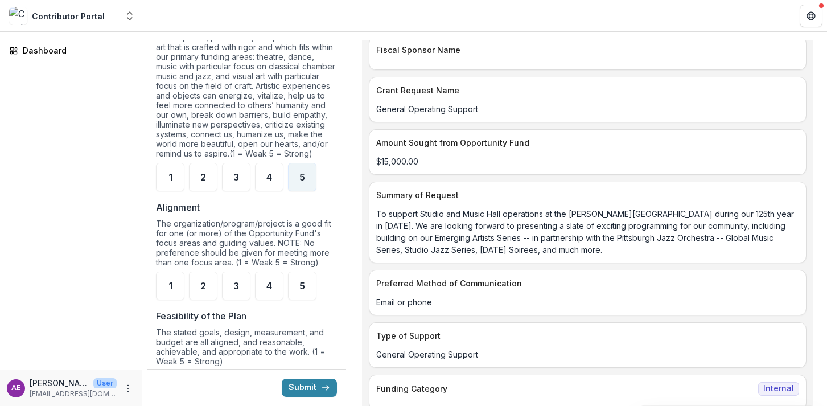
scroll to position [339, 0]
click at [293, 296] on div "5" at bounding box center [302, 285] width 28 height 28
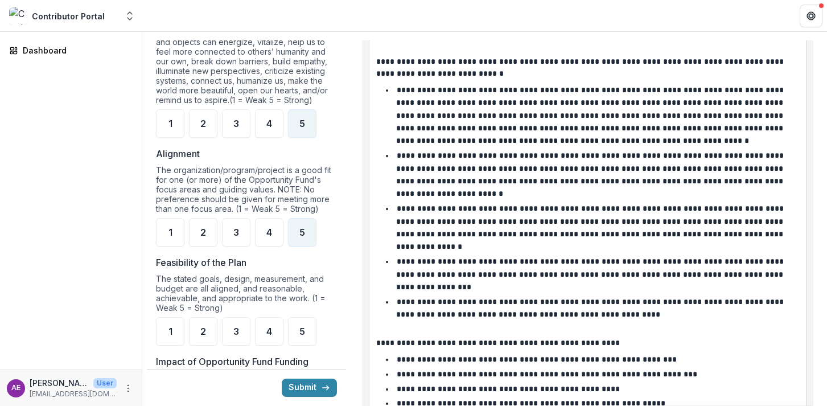
scroll to position [724, 0]
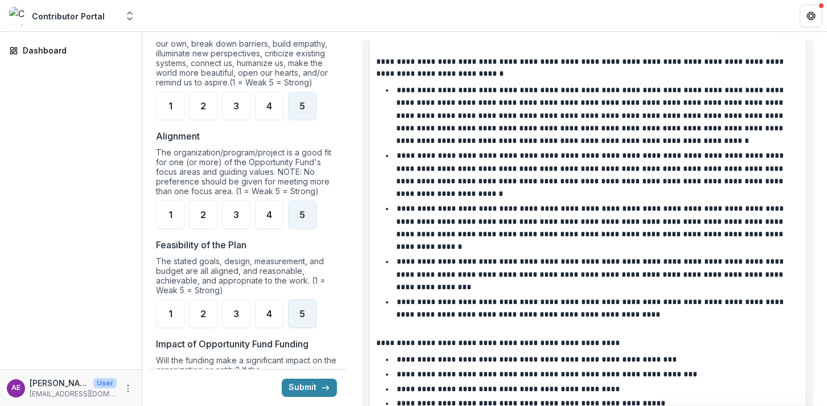
click at [299, 327] on div "5" at bounding box center [302, 313] width 28 height 28
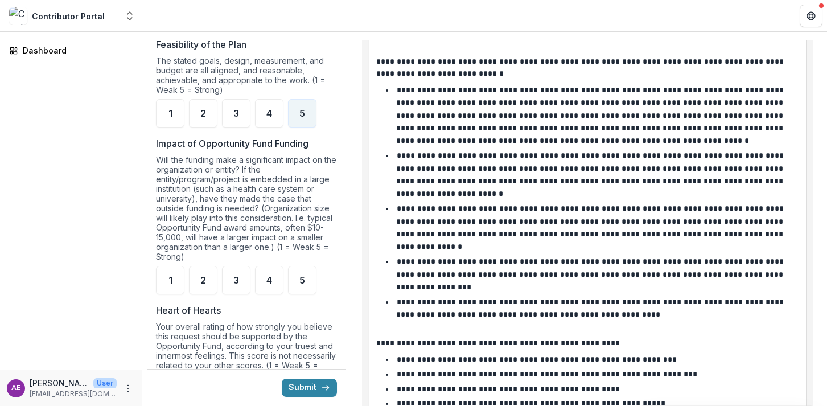
scroll to position [934, 0]
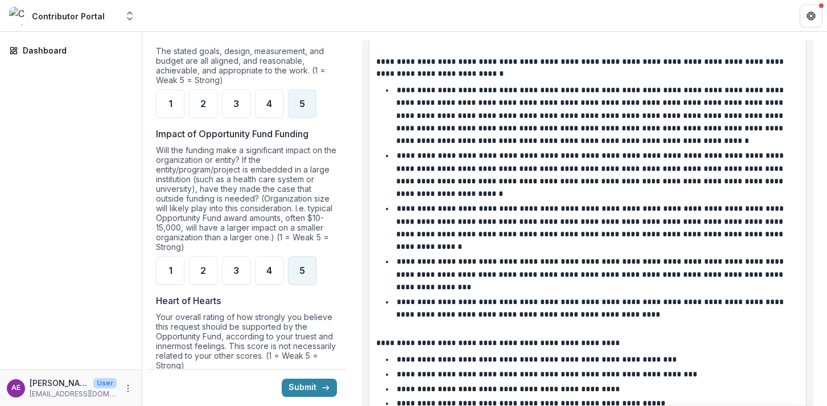
click at [292, 281] on div "5" at bounding box center [302, 270] width 28 height 28
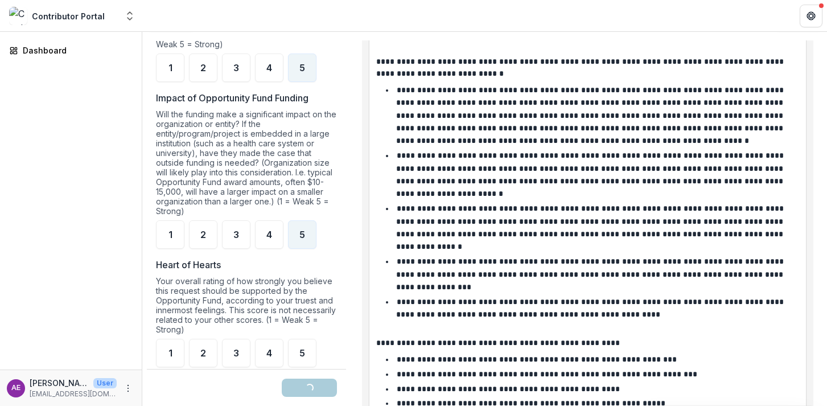
scroll to position [1123, 0]
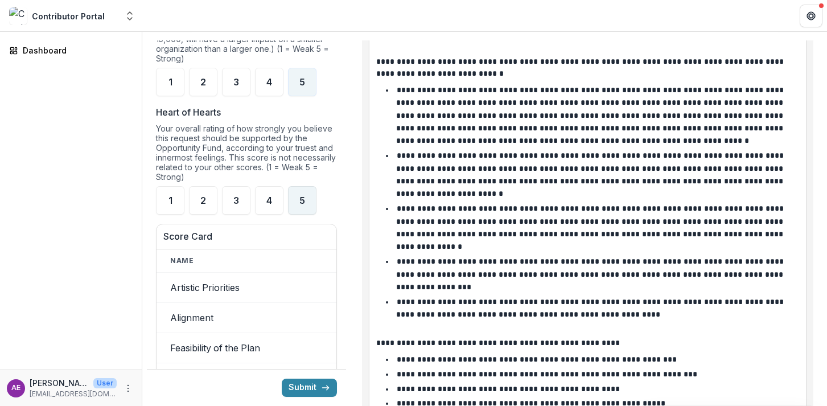
click at [290, 213] on div "5" at bounding box center [302, 200] width 28 height 28
click at [306, 389] on button "Submit" at bounding box center [309, 387] width 55 height 18
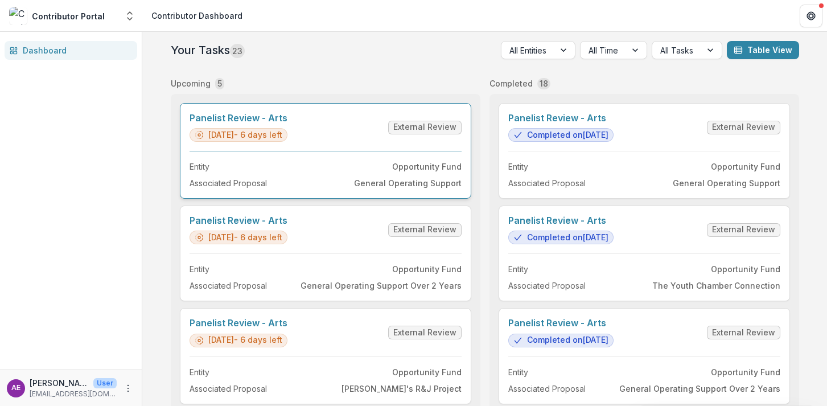
click at [287, 123] on link "Panelist Review - Arts" at bounding box center [238, 118] width 98 height 11
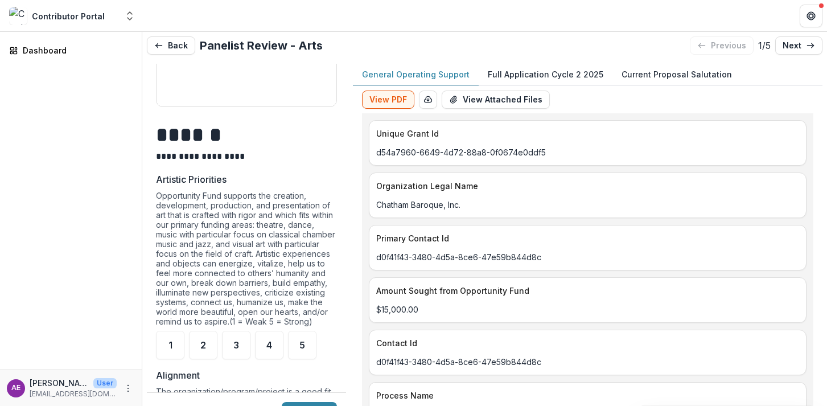
scroll to position [743, 0]
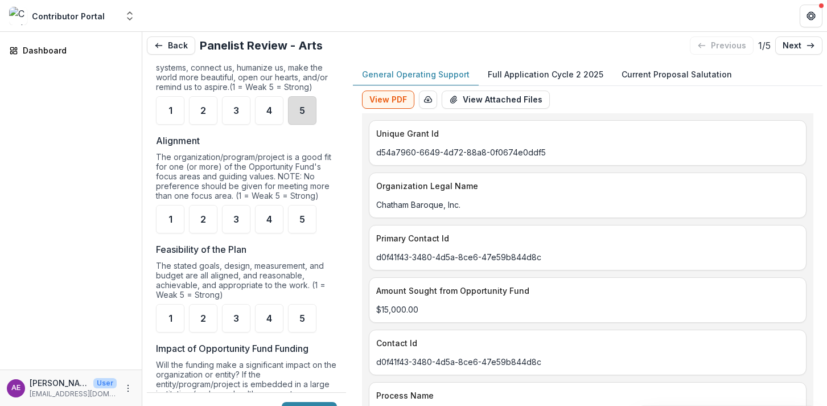
click at [298, 125] on div "5" at bounding box center [302, 110] width 28 height 28
click at [249, 233] on div "3" at bounding box center [236, 219] width 28 height 28
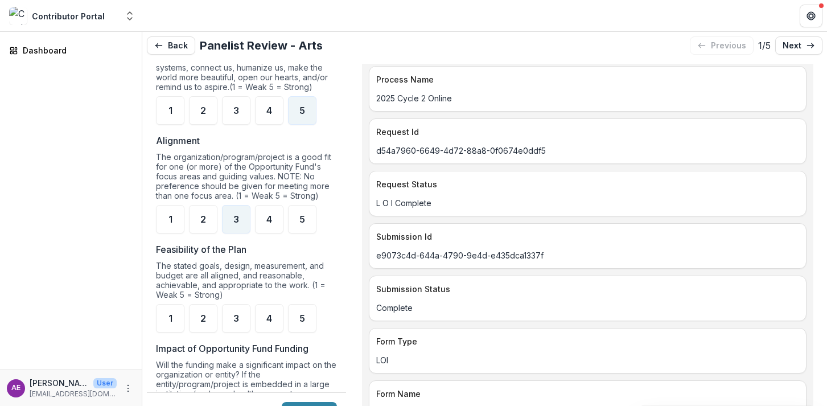
scroll to position [0, 0]
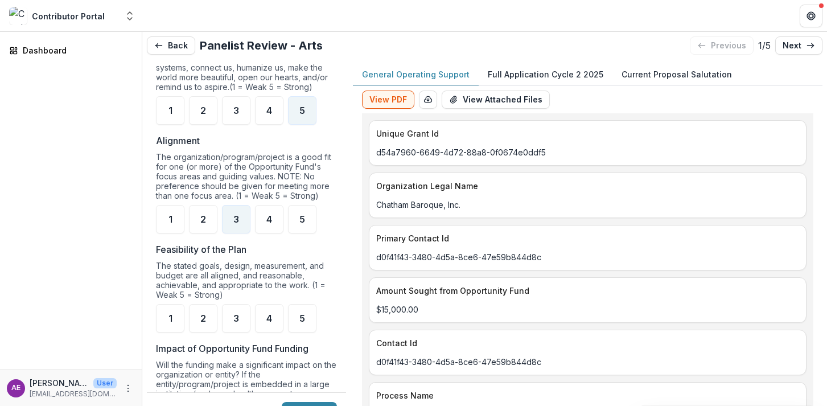
click at [518, 77] on p "Full Application Cycle 2 2025" at bounding box center [546, 74] width 116 height 12
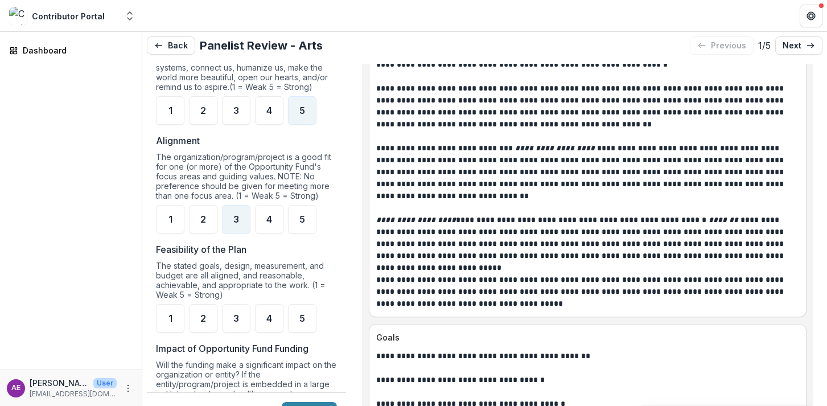
scroll to position [1271, 0]
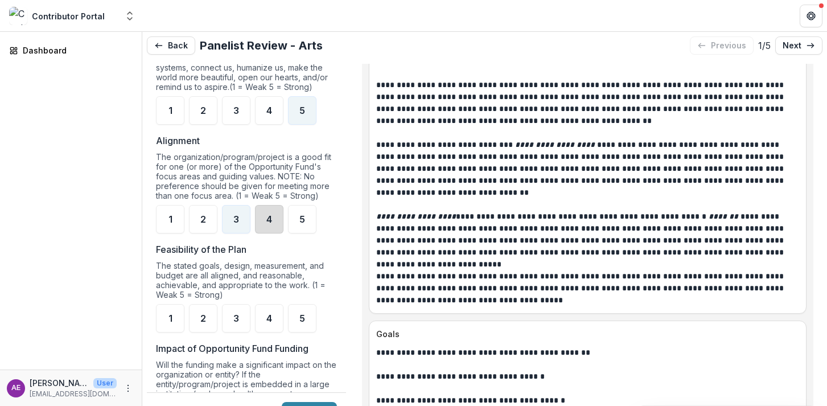
click at [269, 233] on div "4" at bounding box center [269, 219] width 28 height 28
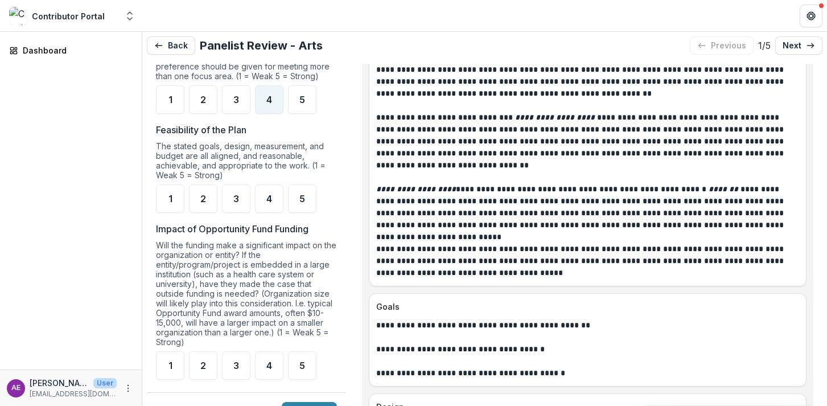
scroll to position [873, 0]
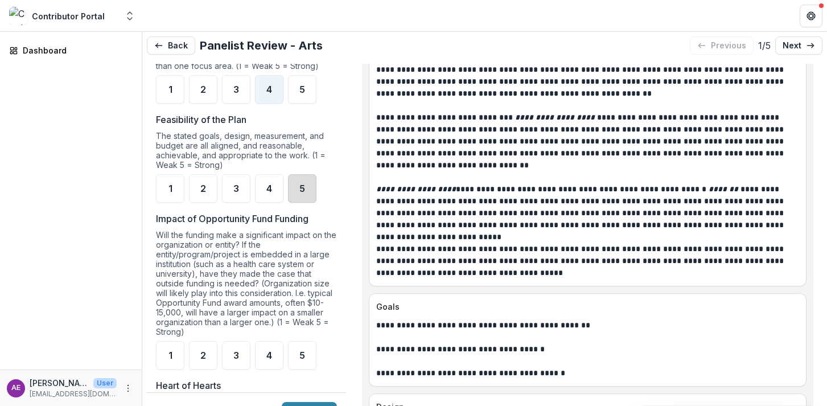
click at [298, 203] on div "5" at bounding box center [302, 188] width 28 height 28
click at [296, 360] on div "5" at bounding box center [302, 355] width 28 height 28
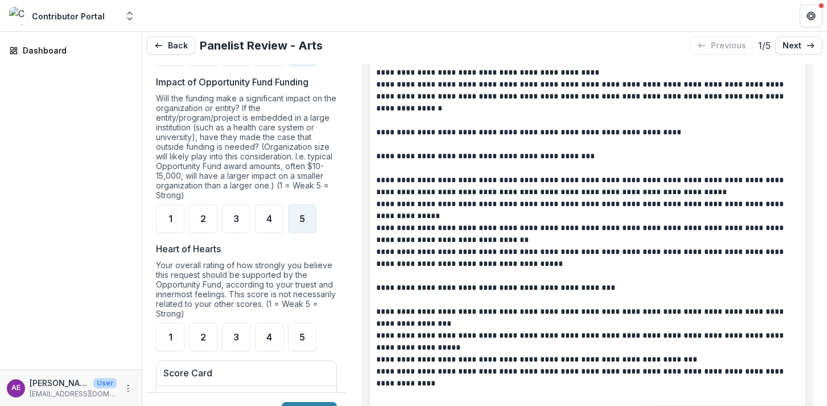
scroll to position [1933, 0]
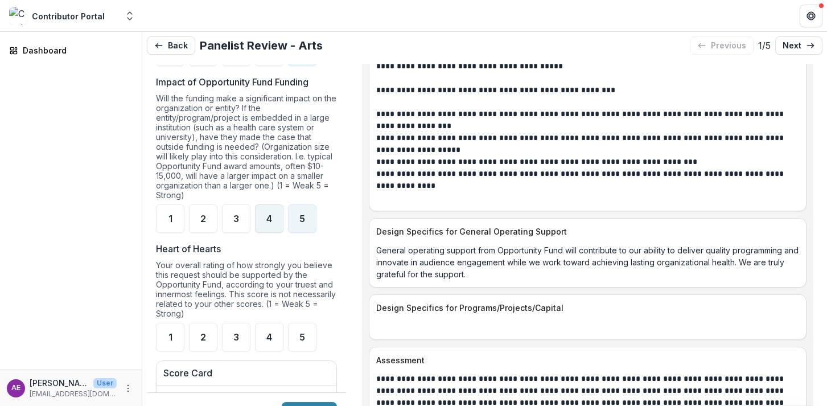
click at [273, 233] on div "4" at bounding box center [269, 218] width 28 height 28
click at [302, 341] on span "5" at bounding box center [302, 336] width 6 height 9
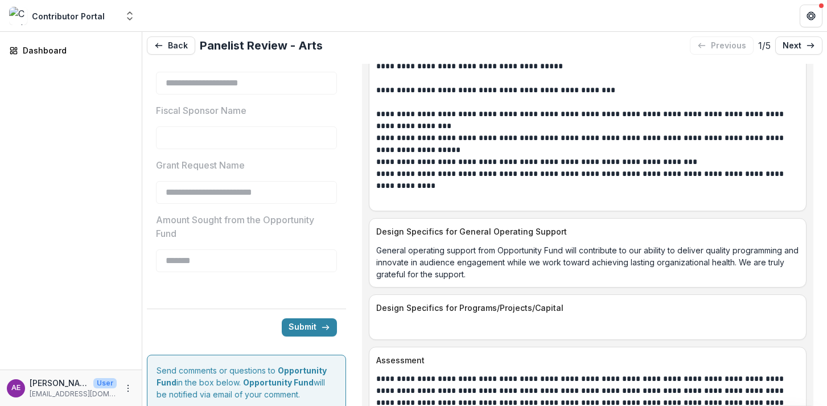
scroll to position [1858, 0]
click at [300, 337] on button "Submit" at bounding box center [309, 328] width 55 height 18
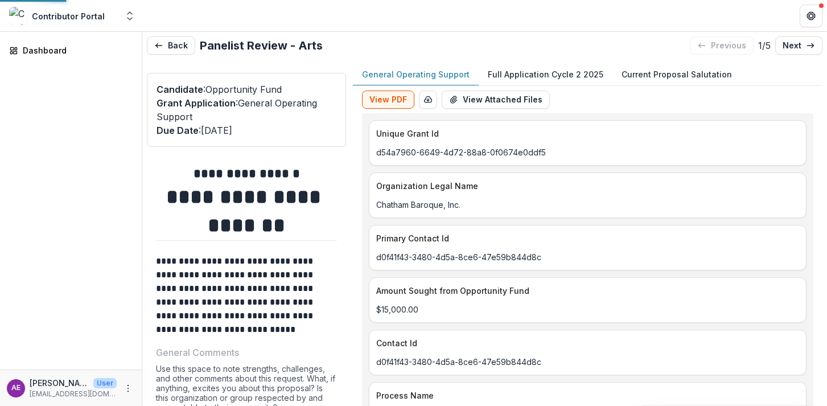
type input "*******"
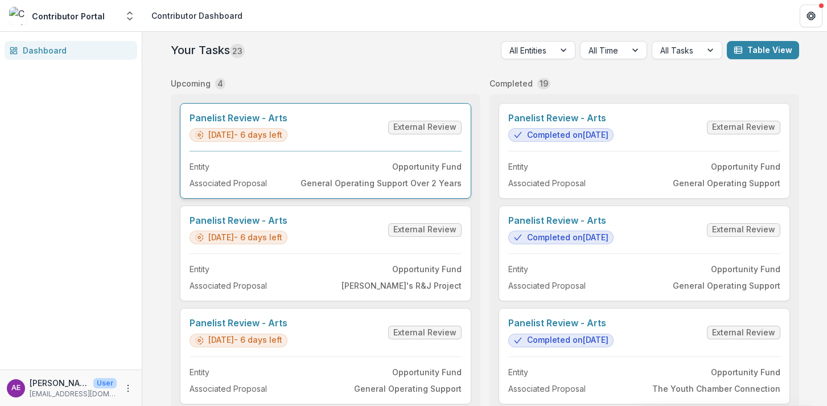
click at [287, 123] on link "Panelist Review - Arts" at bounding box center [238, 118] width 98 height 11
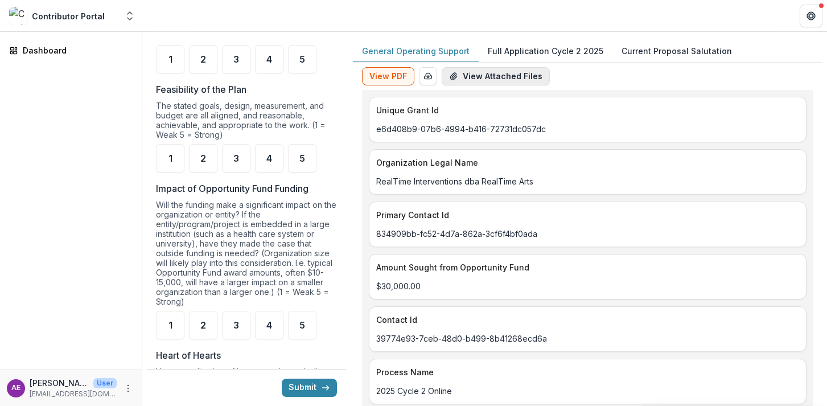
click at [512, 72] on button "View Attached Files" at bounding box center [496, 76] width 108 height 18
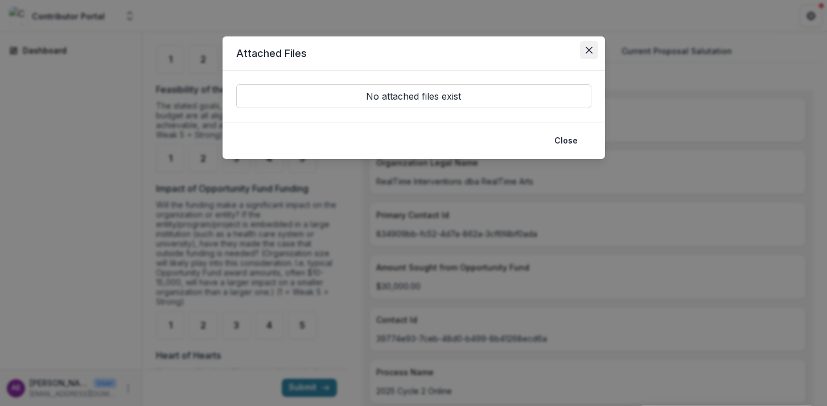
click at [592, 47] on icon "Close" at bounding box center [588, 50] width 7 height 7
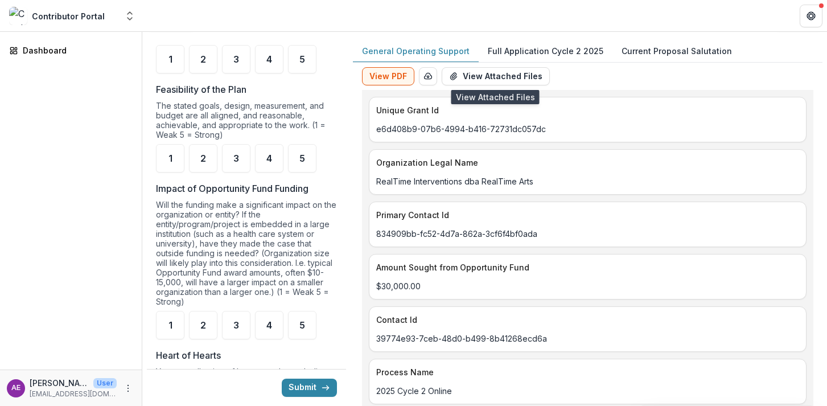
click at [557, 46] on p "Full Application Cycle 2 2025" at bounding box center [546, 51] width 116 height 12
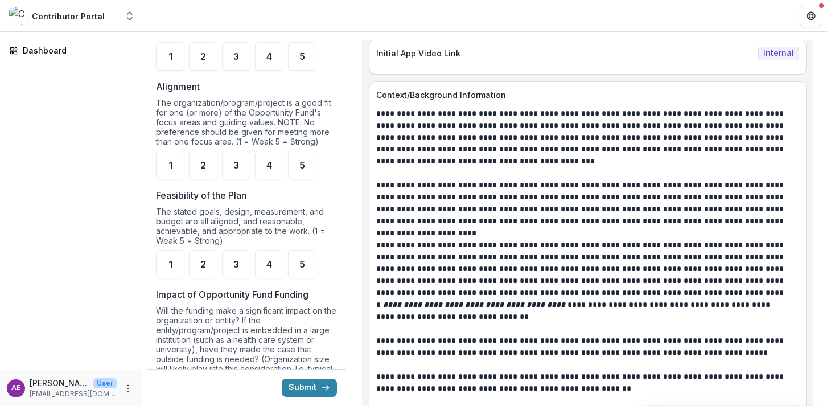
scroll to position [917, 0]
click at [303, 61] on span "5" at bounding box center [302, 56] width 6 height 9
click at [299, 170] on span "5" at bounding box center [302, 164] width 6 height 9
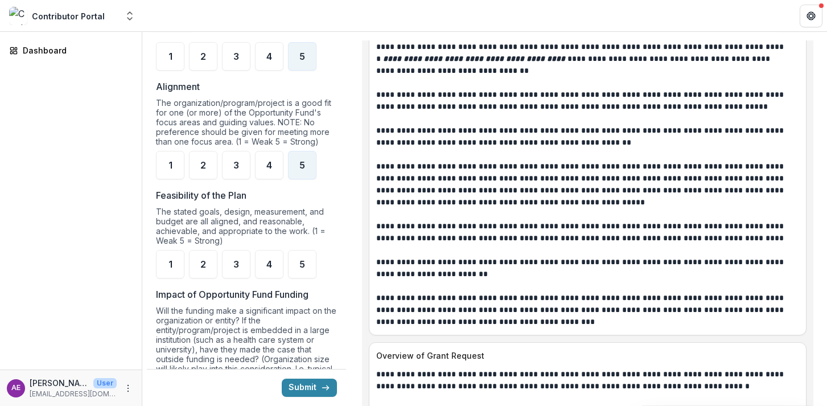
scroll to position [1163, 0]
click at [273, 173] on div "4" at bounding box center [269, 165] width 28 height 28
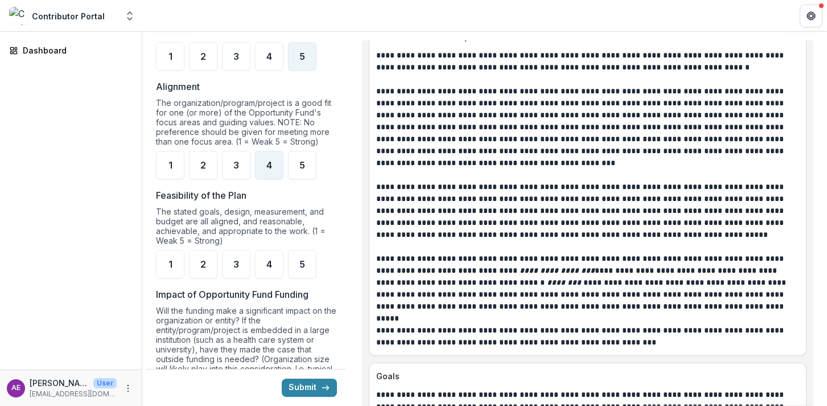
scroll to position [1482, 0]
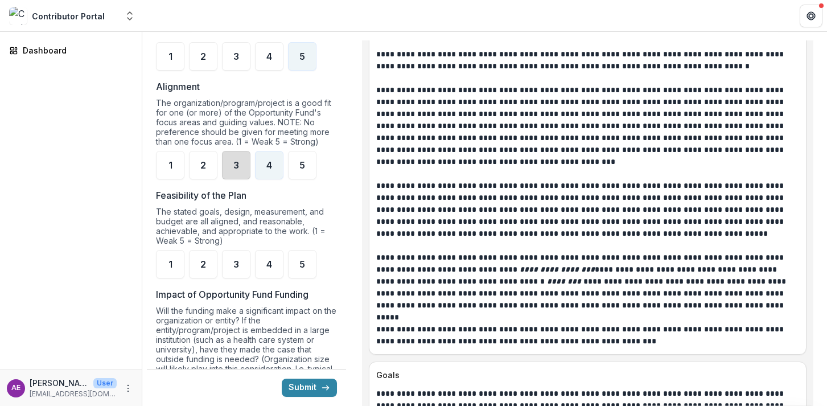
click at [239, 177] on div "3" at bounding box center [236, 165] width 28 height 28
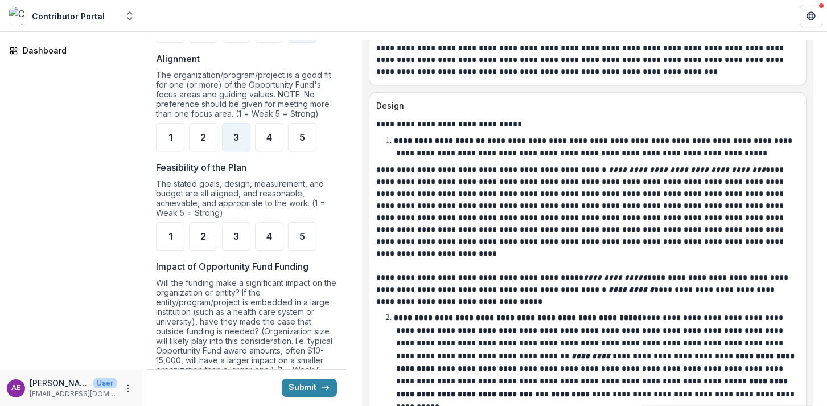
scroll to position [2127, 0]
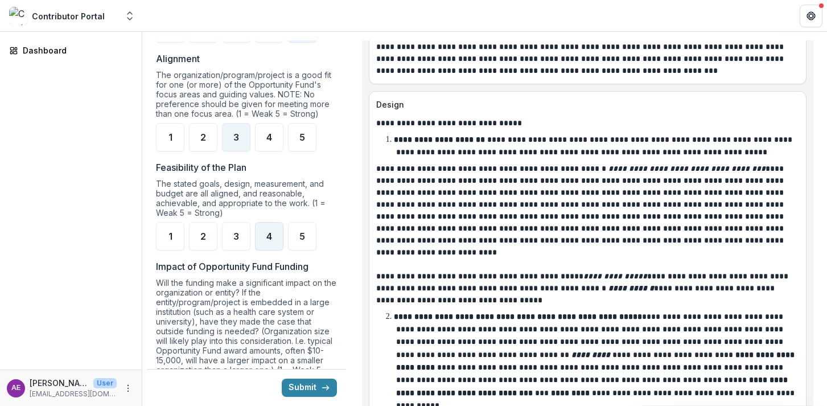
click at [271, 250] on div "4" at bounding box center [269, 236] width 28 height 28
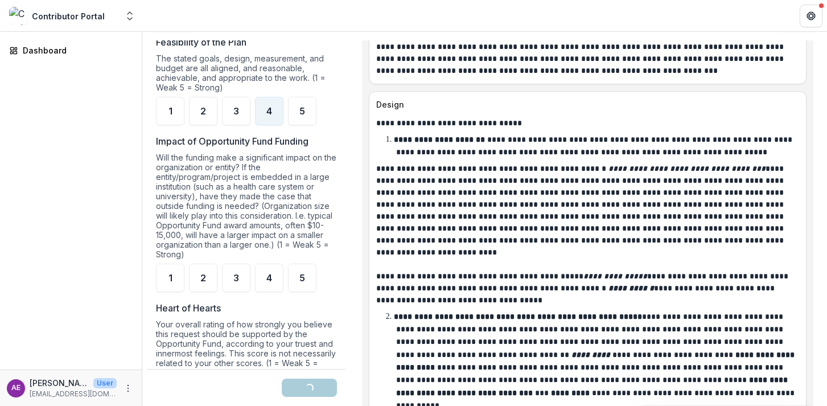
scroll to position [988, 0]
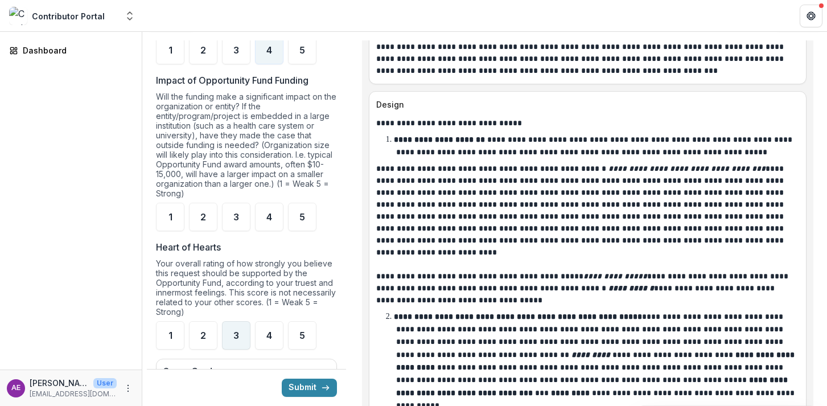
click at [234, 349] on div "3" at bounding box center [236, 335] width 28 height 28
click at [267, 221] on span "4" at bounding box center [269, 216] width 6 height 9
click at [312, 382] on button "Submit" at bounding box center [309, 387] width 55 height 18
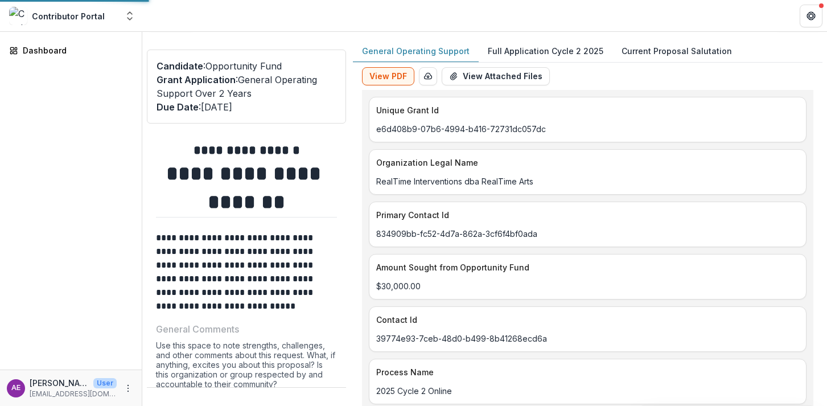
type input "*******"
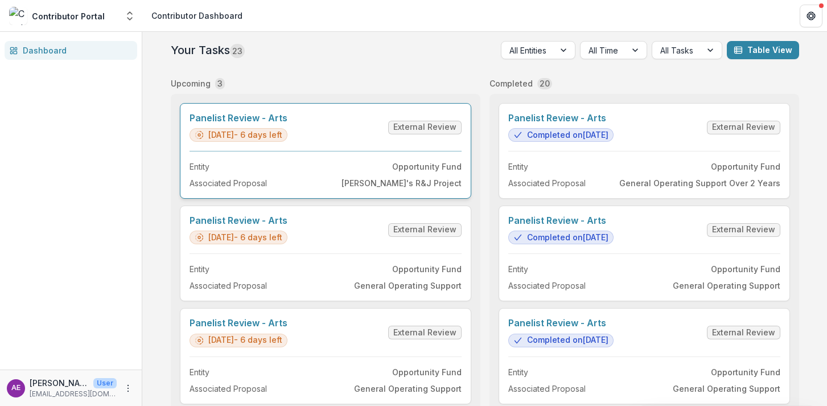
click at [287, 123] on link "Panelist Review - Arts" at bounding box center [238, 118] width 98 height 11
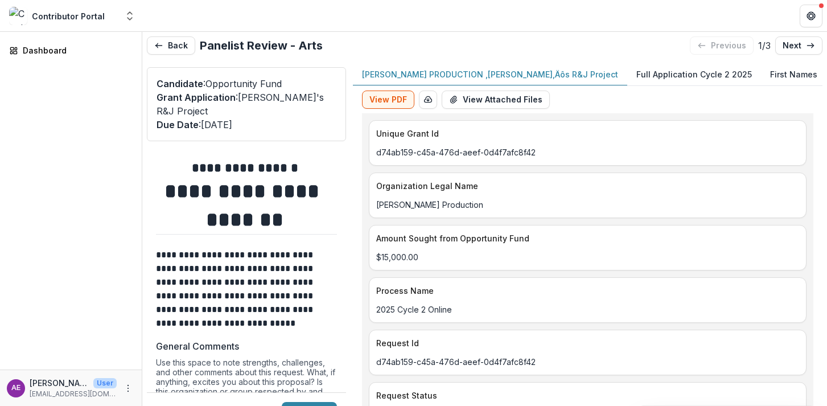
scroll to position [9, 0]
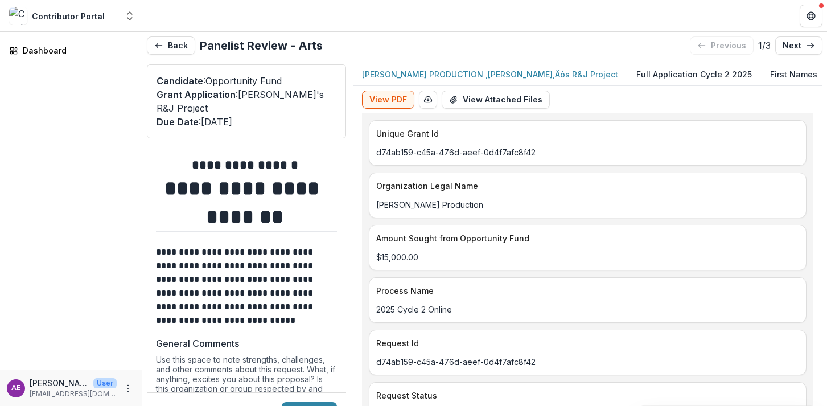
click at [636, 69] on p "Full Application Cycle 2 2025" at bounding box center [694, 74] width 116 height 12
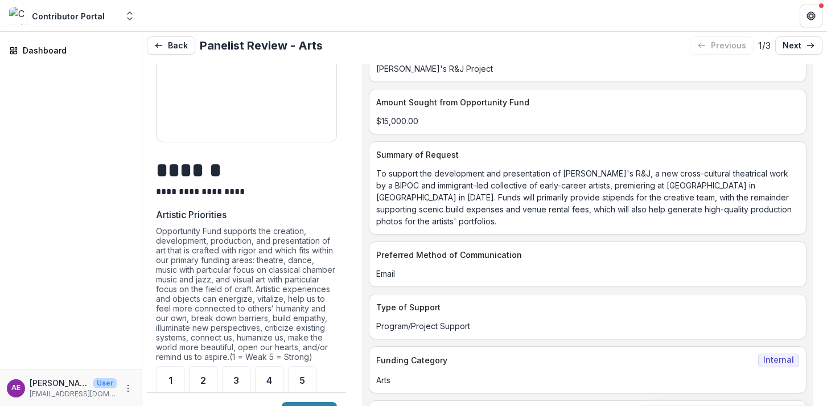
scroll to position [677, 0]
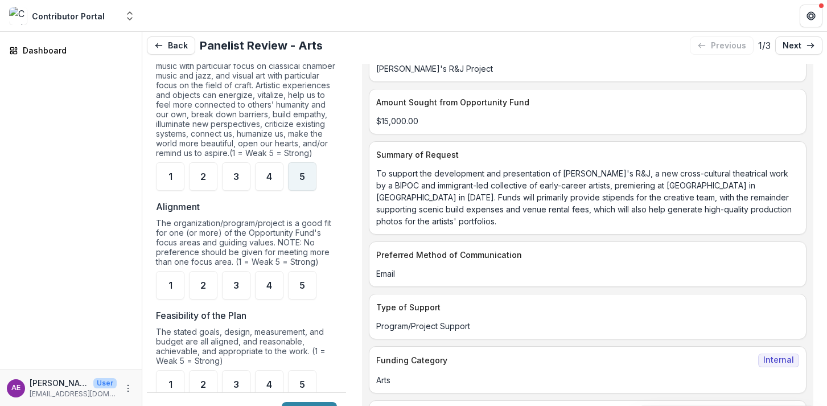
click at [310, 180] on div "5" at bounding box center [302, 176] width 28 height 28
click at [314, 294] on div "5" at bounding box center [302, 285] width 28 height 28
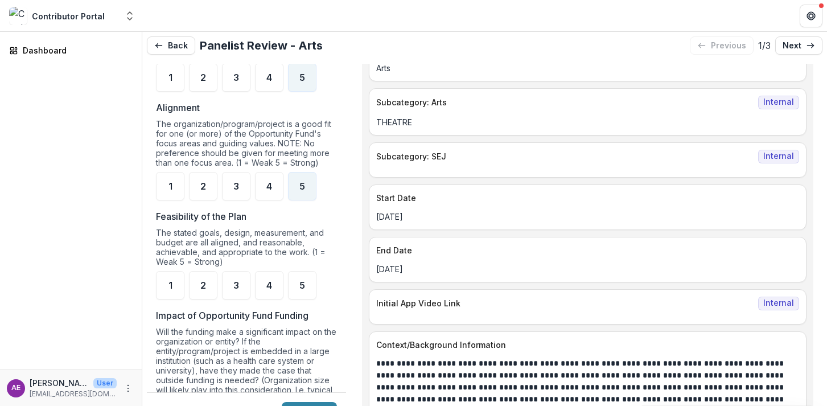
scroll to position [781, 0]
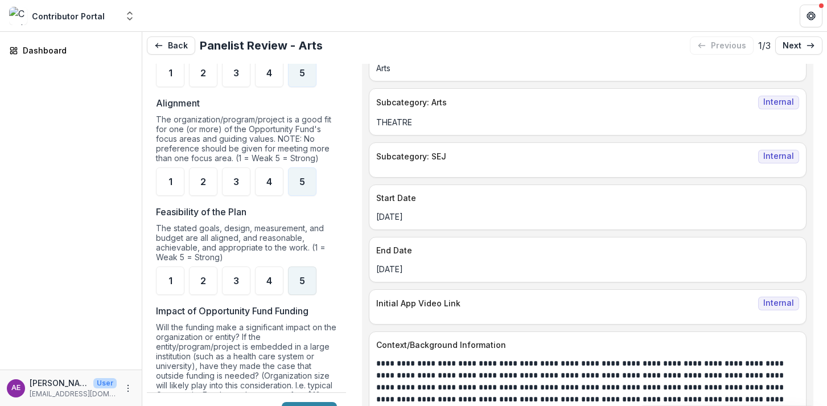
click at [296, 291] on div "5" at bounding box center [302, 280] width 28 height 28
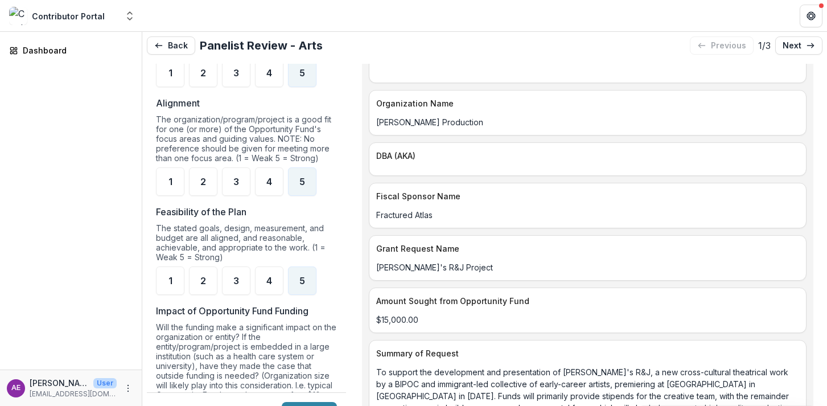
scroll to position [0, 0]
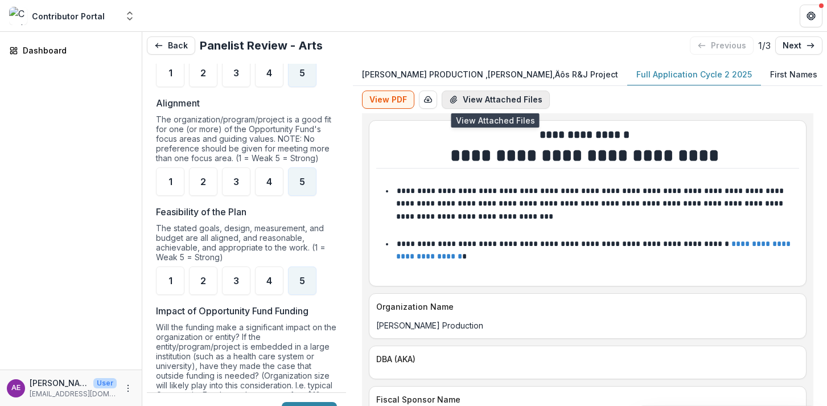
click at [481, 102] on button "View Attached Files" at bounding box center [496, 99] width 108 height 18
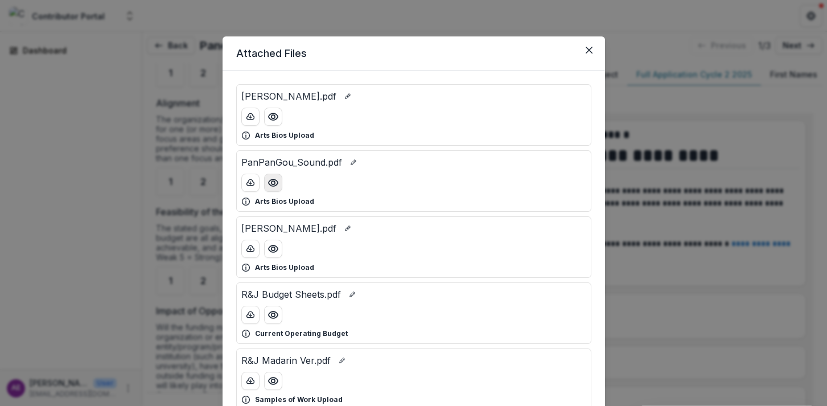
click at [270, 189] on button "Preview PanPanGou_Sound.pdf" at bounding box center [273, 183] width 18 height 18
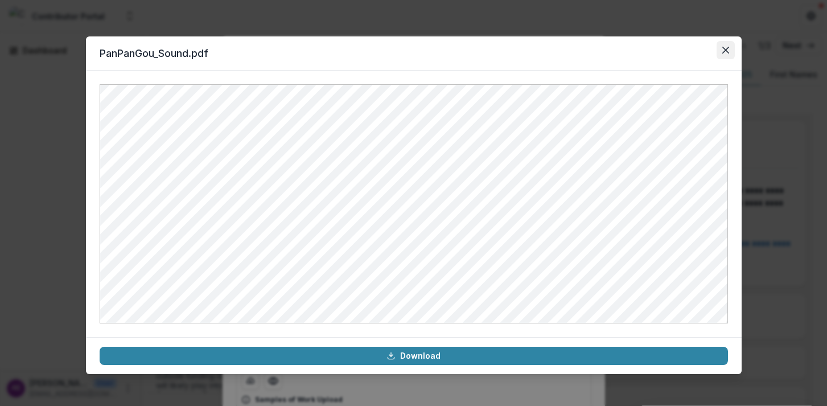
click at [721, 52] on button "Close" at bounding box center [725, 50] width 18 height 18
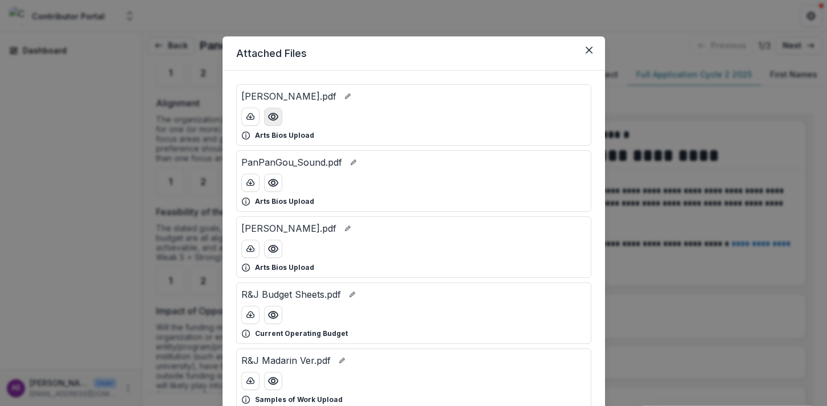
click at [270, 122] on button "Preview Cody Spellman_Director.pdf" at bounding box center [273, 117] width 18 height 18
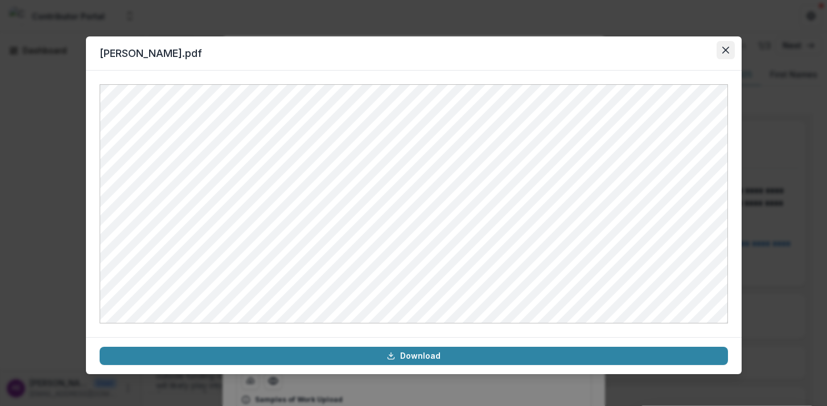
click at [722, 55] on button "Close" at bounding box center [725, 50] width 18 height 18
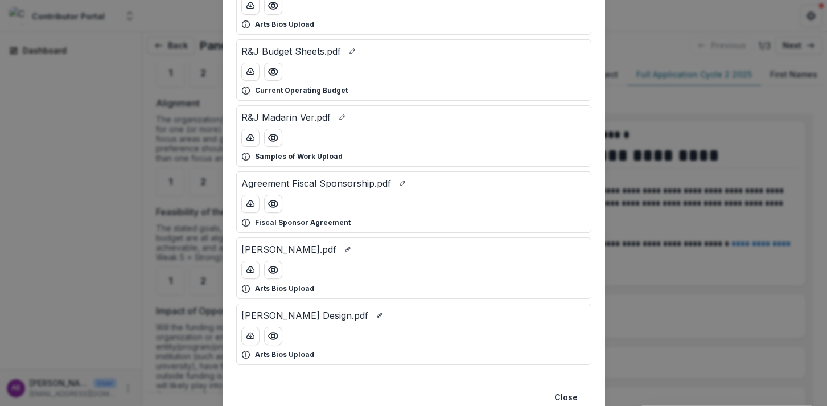
scroll to position [245, 0]
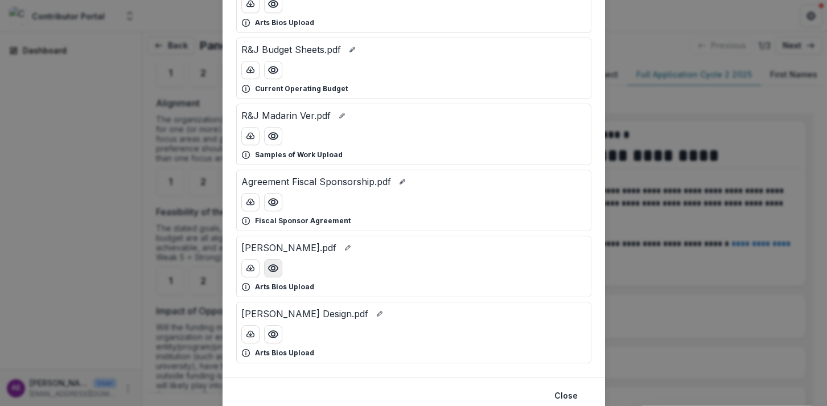
click at [269, 269] on icon "Preview Xuewei Eva Hu_Lighting.pdf" at bounding box center [272, 267] width 11 height 11
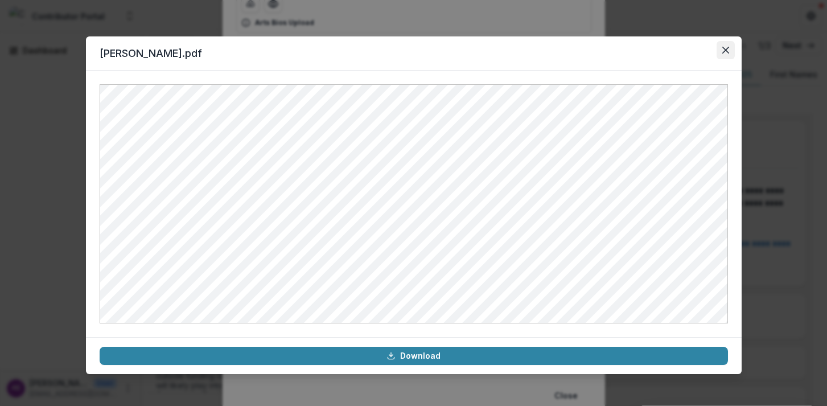
click at [727, 46] on button "Close" at bounding box center [725, 50] width 18 height 18
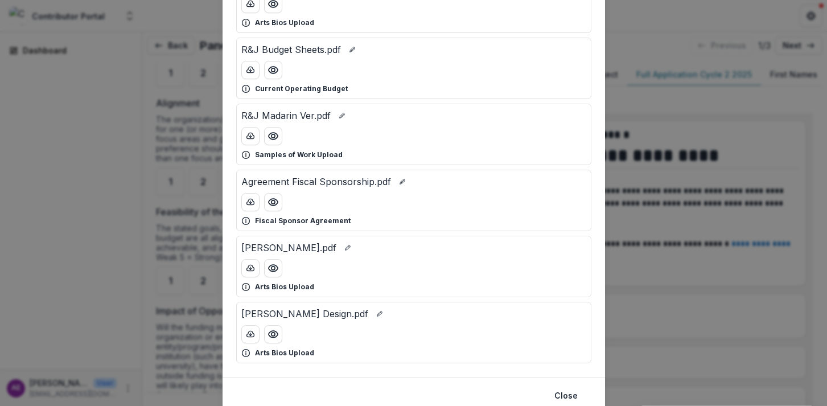
click at [721, 46] on div "Attached Files Cody Spellman_Director.pdf Arts Bios Upload PanPanGou_Sound.pdf …" at bounding box center [413, 203] width 827 height 406
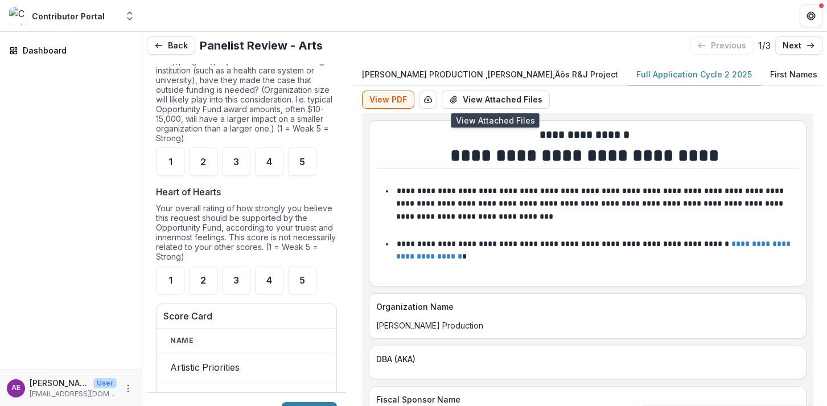
scroll to position [1068, 0]
click at [306, 159] on div "5" at bounding box center [302, 160] width 28 height 28
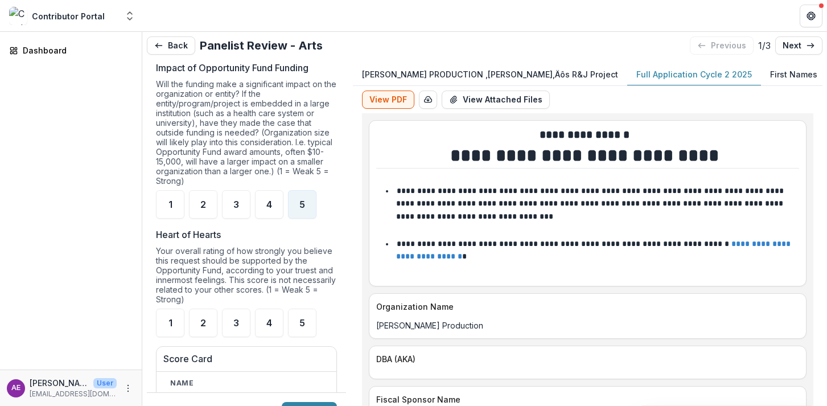
scroll to position [1027, 0]
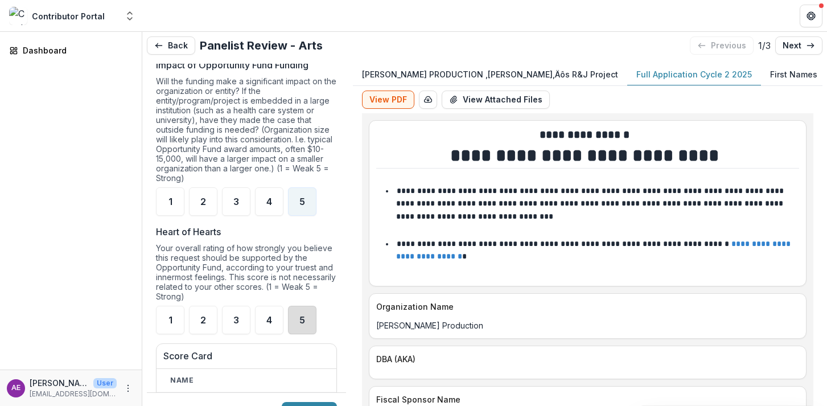
click at [312, 327] on div "5" at bounding box center [302, 320] width 28 height 28
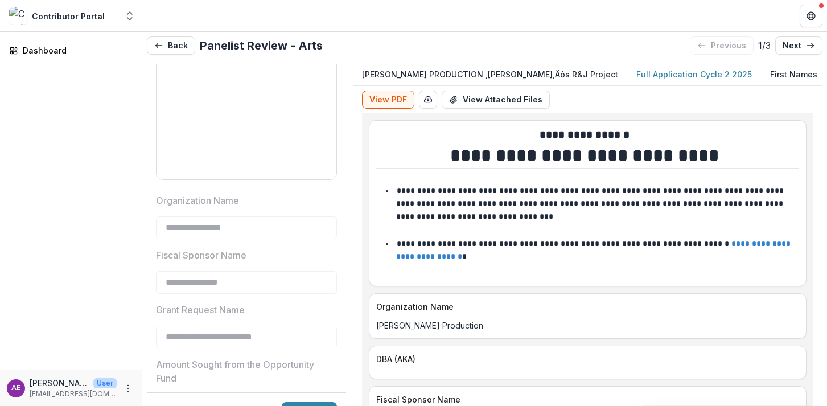
scroll to position [1994, 0]
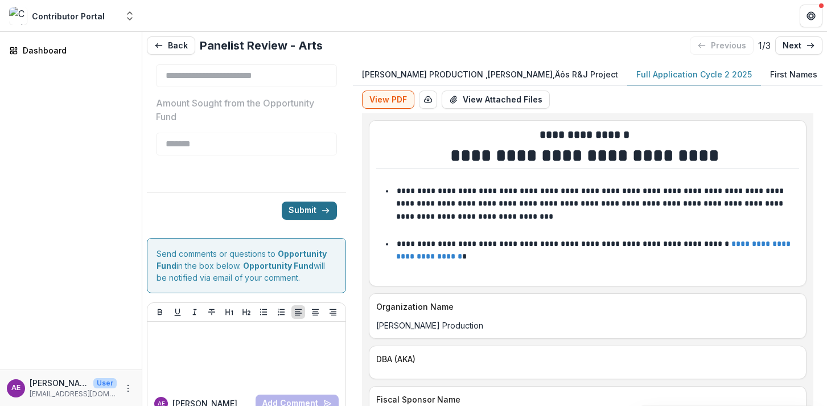
click at [305, 210] on button "Submit" at bounding box center [309, 210] width 55 height 18
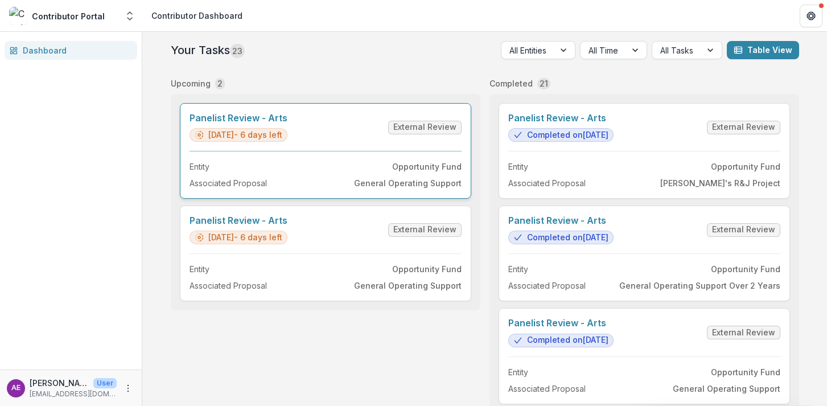
click at [261, 123] on link "Panelist Review - Arts" at bounding box center [238, 118] width 98 height 11
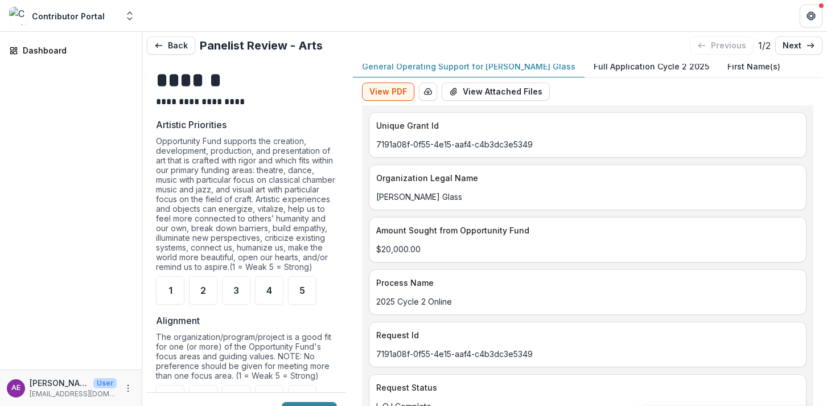
scroll to position [10, 0]
click at [307, 304] on div "5" at bounding box center [302, 290] width 28 height 28
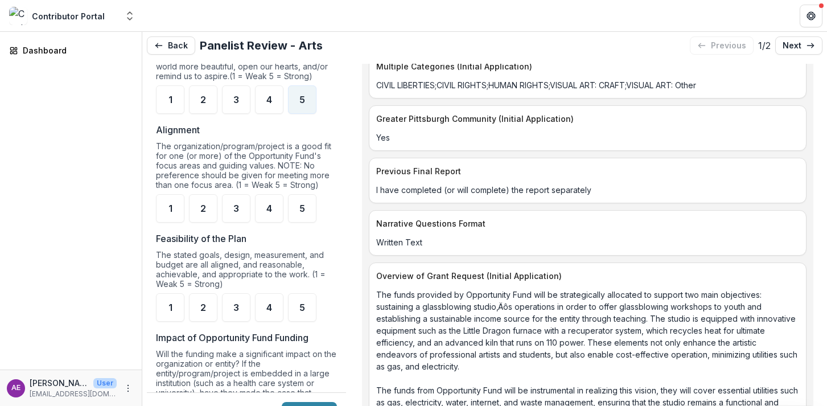
scroll to position [1599, 0]
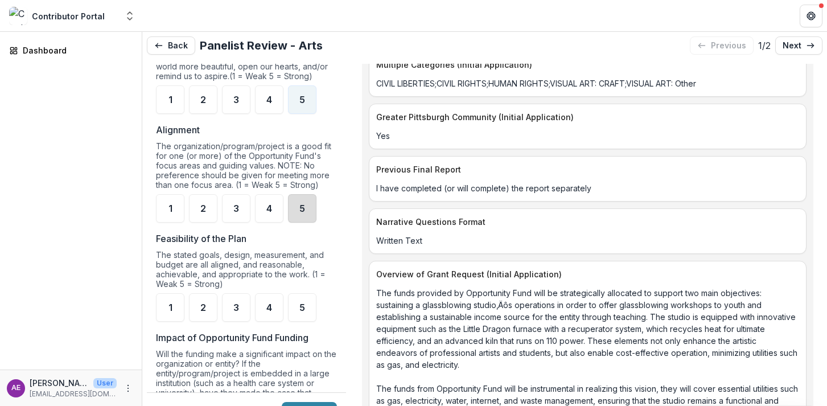
click at [303, 222] on div "5" at bounding box center [302, 208] width 28 height 28
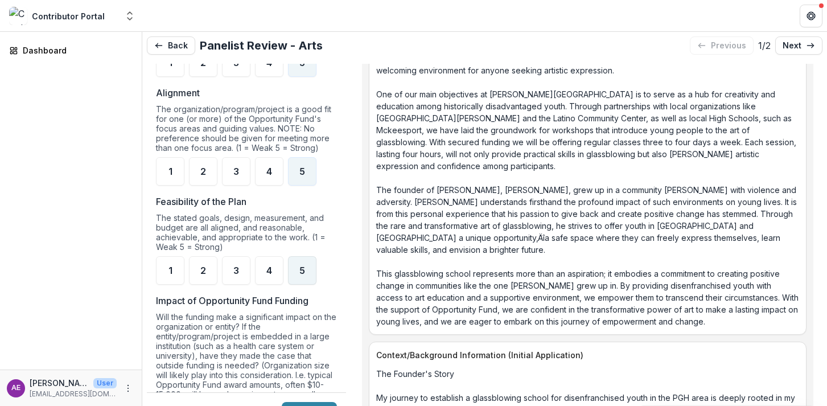
scroll to position [798, 0]
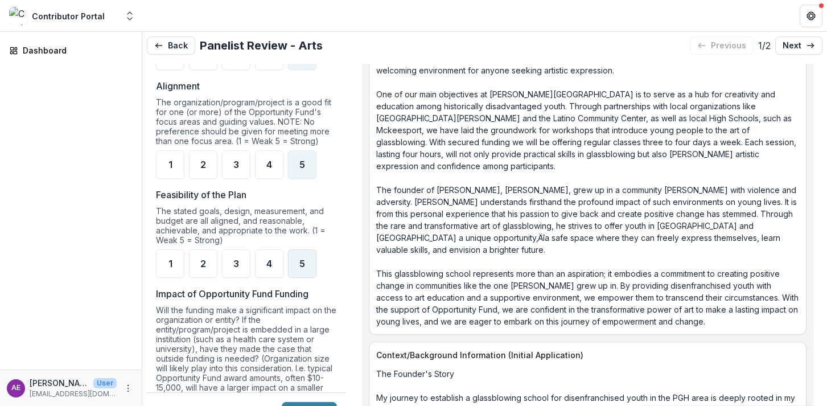
click at [299, 278] on div "5" at bounding box center [302, 263] width 28 height 28
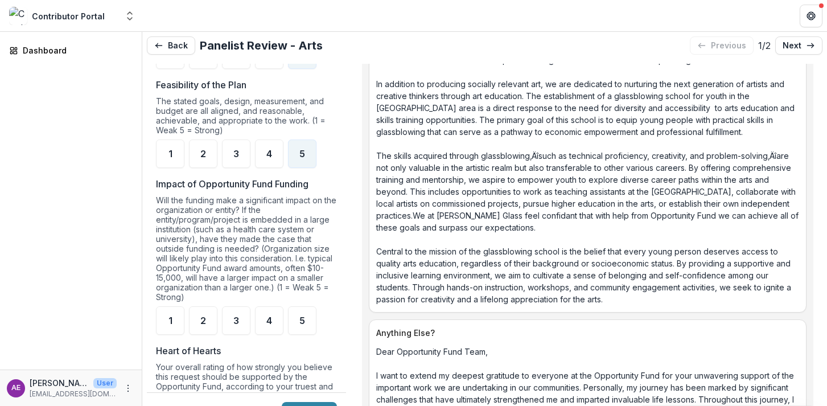
scroll to position [947, 0]
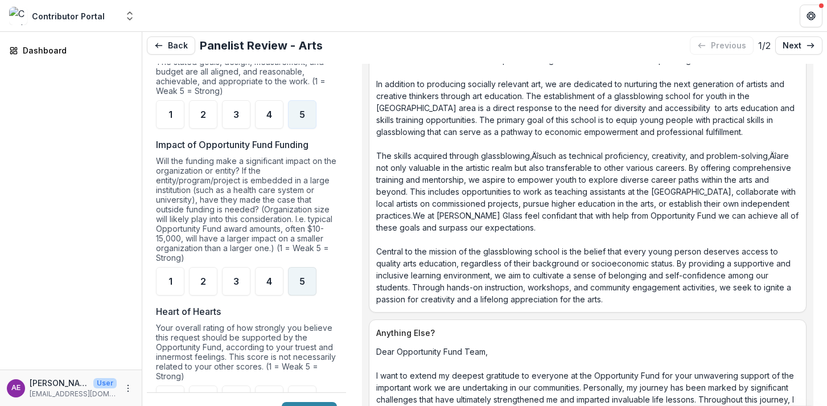
click at [299, 286] on span "5" at bounding box center [302, 281] width 6 height 9
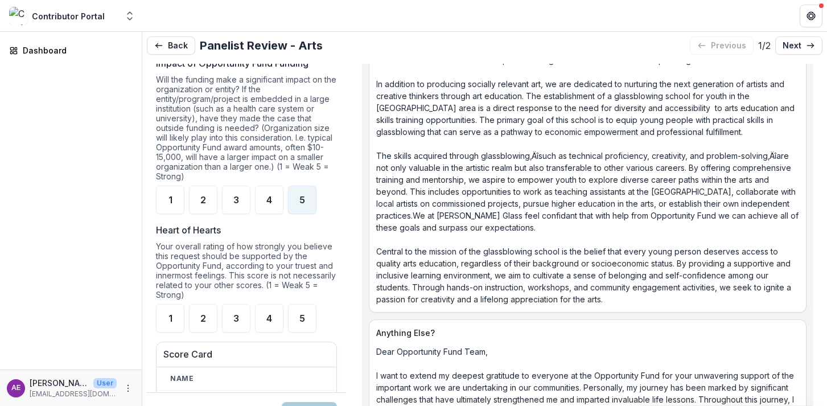
scroll to position [1079, 0]
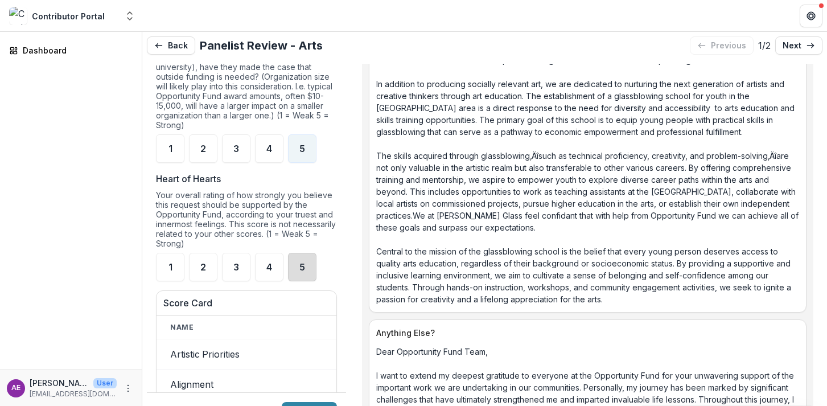
click at [298, 281] on div "5" at bounding box center [302, 267] width 28 height 28
click at [312, 402] on button "Submit" at bounding box center [309, 411] width 55 height 18
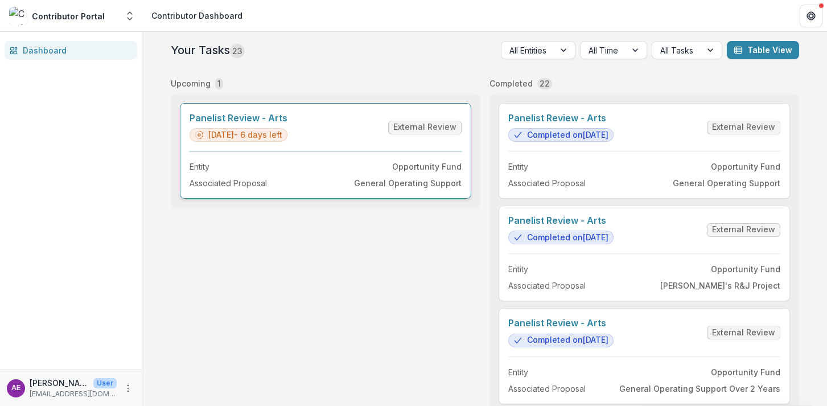
click at [287, 123] on link "Panelist Review - Arts" at bounding box center [238, 118] width 98 height 11
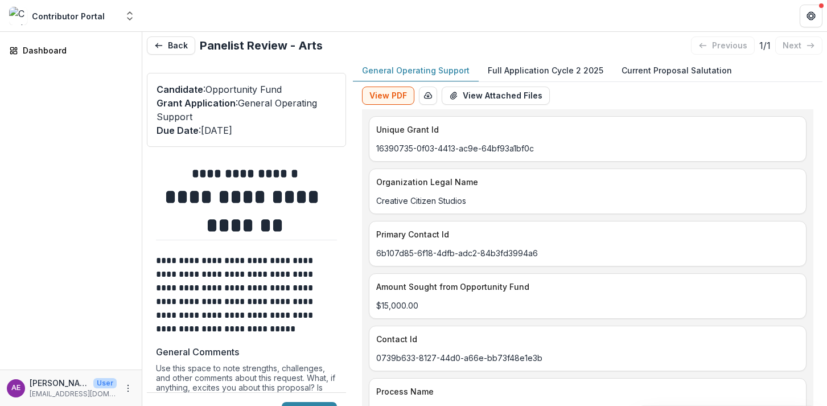
scroll to position [5, 0]
click at [513, 68] on p "Full Application Cycle 2 2025" at bounding box center [546, 69] width 116 height 12
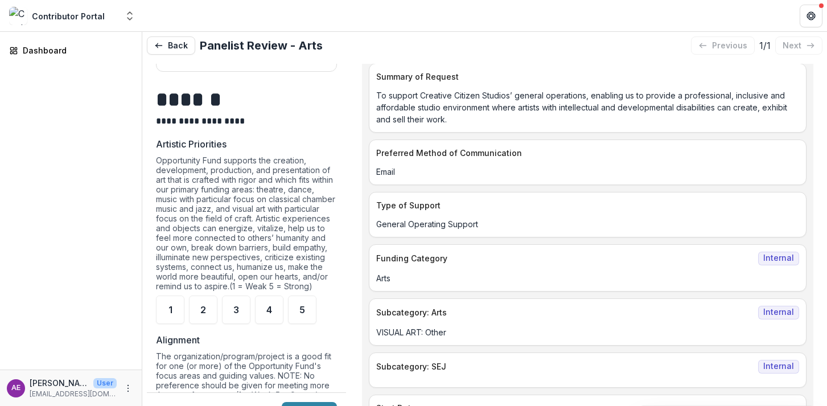
scroll to position [548, 0]
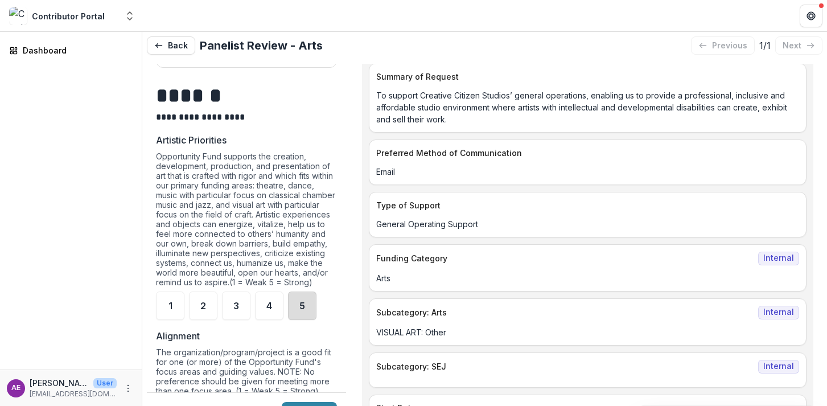
click at [310, 316] on div "5" at bounding box center [302, 305] width 28 height 28
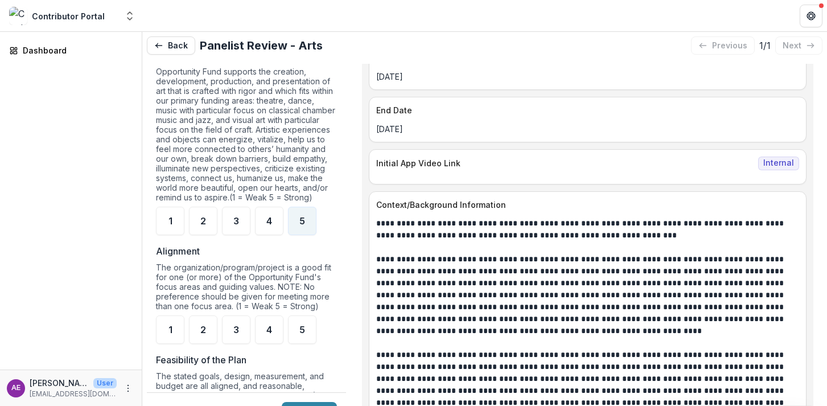
scroll to position [686, 0]
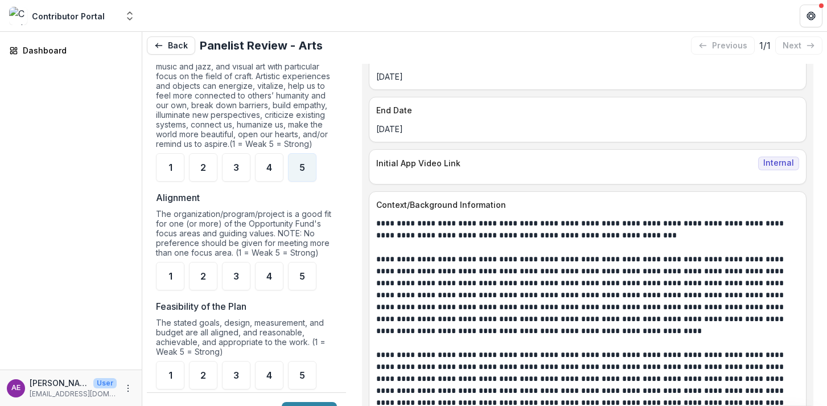
click at [266, 290] on div "4" at bounding box center [269, 276] width 28 height 28
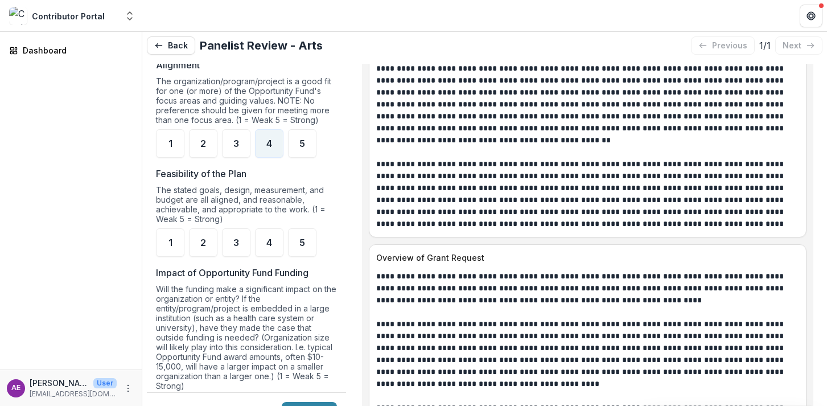
scroll to position [841, 0]
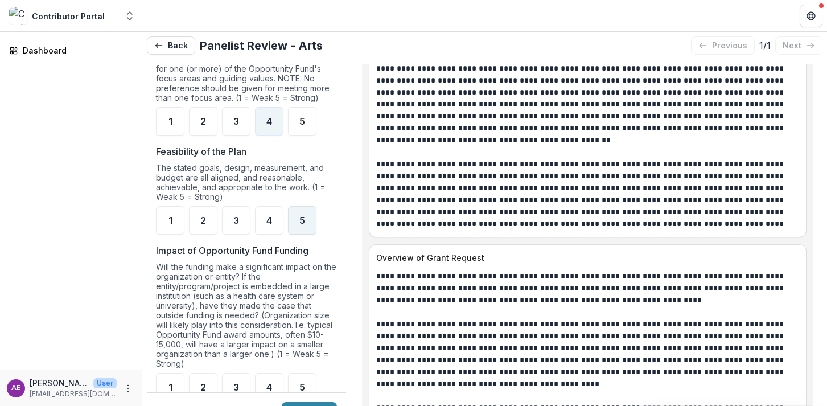
click at [308, 234] on div "5" at bounding box center [302, 220] width 28 height 28
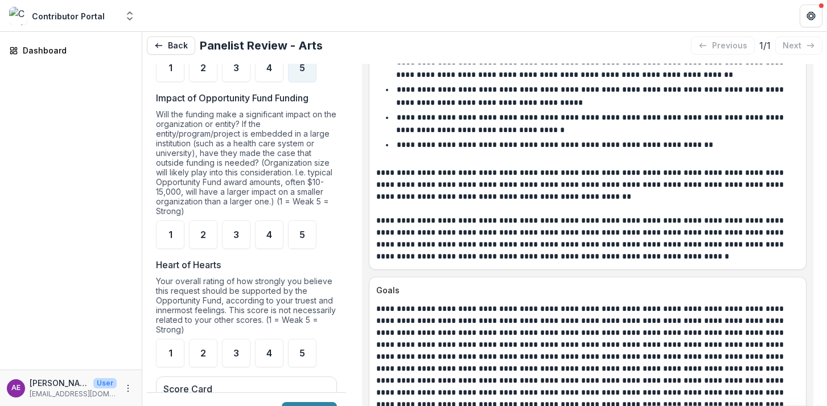
scroll to position [1057, 0]
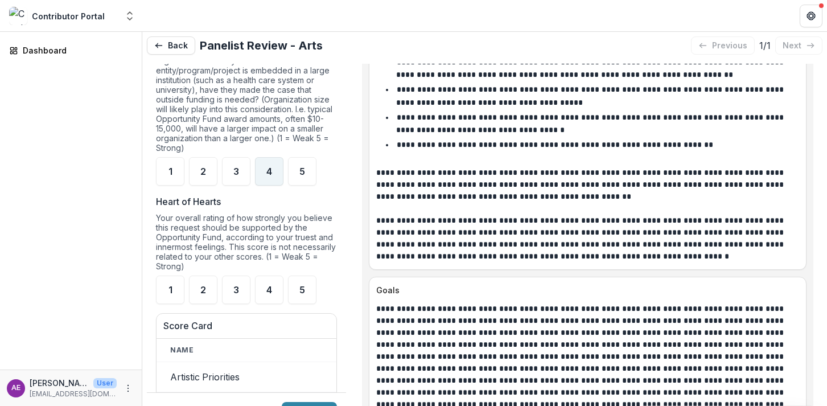
click at [269, 176] on span "4" at bounding box center [269, 171] width 6 height 9
click at [265, 302] on div "4" at bounding box center [269, 289] width 28 height 28
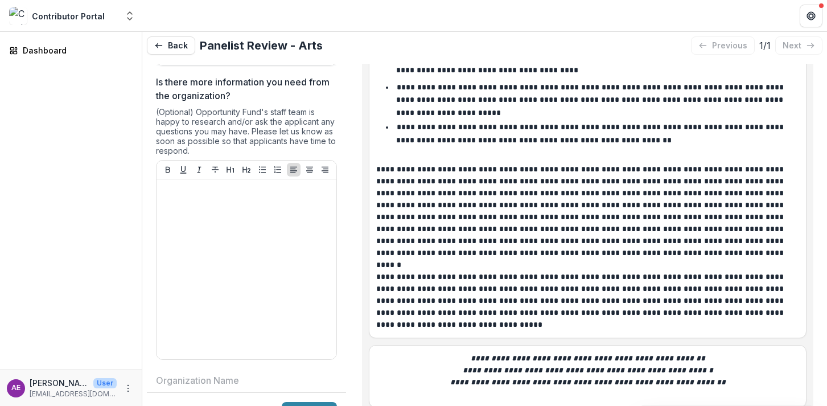
scroll to position [1575, 0]
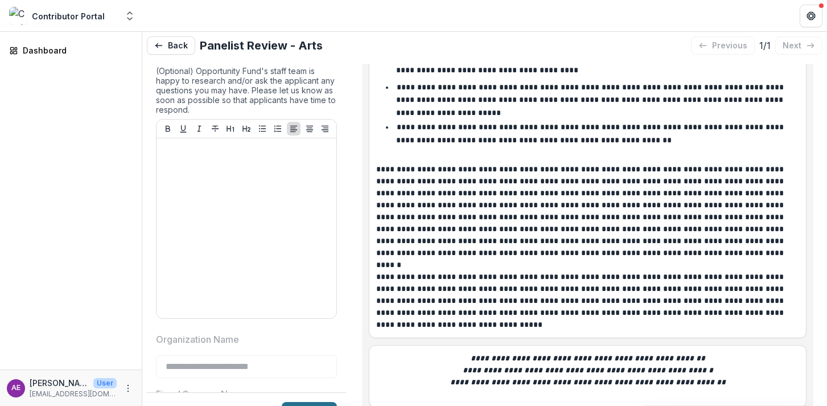
click at [299, 403] on button "Submit" at bounding box center [309, 411] width 55 height 18
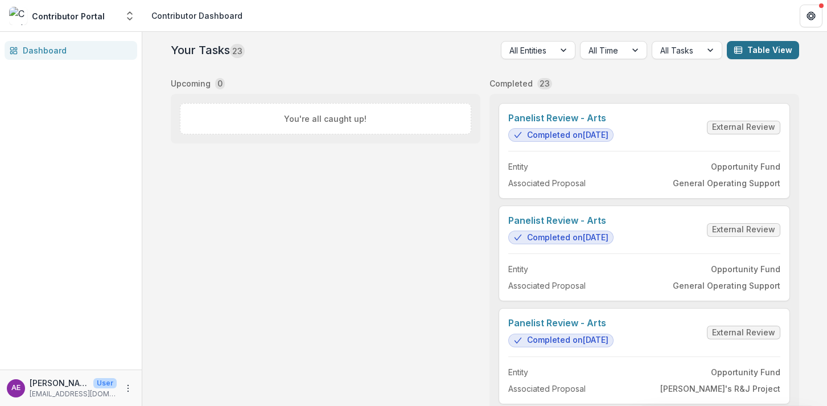
click at [746, 51] on button "Table View" at bounding box center [763, 50] width 72 height 18
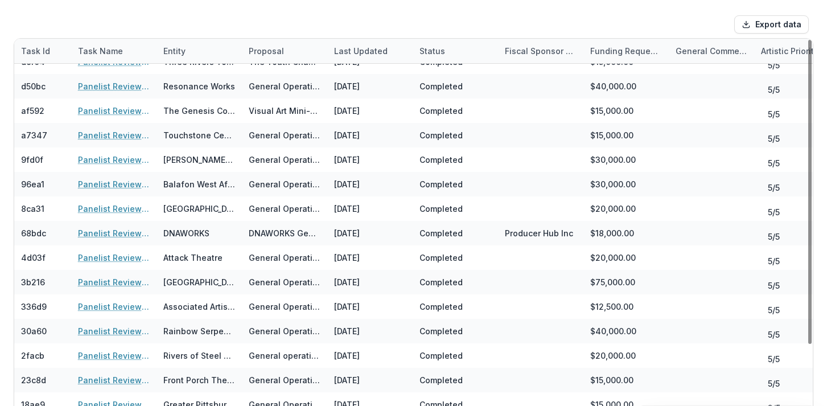
scroll to position [114, 0]
